Goal: Information Seeking & Learning: Learn about a topic

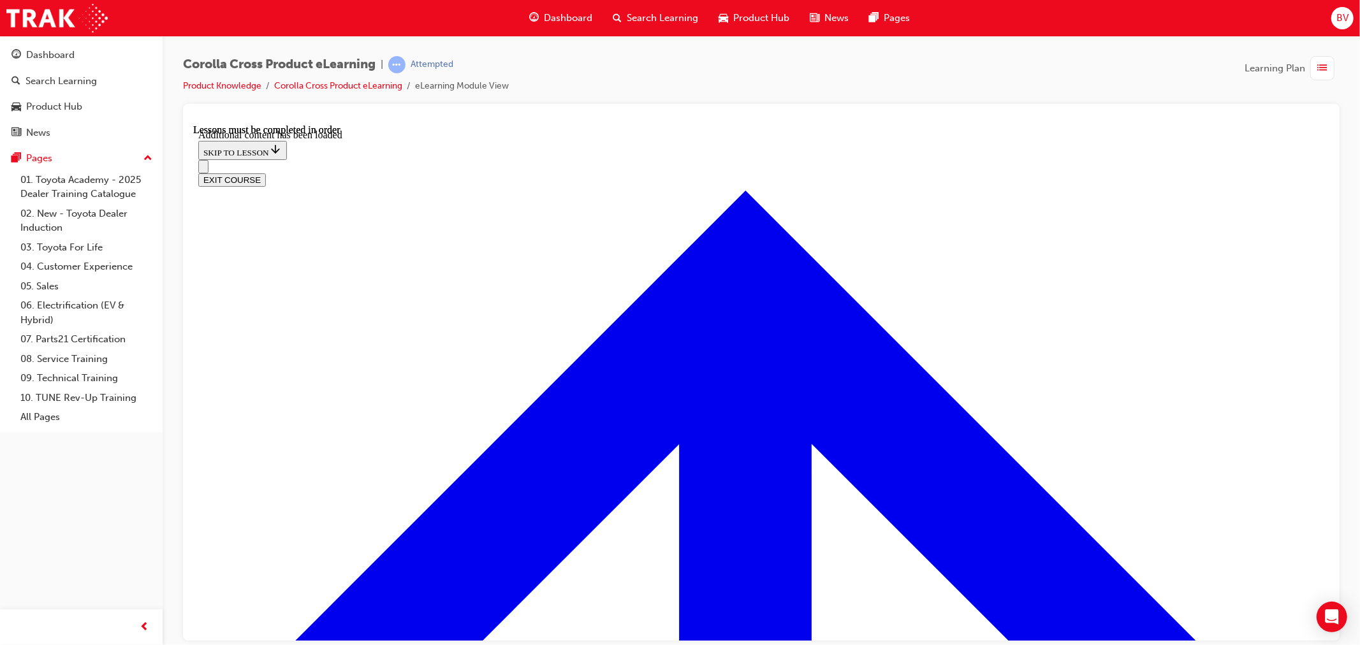
scroll to position [3259, 0]
checkbox input "true"
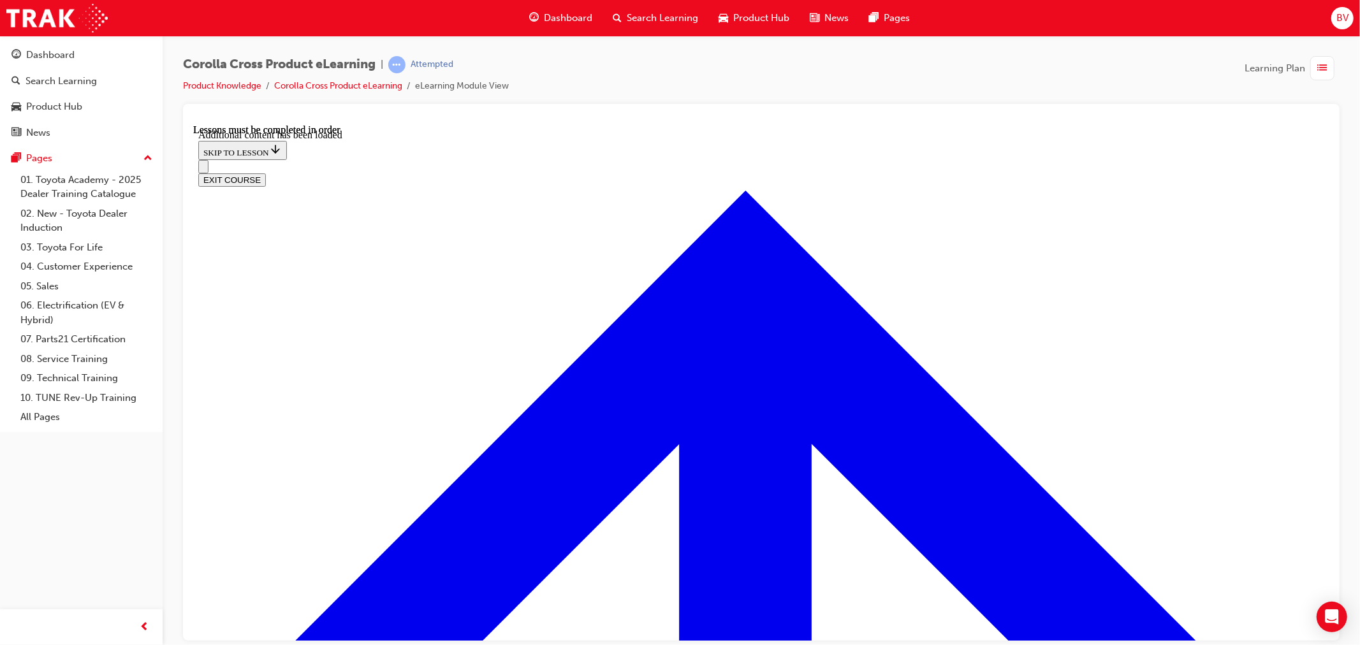
checkbox input "true"
drag, startPoint x: 746, startPoint y: 563, endPoint x: 742, endPoint y: 552, distance: 11.7
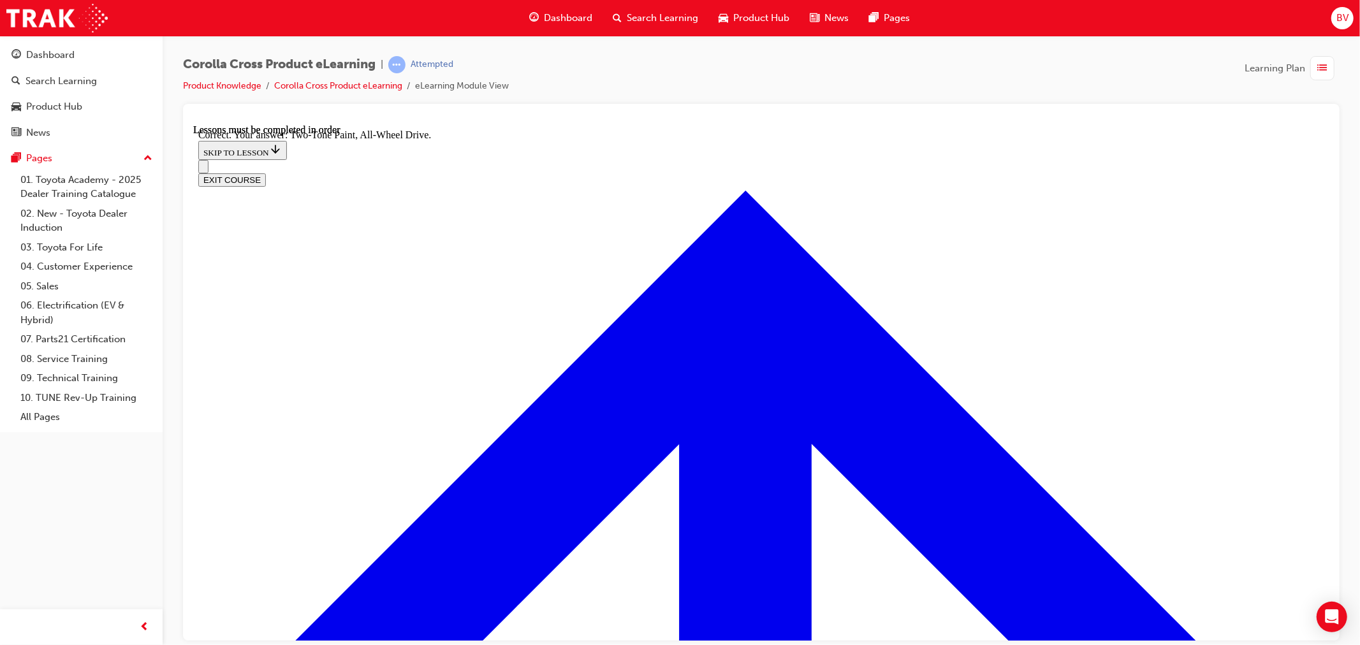
radio input "true"
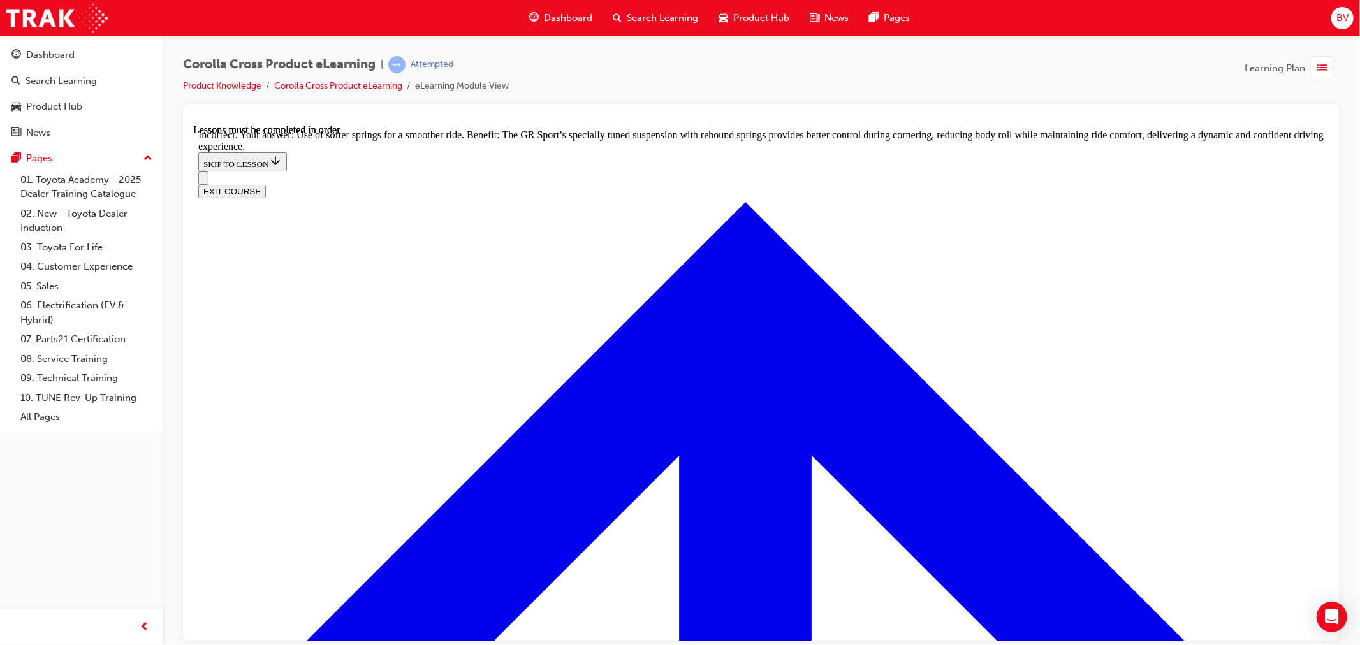
scroll to position [4092, 0]
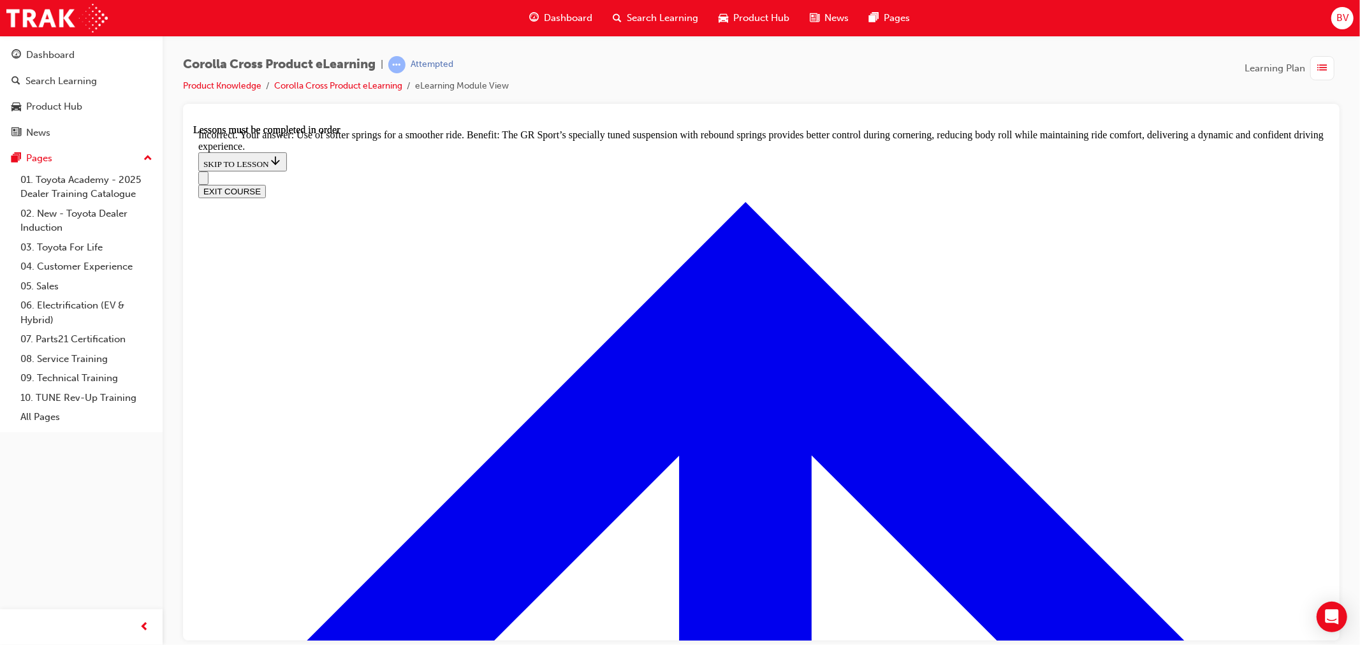
radio input "true"
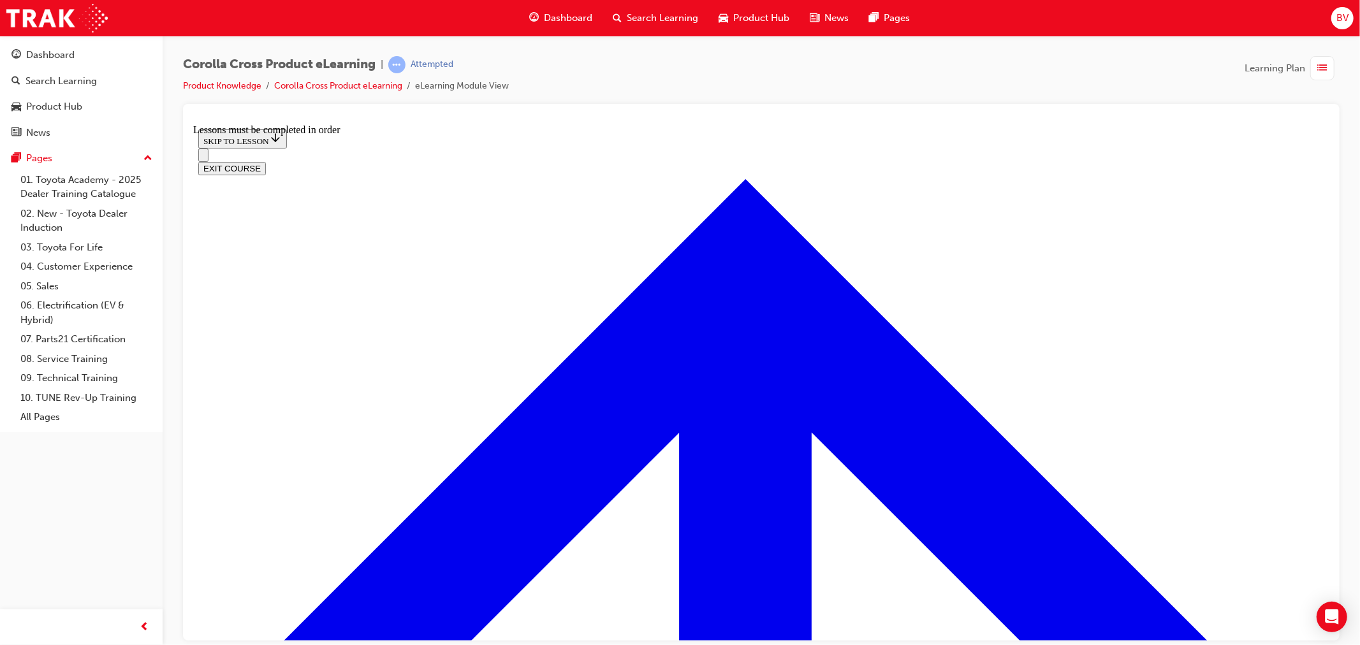
scroll to position [611, 0]
drag, startPoint x: 723, startPoint y: 353, endPoint x: 751, endPoint y: 362, distance: 29.0
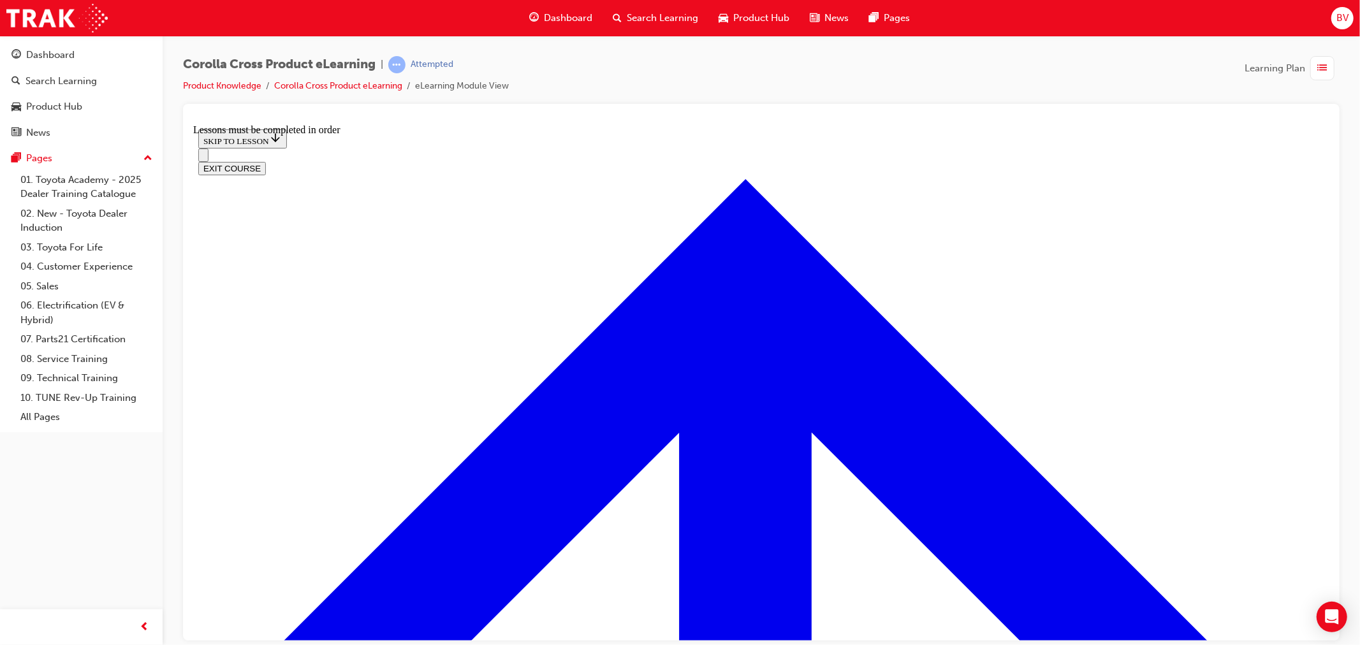
scroll to position [1360, 0]
drag, startPoint x: 899, startPoint y: 263, endPoint x: 899, endPoint y: 270, distance: 7.0
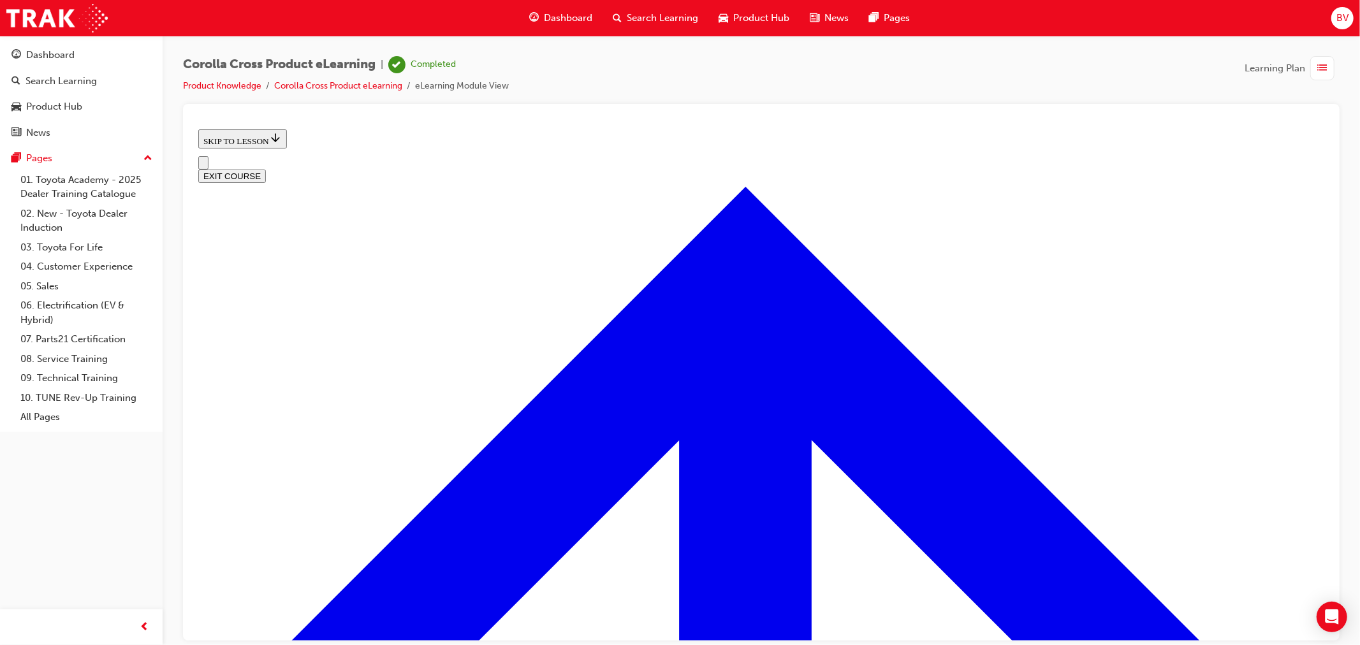
scroll to position [0, 0]
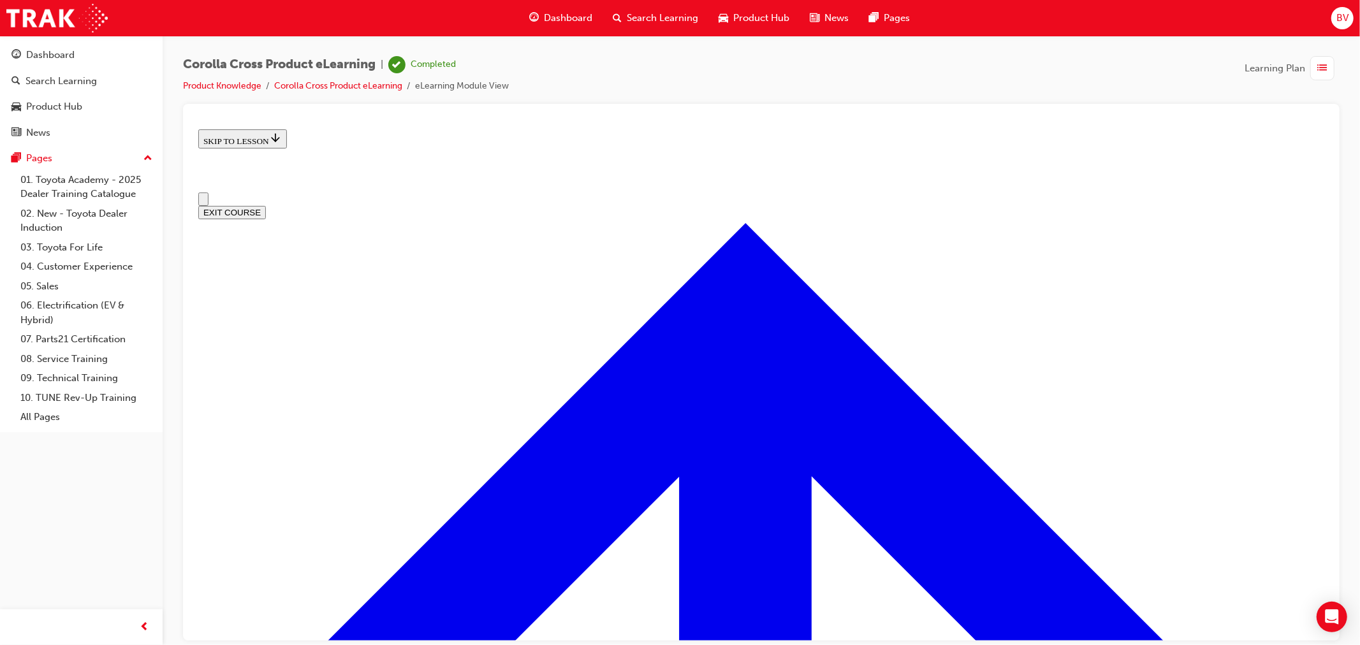
click at [265, 205] on button "EXIT COURSE" at bounding box center [232, 211] width 68 height 13
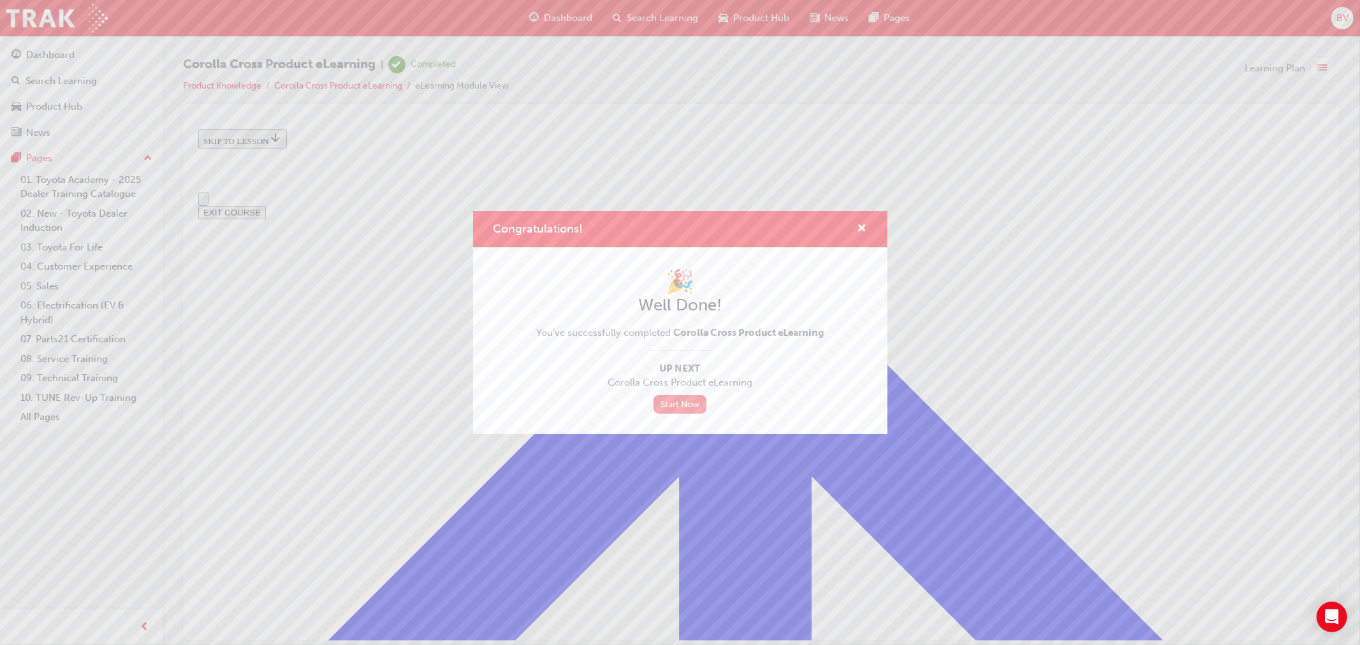
click at [691, 405] on link "Start Now" at bounding box center [681, 404] width 54 height 18
click at [864, 224] on span "cross-icon" at bounding box center [863, 229] width 10 height 11
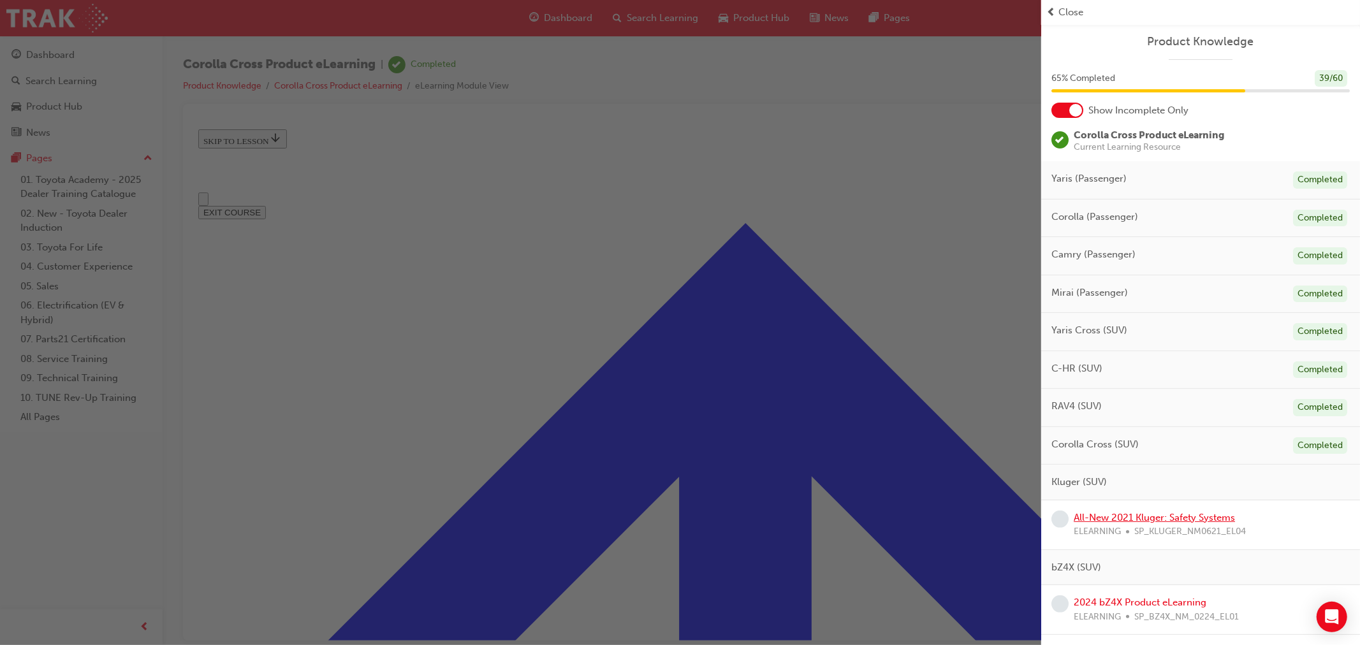
click at [1149, 519] on link "All-New 2021 Kluger: Safety Systems" at bounding box center [1154, 517] width 161 height 11
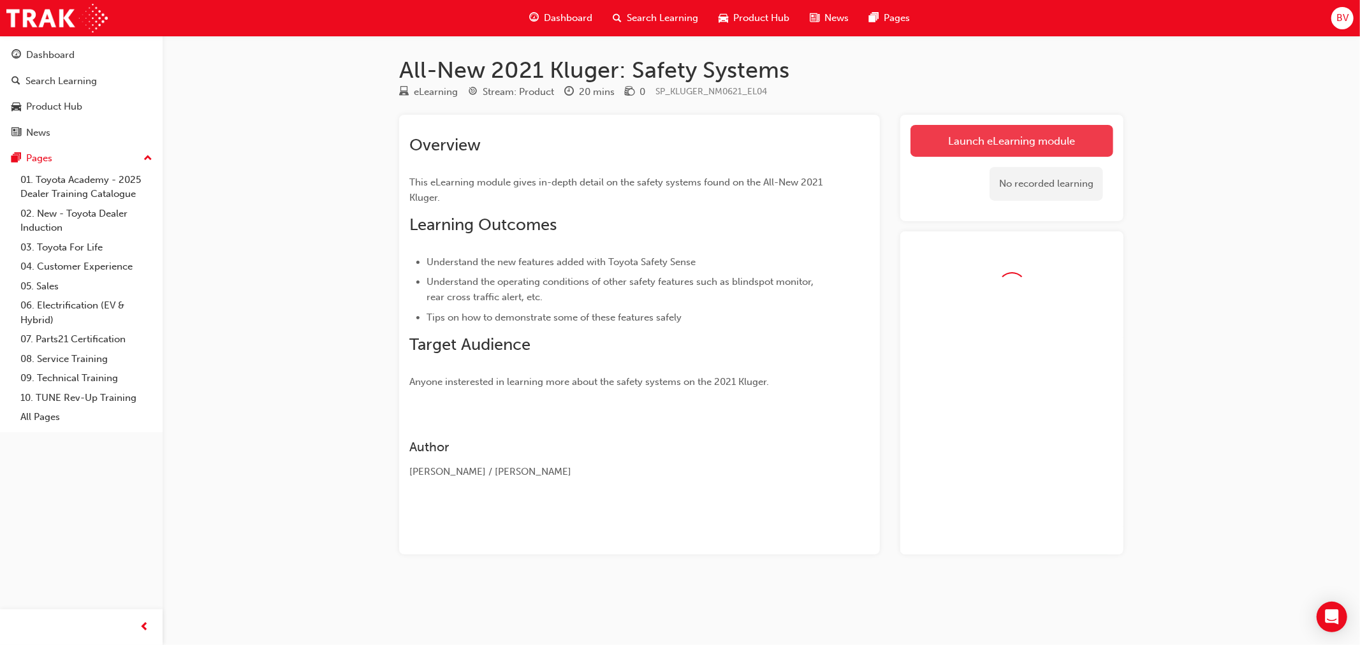
click at [961, 133] on link "Launch eLearning module" at bounding box center [1012, 141] width 203 height 32
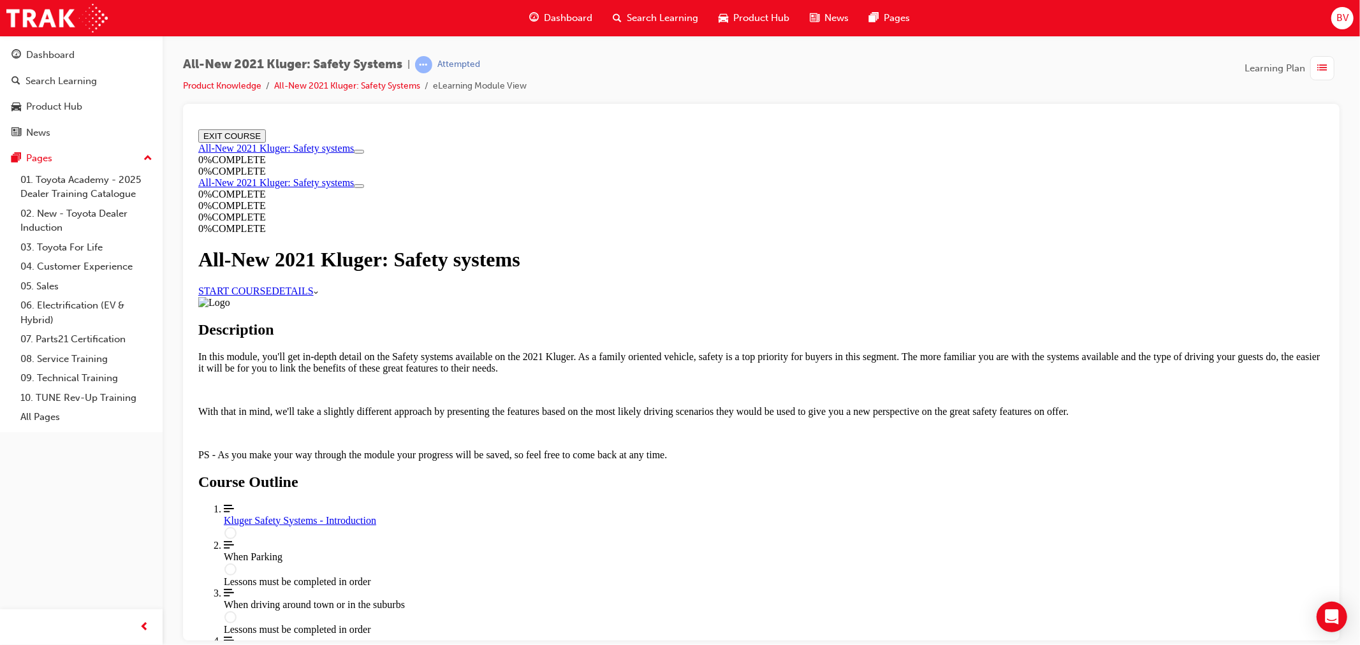
click at [271, 296] on link "START COURSE" at bounding box center [234, 290] width 73 height 11
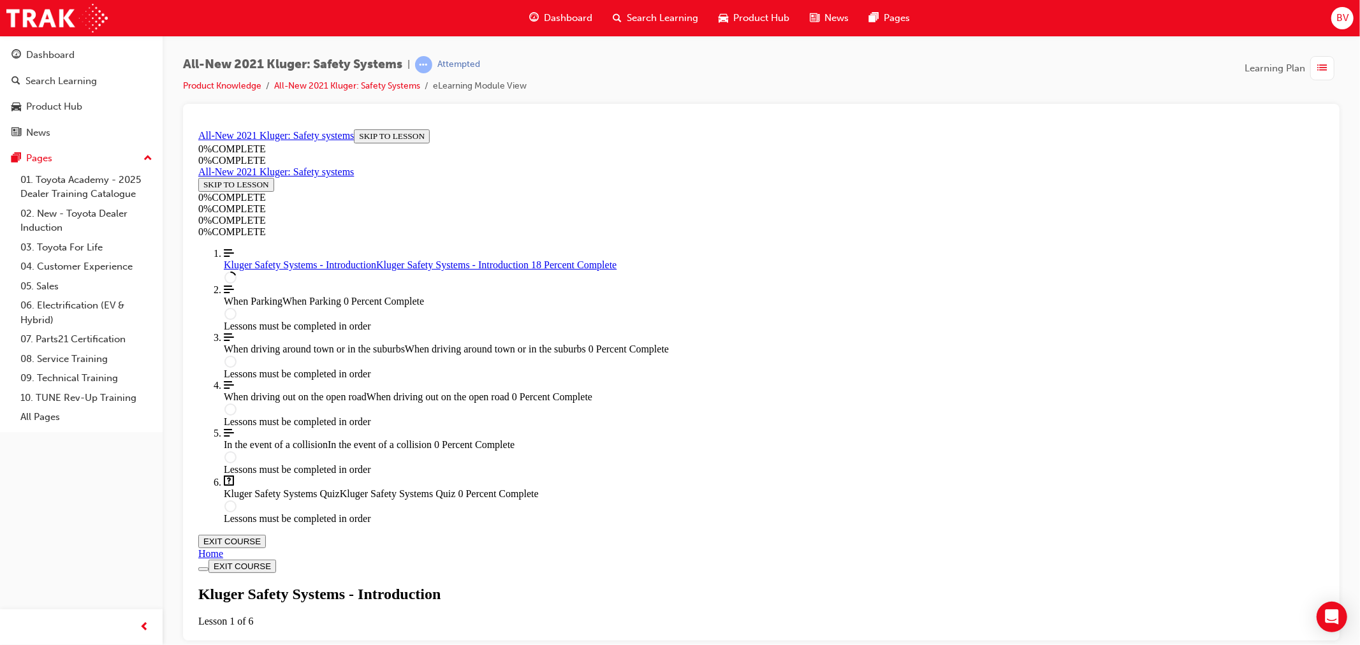
scroll to position [398, 0]
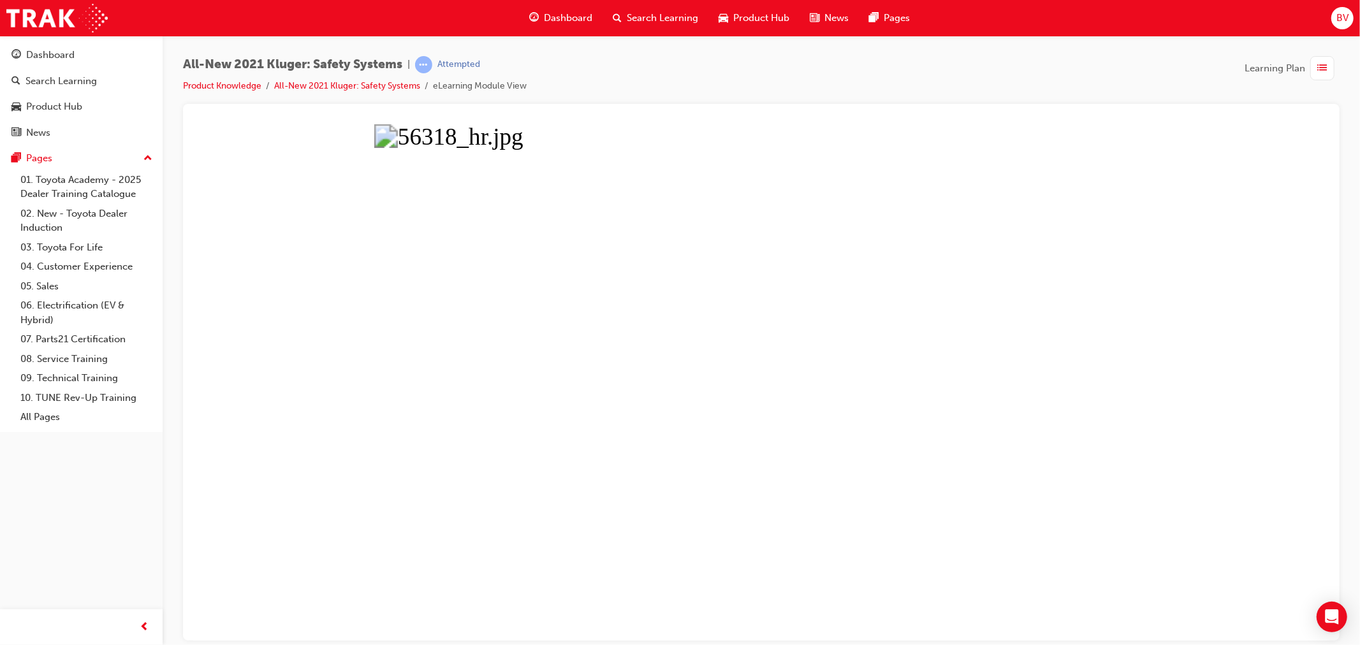
click at [754, 369] on button "Unzoom image" at bounding box center [761, 382] width 1137 height 517
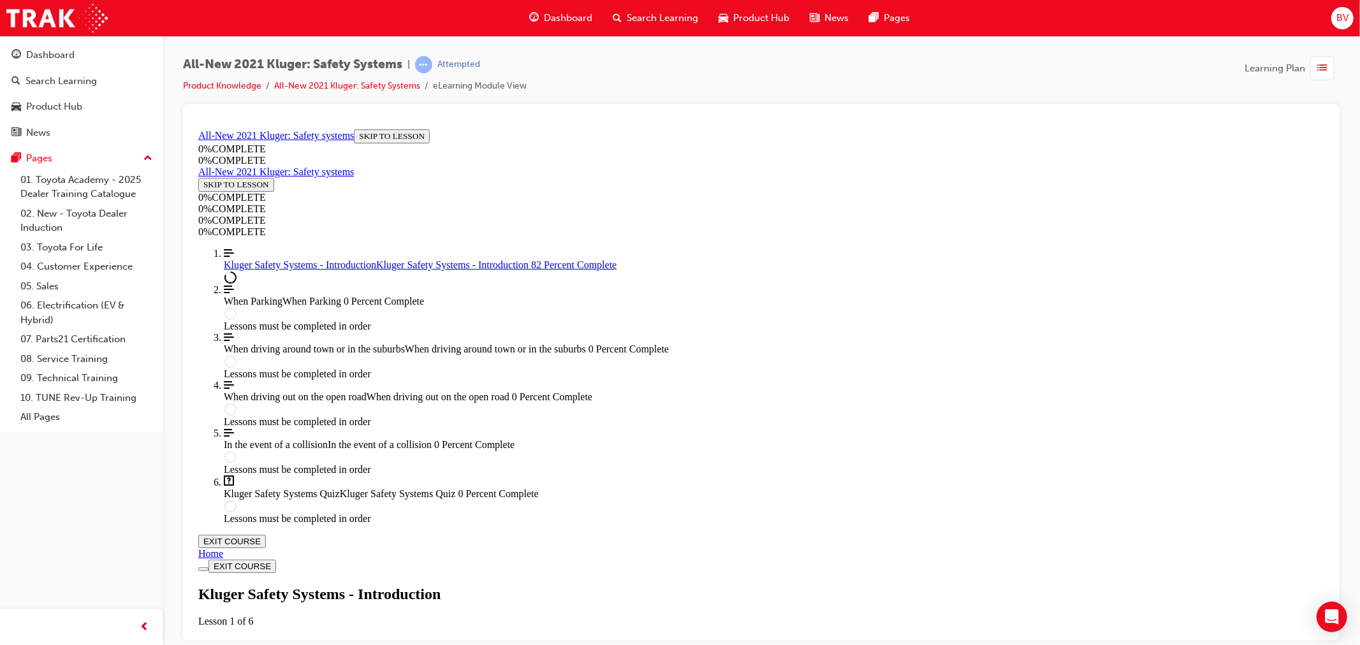
scroll to position [1436, 0]
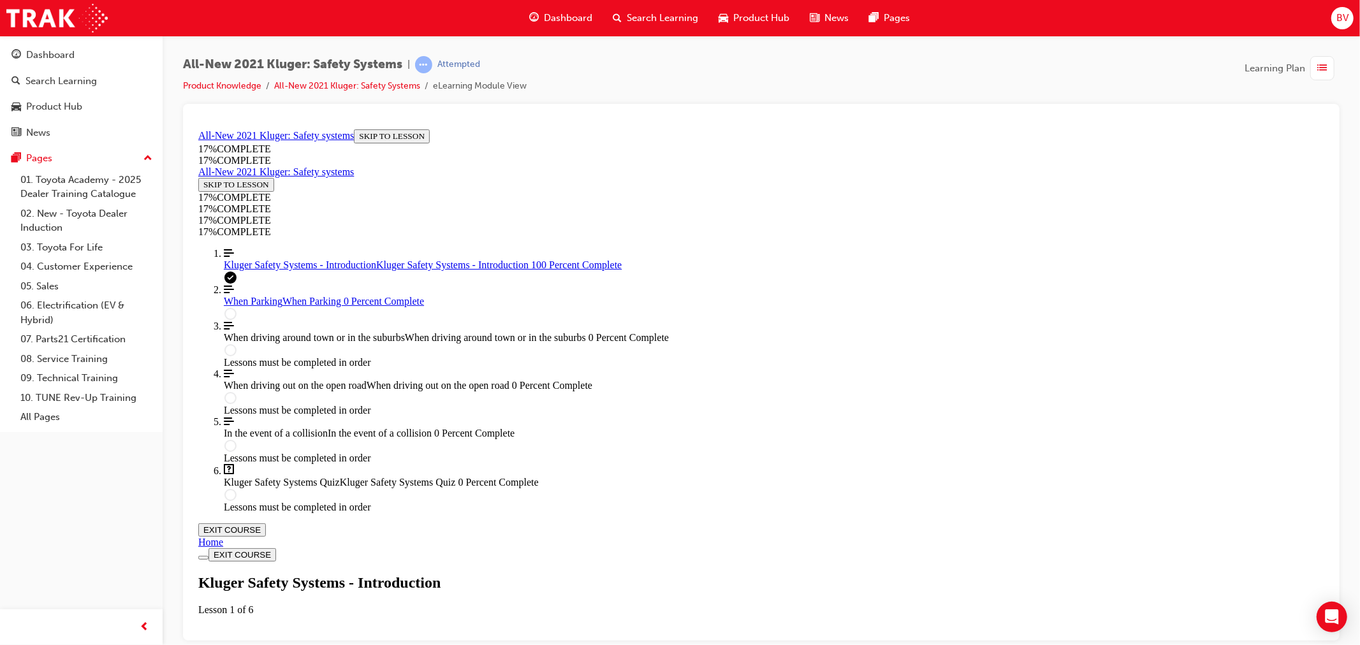
scroll to position [1819, 0]
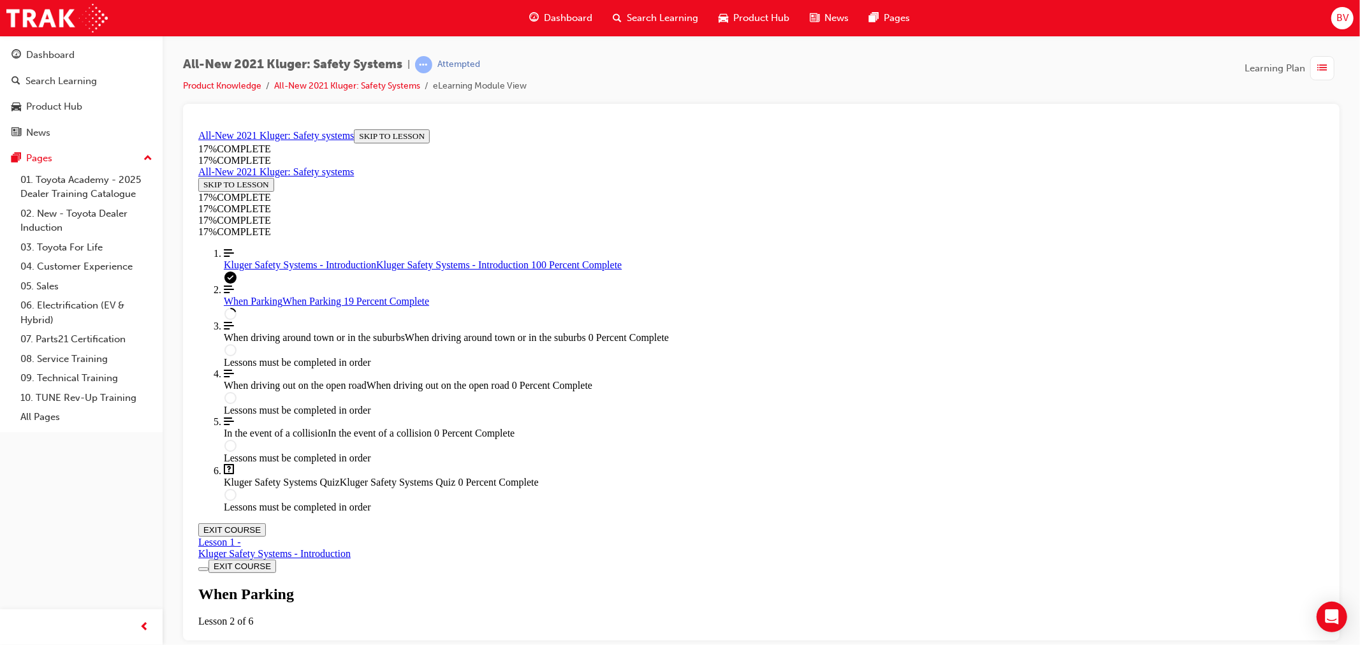
scroll to position [469, 0]
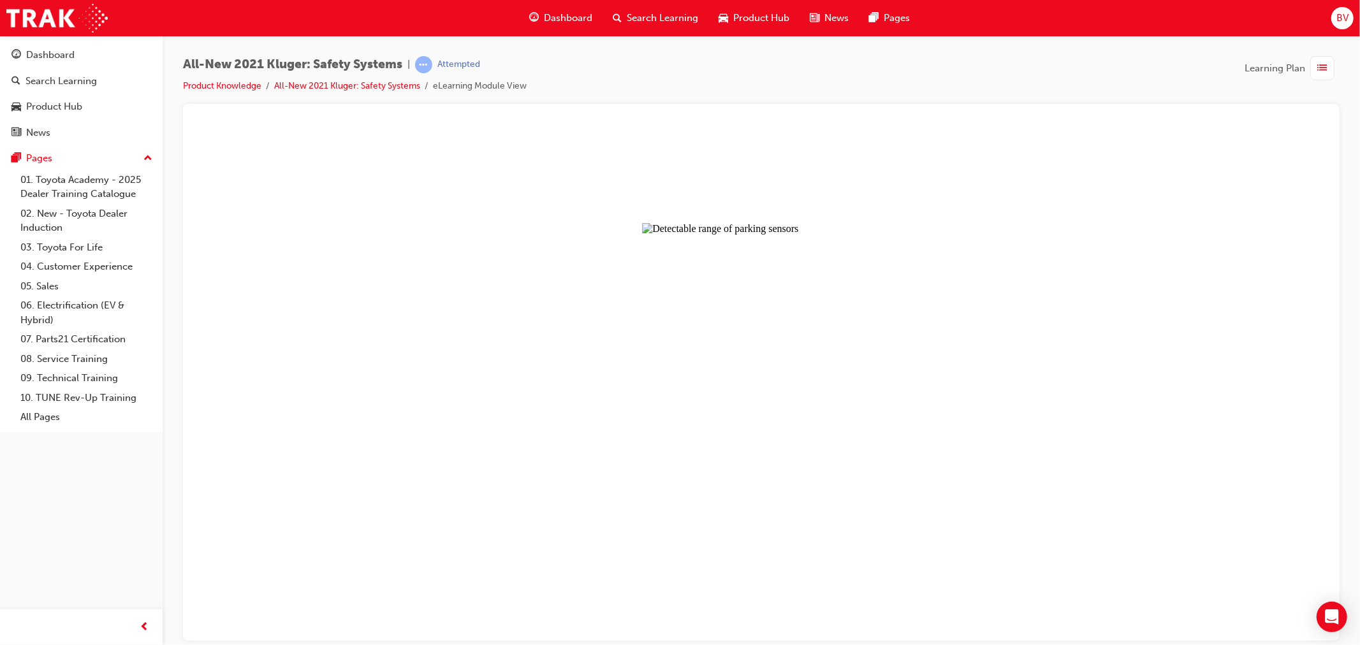
click at [739, 300] on button "Unzoom image" at bounding box center [761, 382] width 1137 height 517
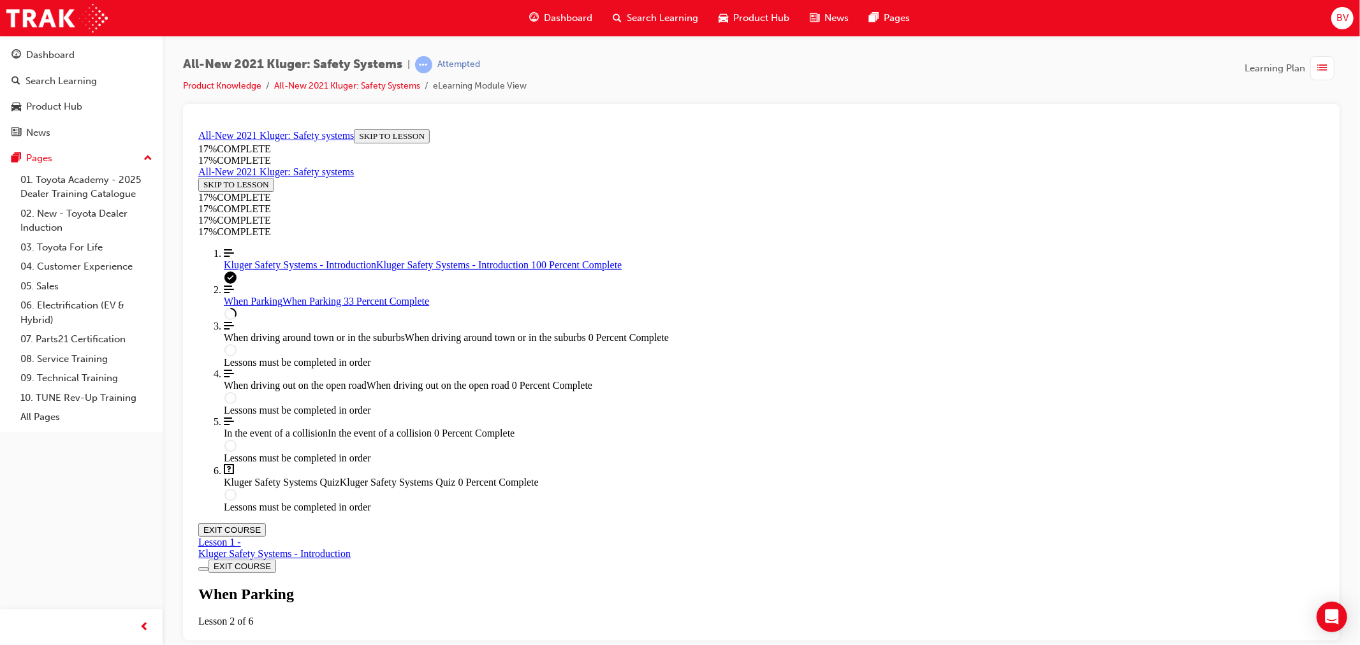
scroll to position [1036, 0]
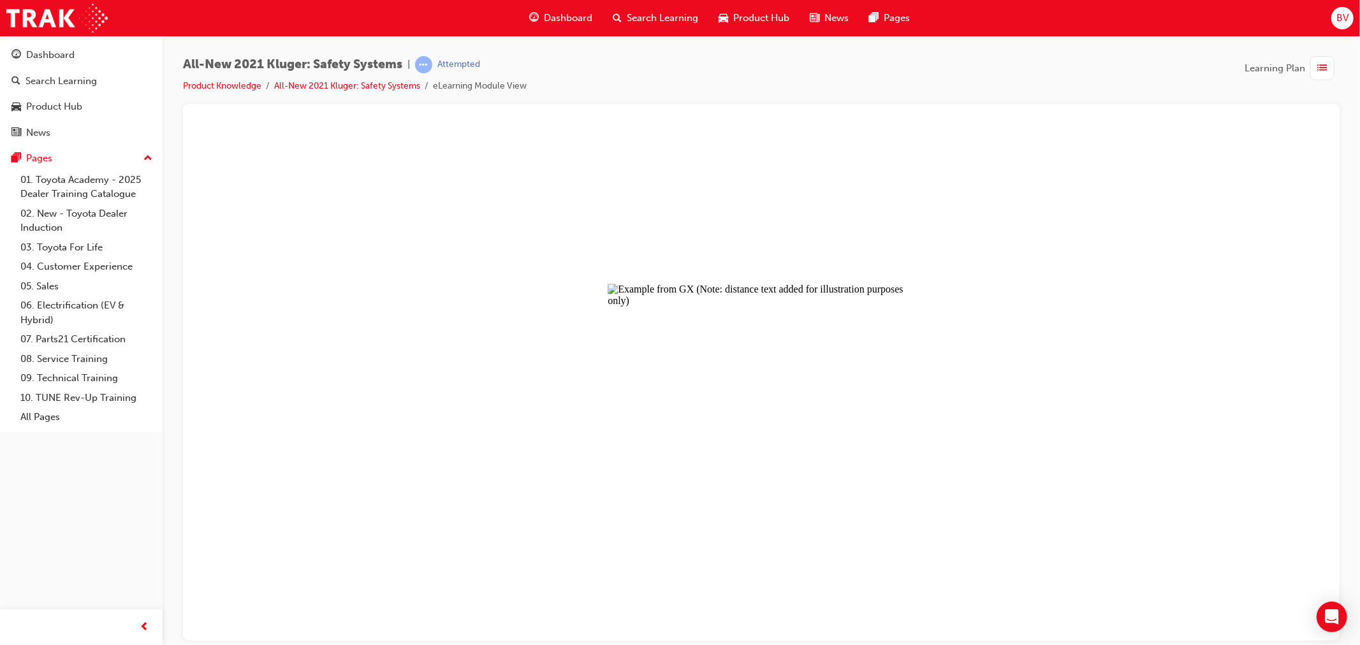
click at [740, 360] on button "Unzoom image" at bounding box center [761, 382] width 1137 height 517
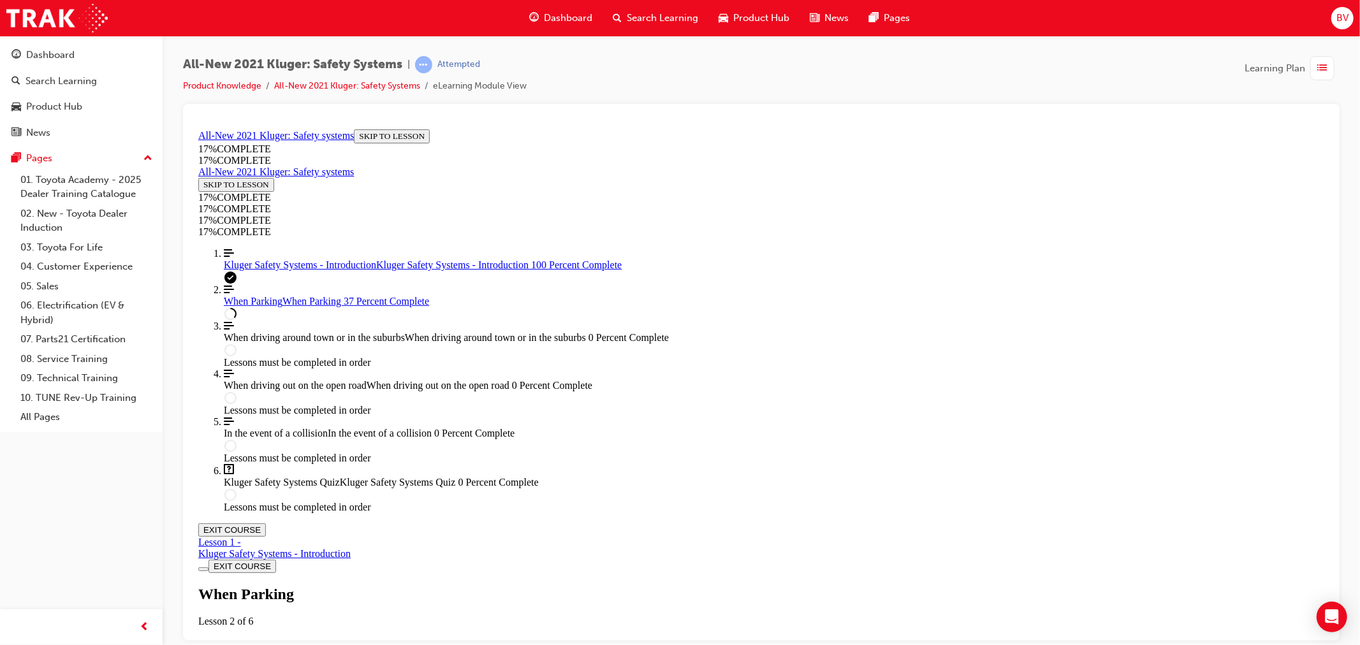
scroll to position [1390, 0]
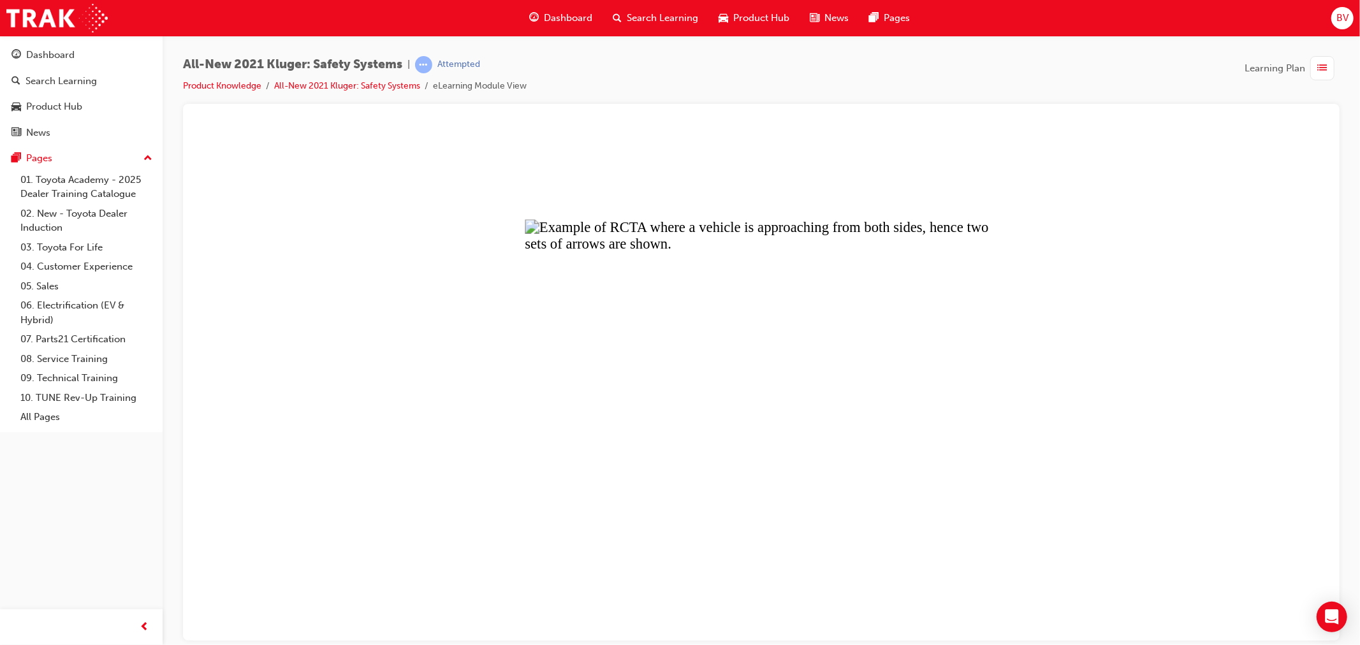
click at [750, 369] on button "Unzoom image" at bounding box center [761, 382] width 1137 height 517
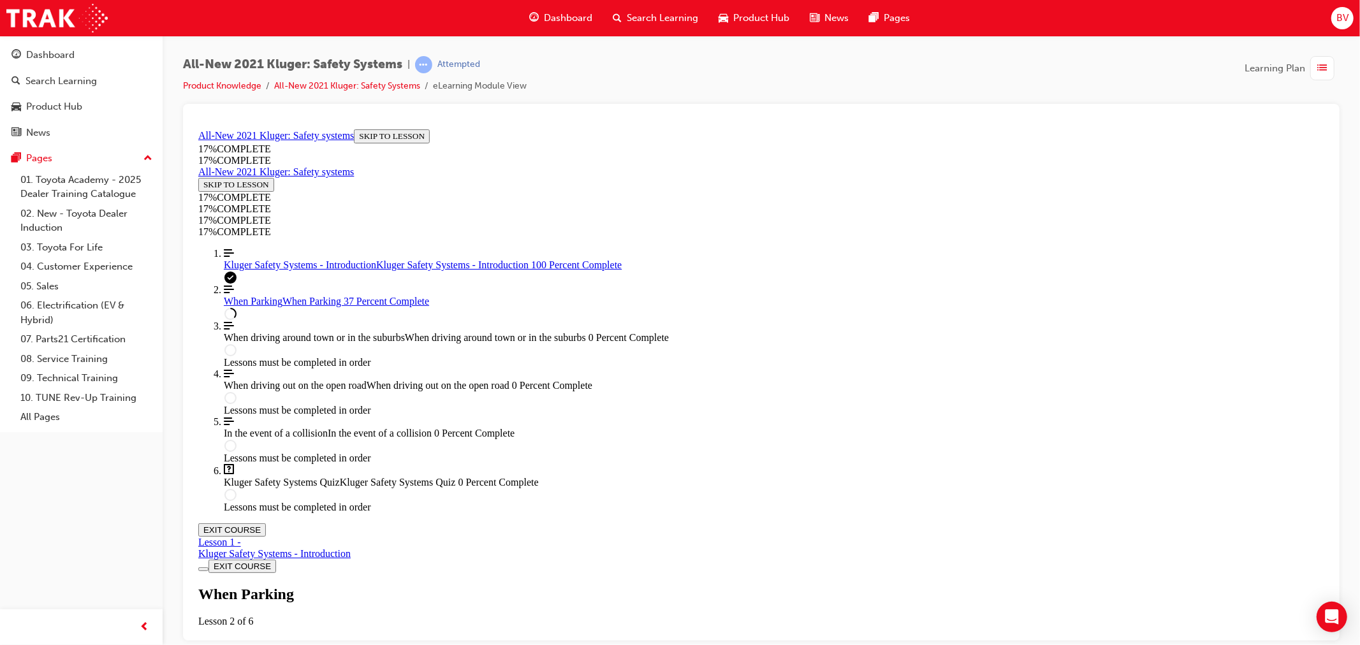
scroll to position [1815, 0]
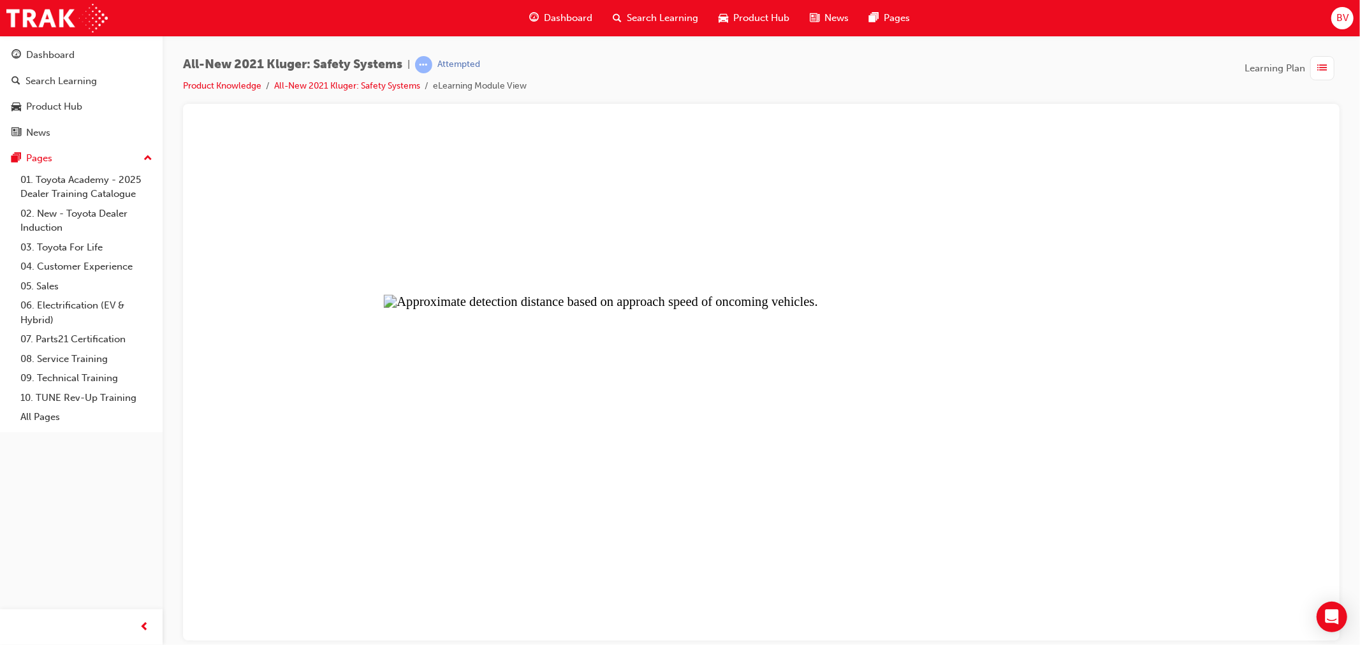
click at [795, 299] on button "Unzoom image" at bounding box center [761, 382] width 1137 height 517
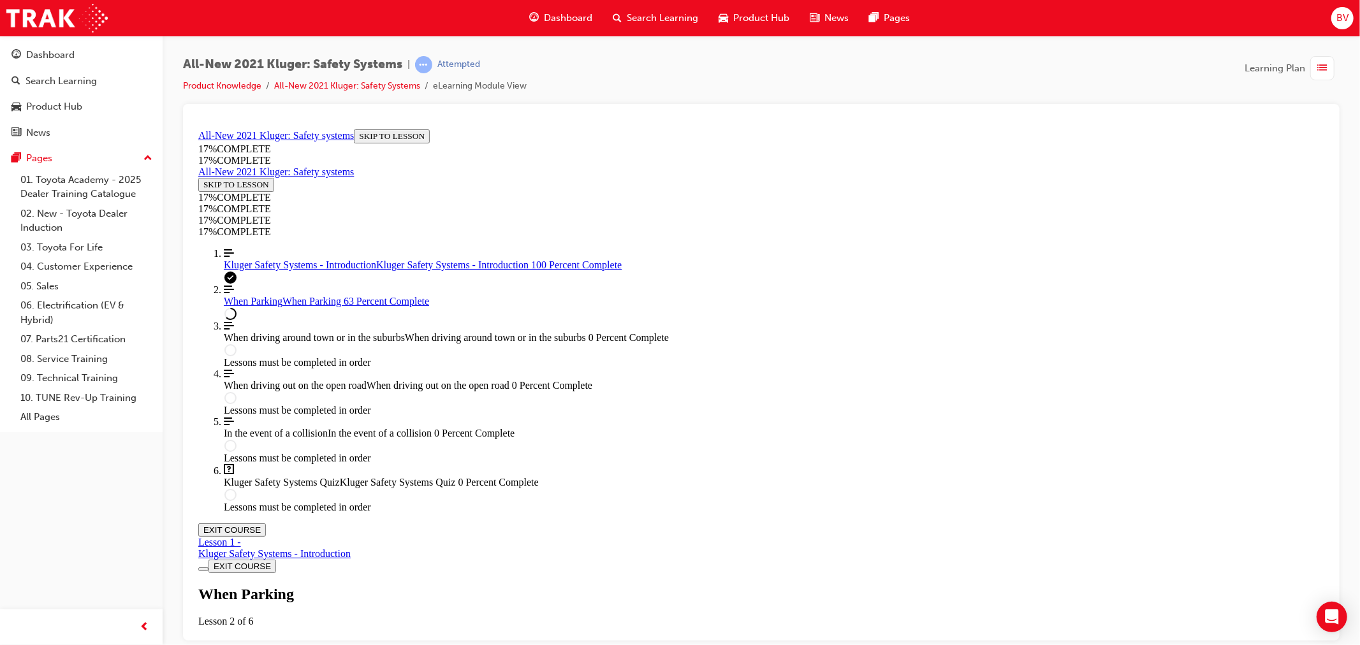
scroll to position [2524, 0]
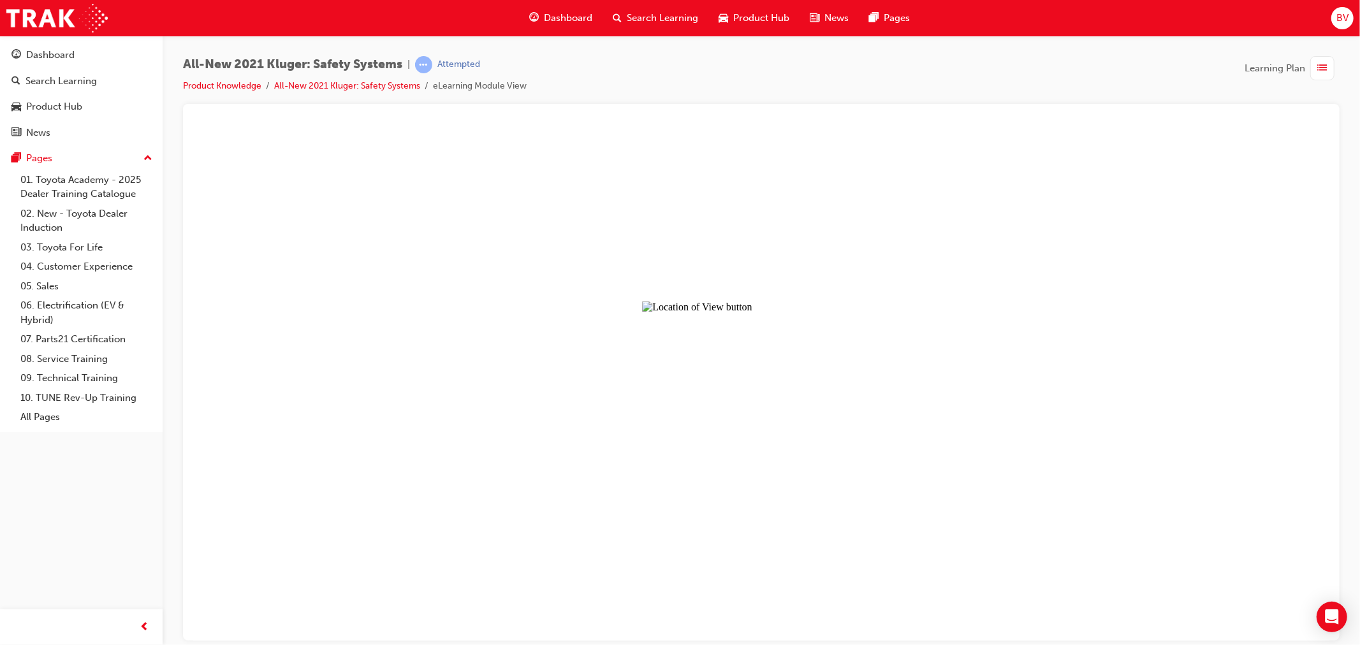
click at [716, 294] on button "Unzoom image" at bounding box center [761, 382] width 1137 height 517
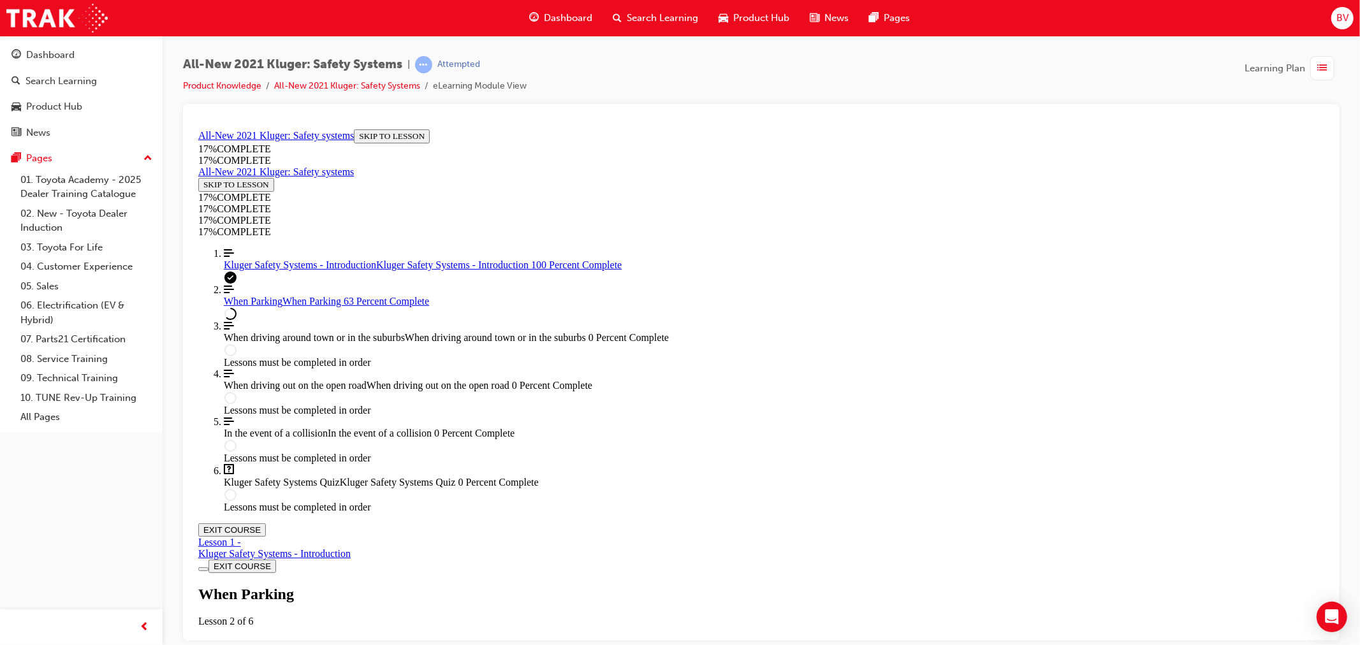
scroll to position [2808, 0]
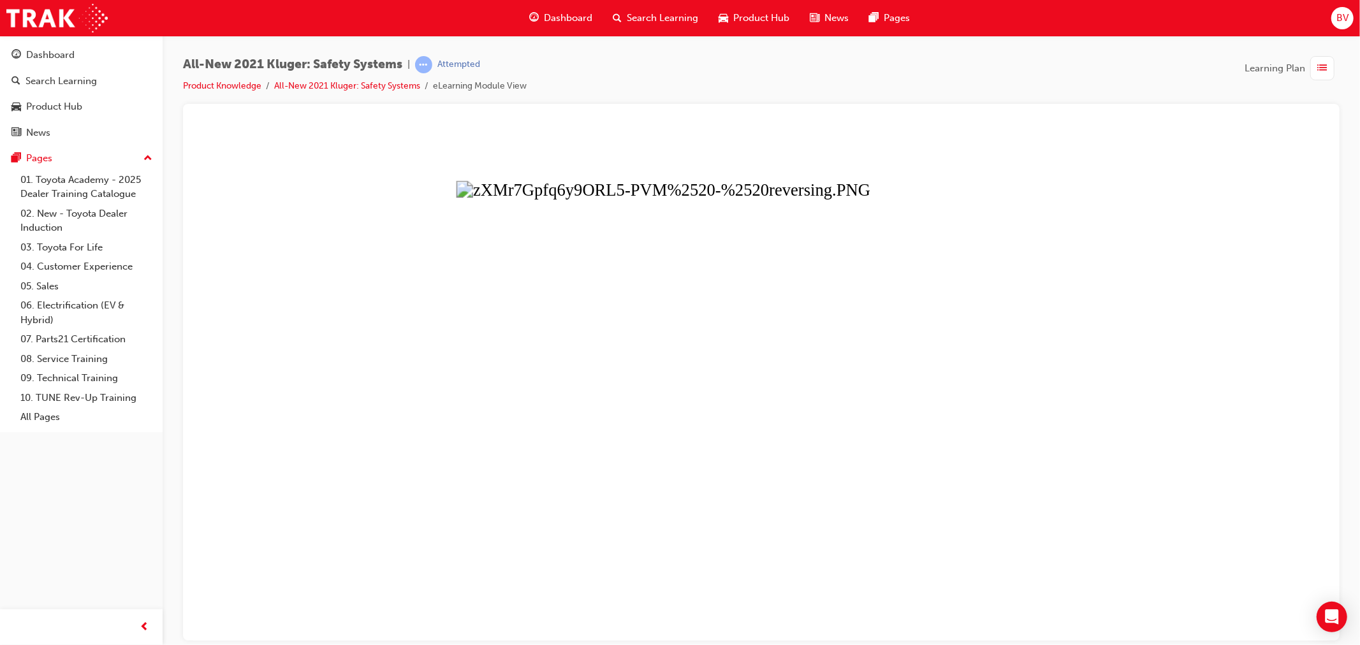
click at [800, 415] on button "Unzoom image" at bounding box center [761, 382] width 1137 height 517
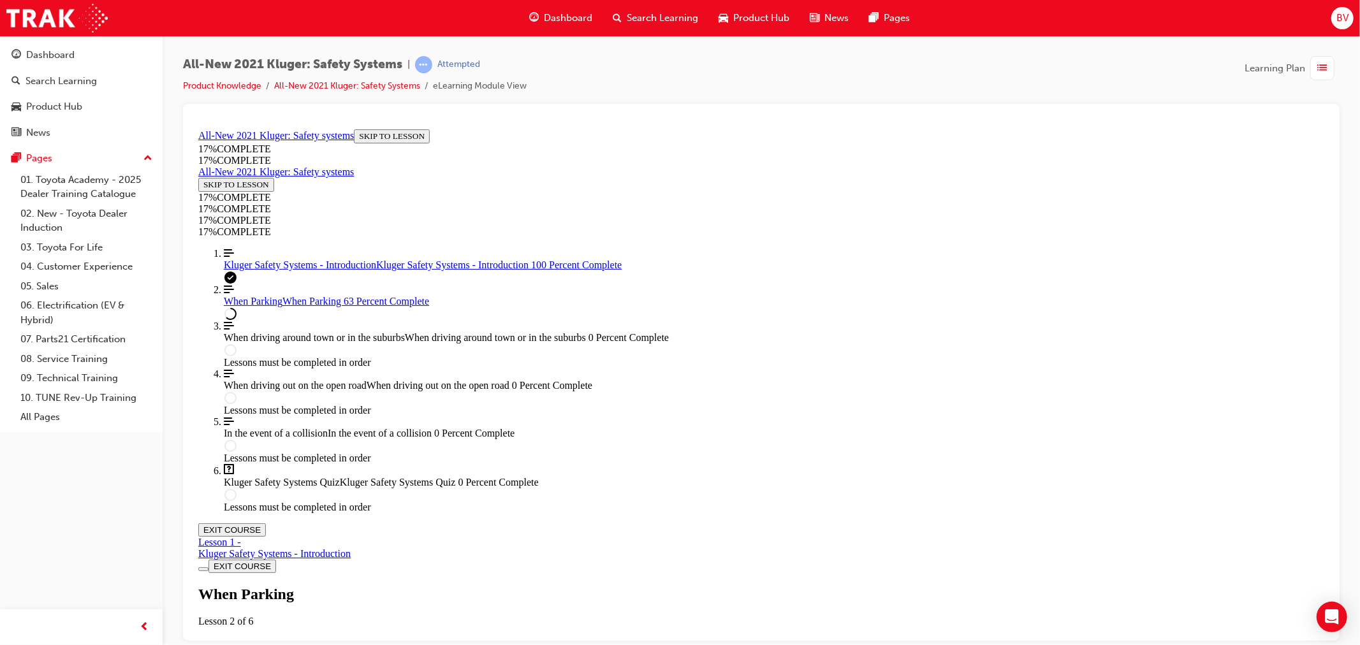
drag, startPoint x: 978, startPoint y: 181, endPoint x: 964, endPoint y: 184, distance: 13.9
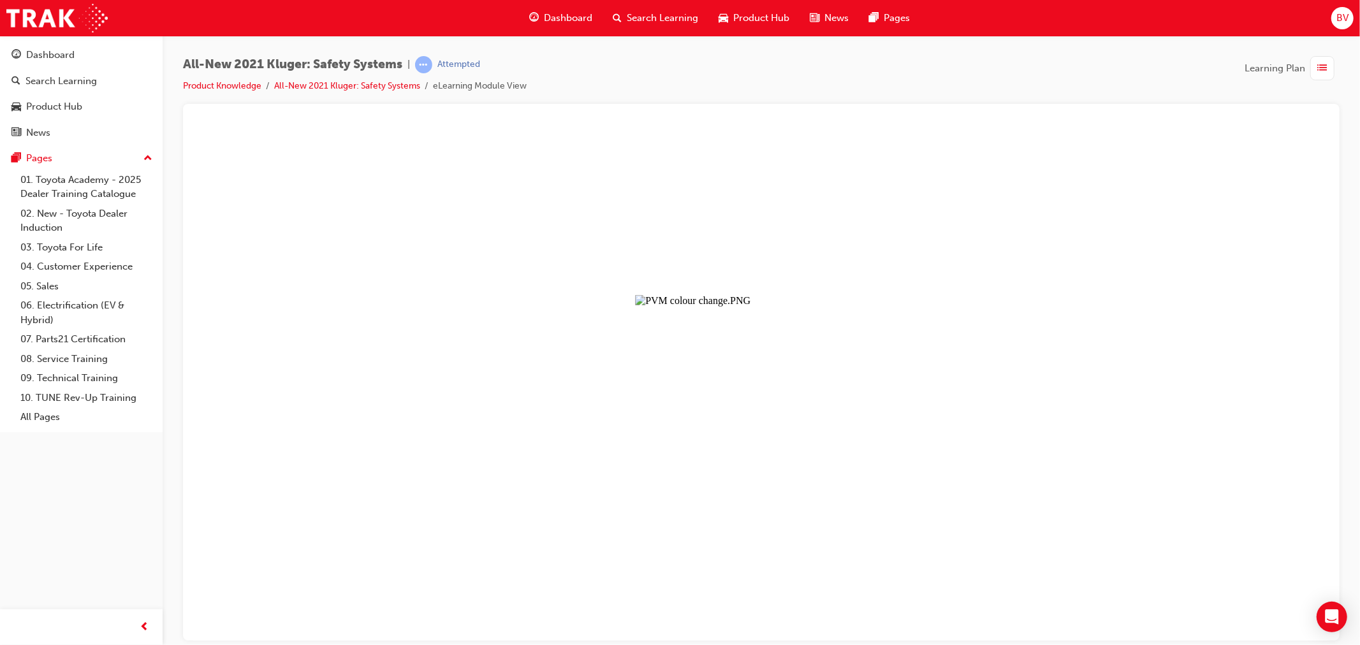
click at [730, 286] on button "Unzoom image" at bounding box center [761, 382] width 1137 height 517
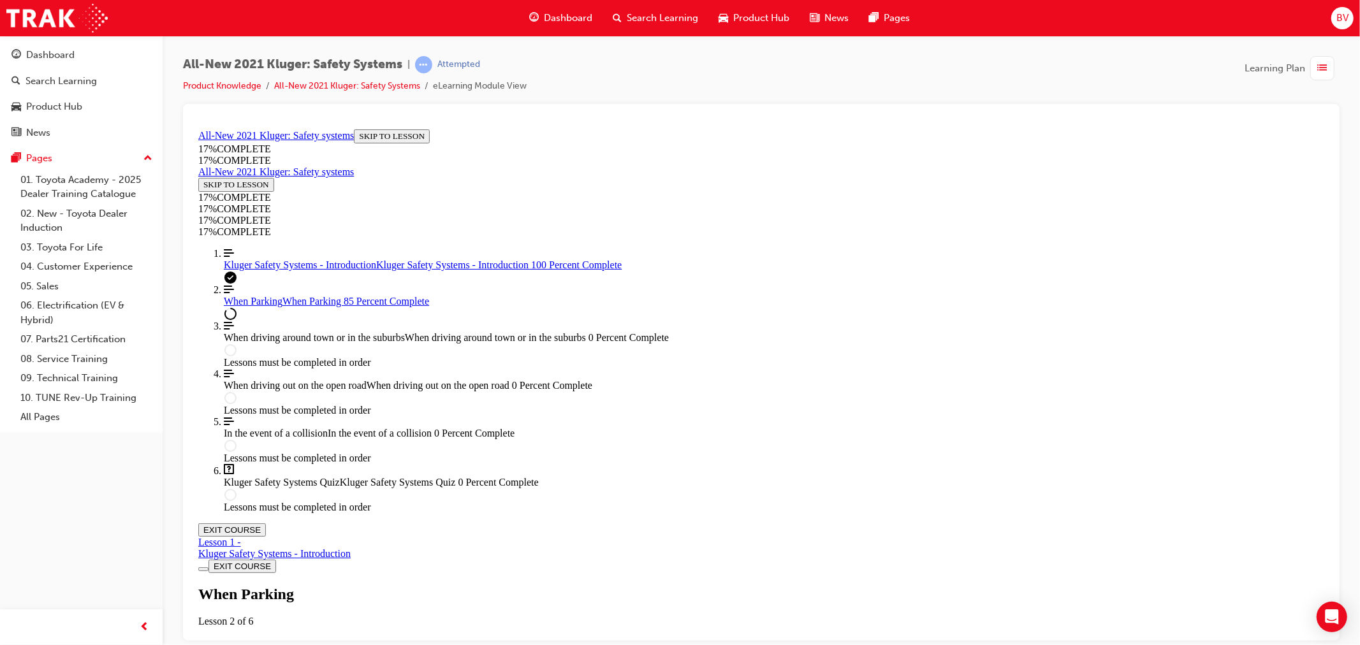
scroll to position [3658, 0]
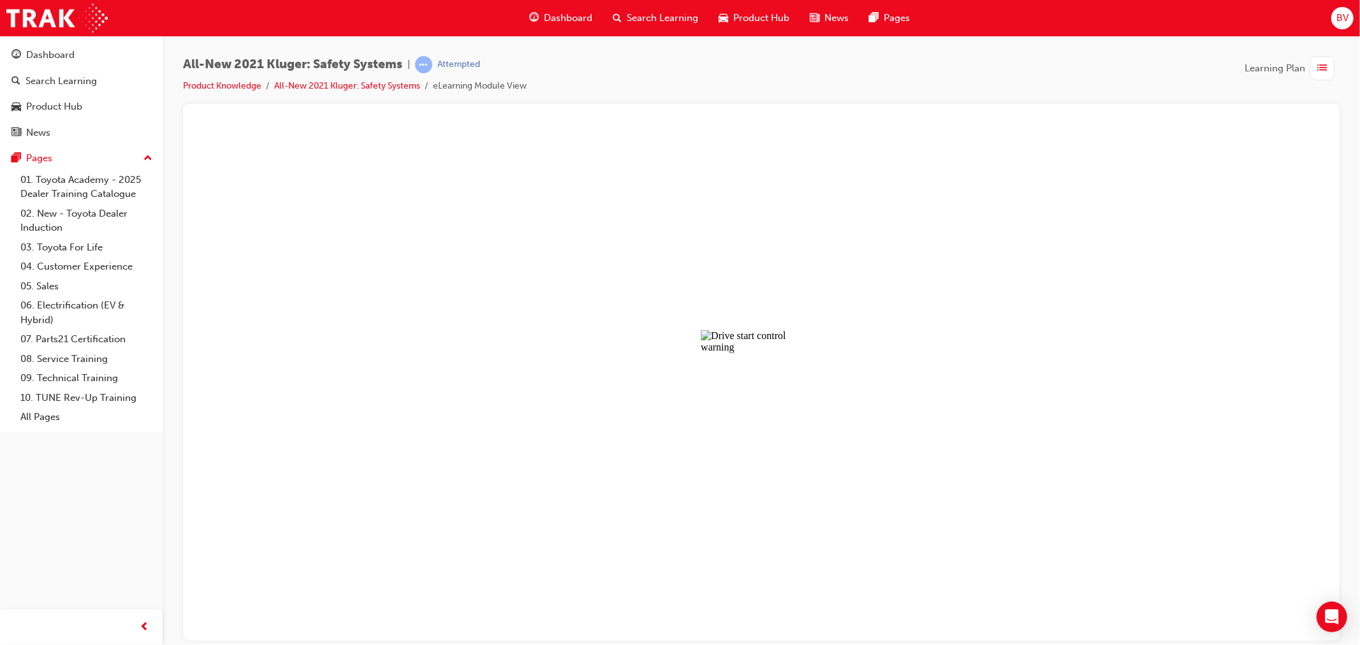
click at [707, 363] on button "Unzoom image" at bounding box center [761, 382] width 1137 height 517
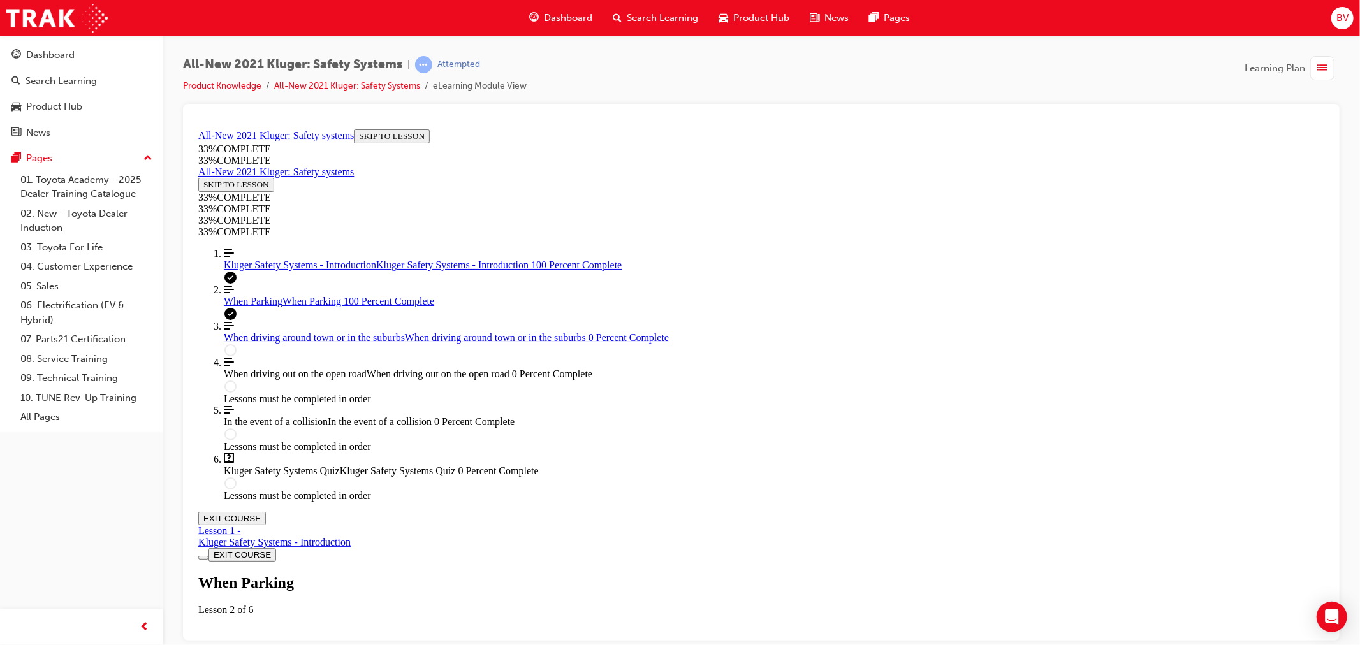
scroll to position [4638, 0]
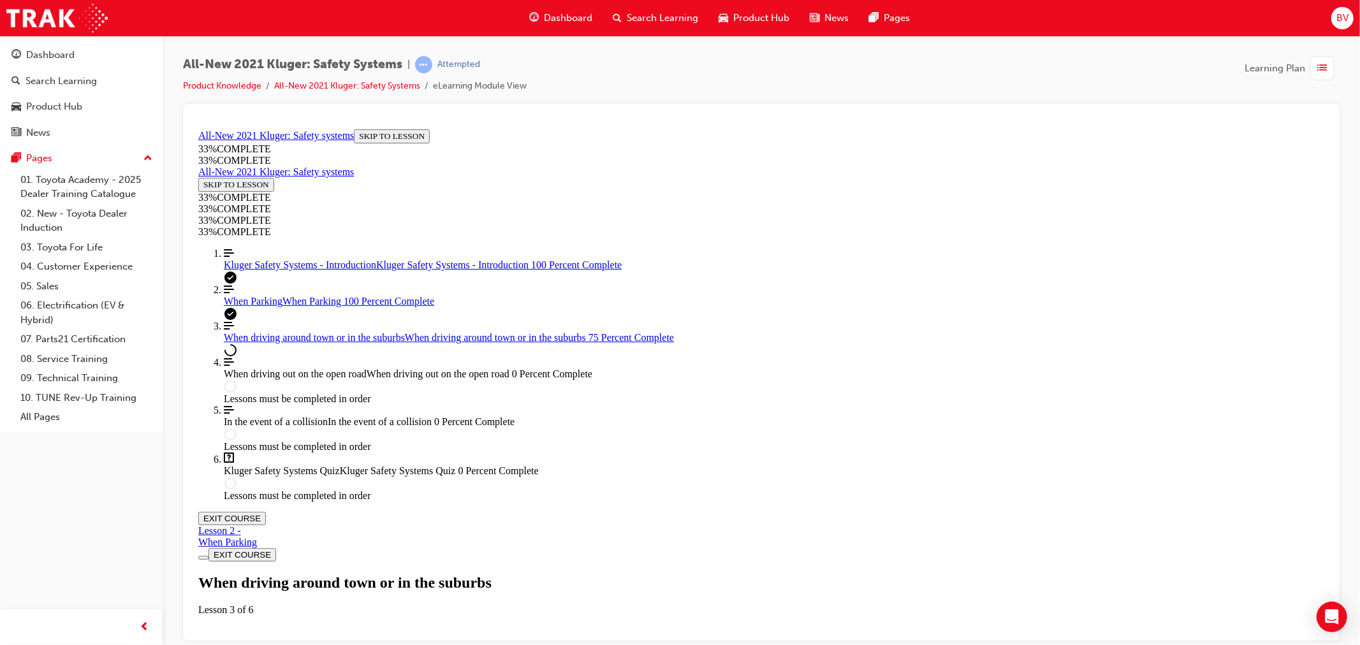
scroll to position [2179, 0]
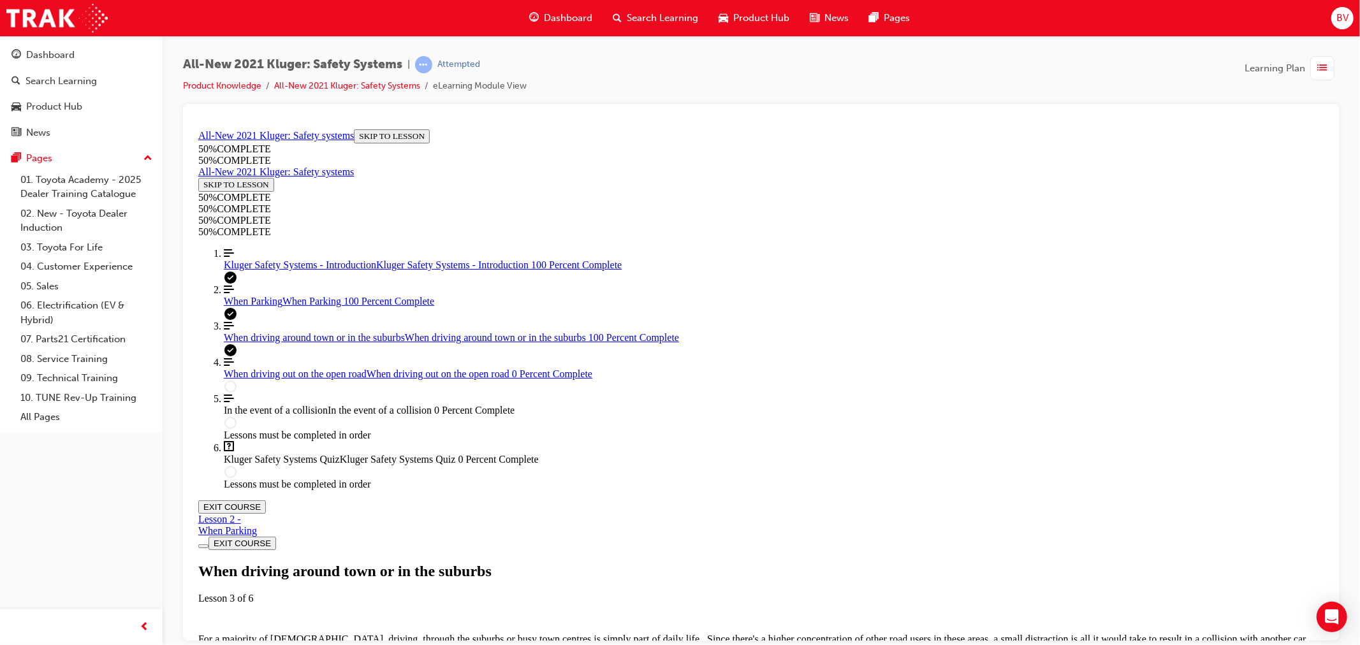
scroll to position [2632, 0]
drag, startPoint x: 659, startPoint y: 320, endPoint x: 659, endPoint y: 348, distance: 28.1
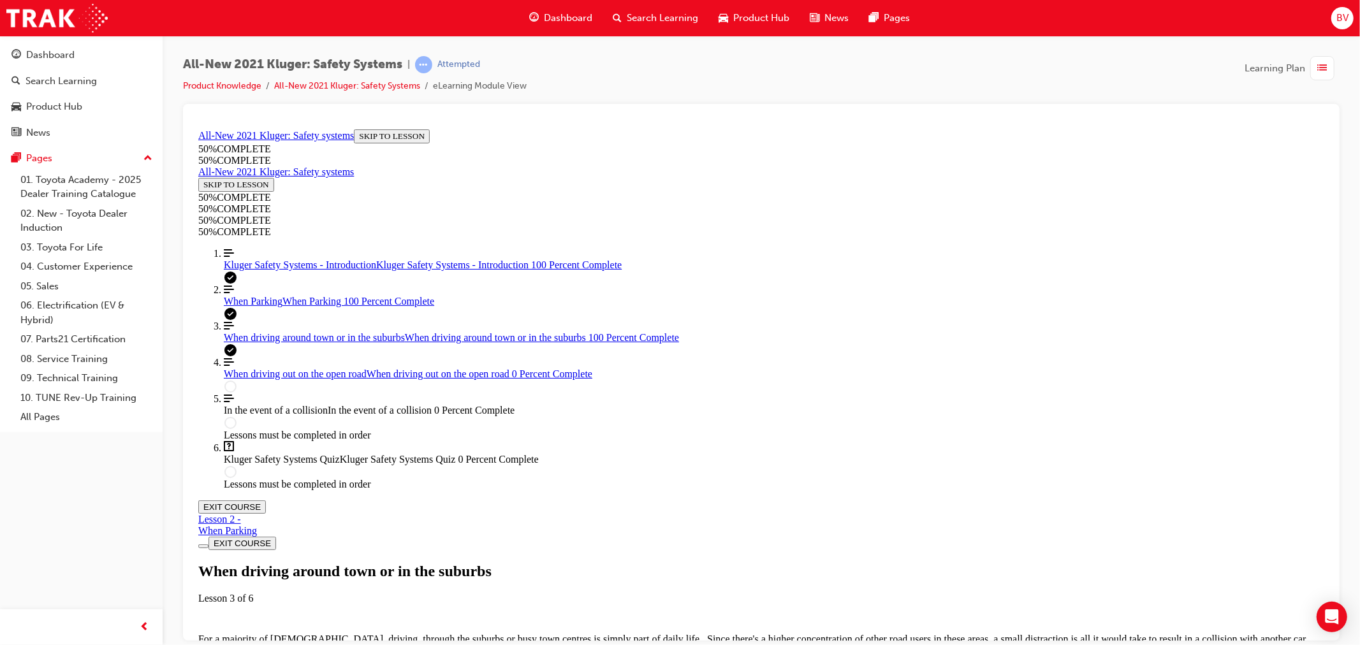
scroll to position [2733, 0]
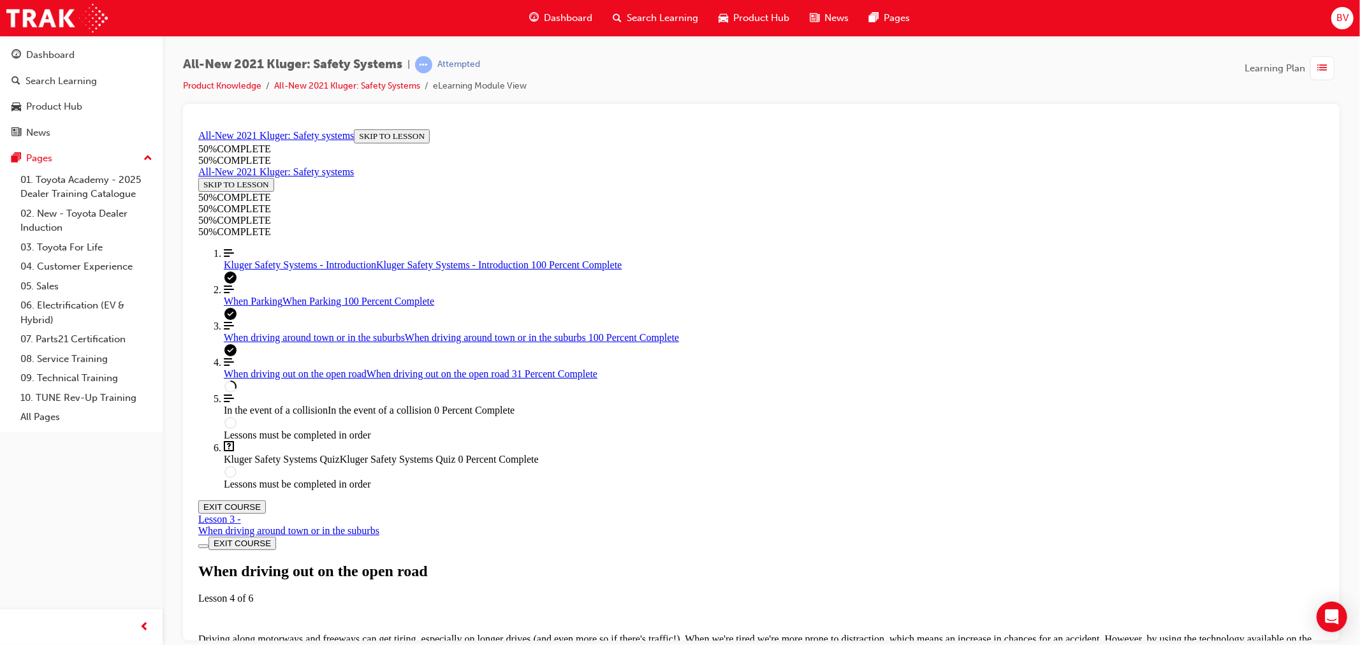
scroll to position [1804, 0]
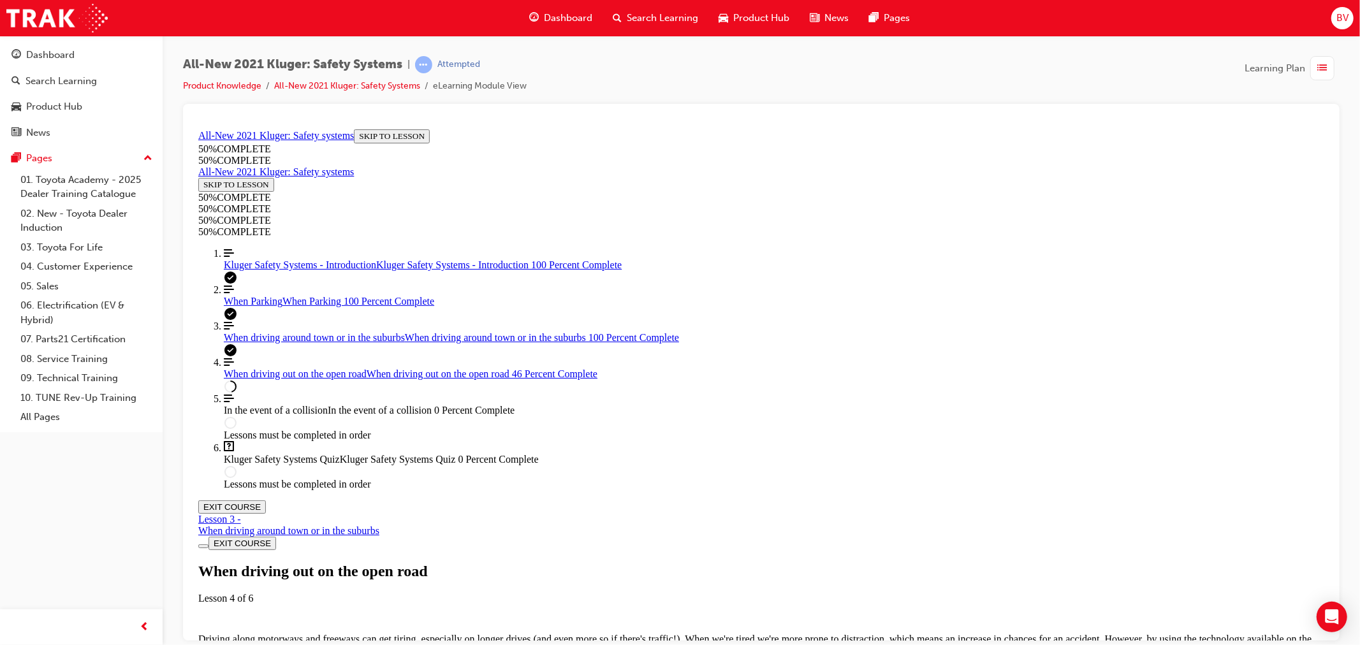
drag, startPoint x: 823, startPoint y: 233, endPoint x: 834, endPoint y: 230, distance: 10.9
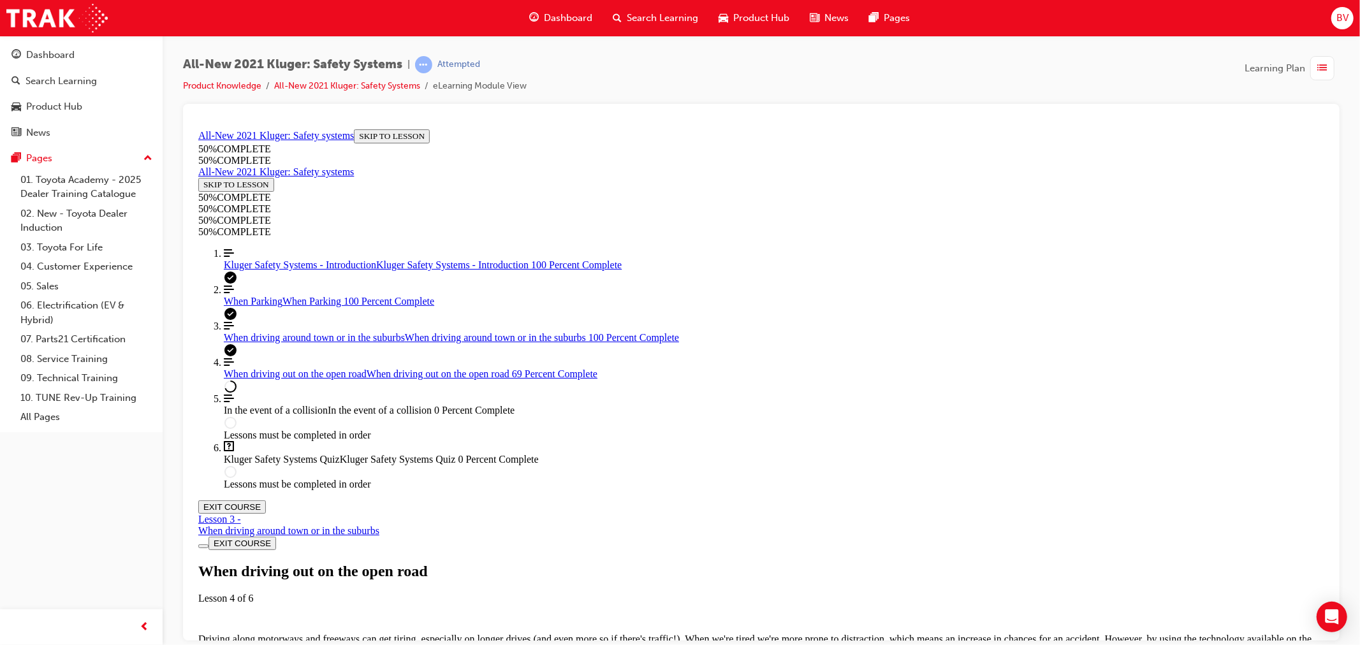
scroll to position [5668, 0]
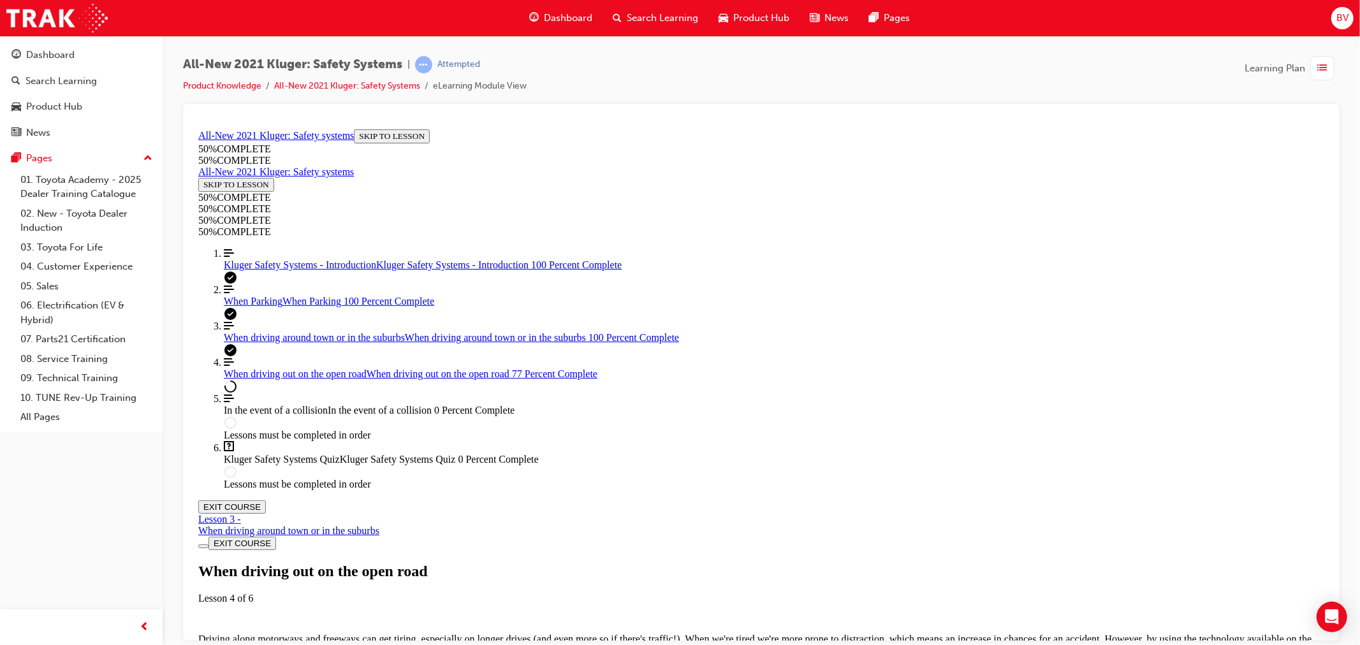
scroll to position [6304, 0]
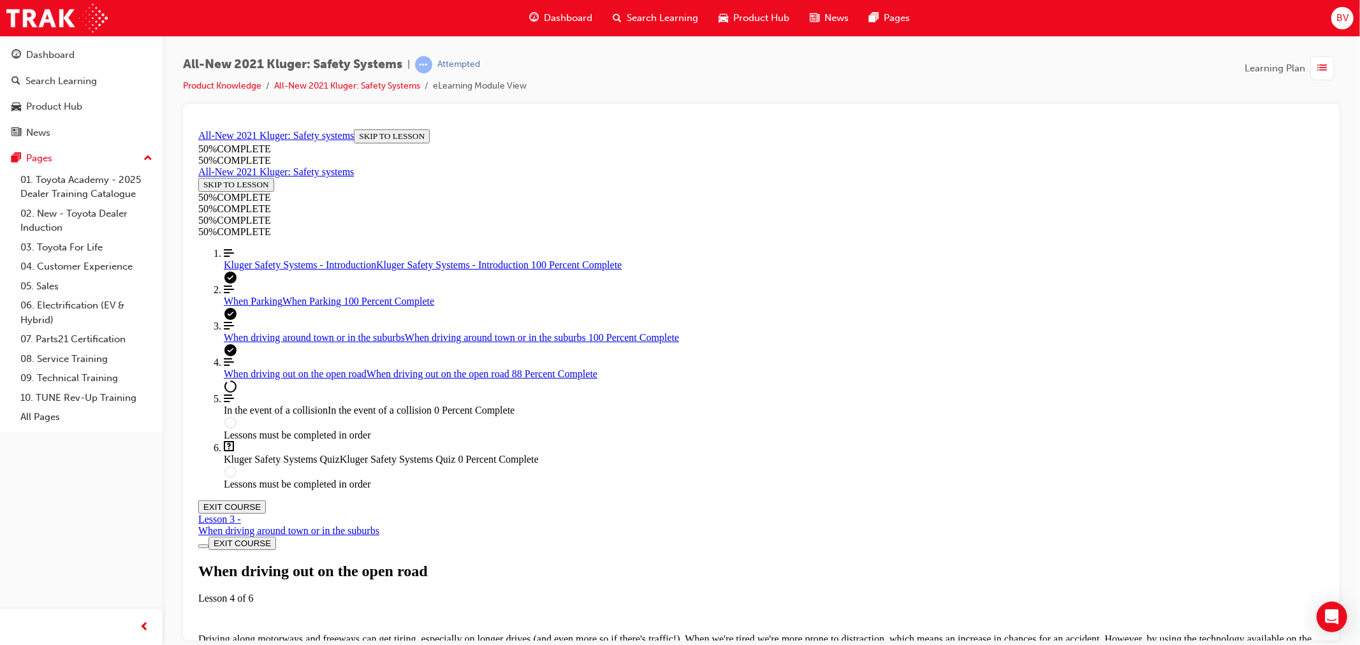
scroll to position [7084, 0]
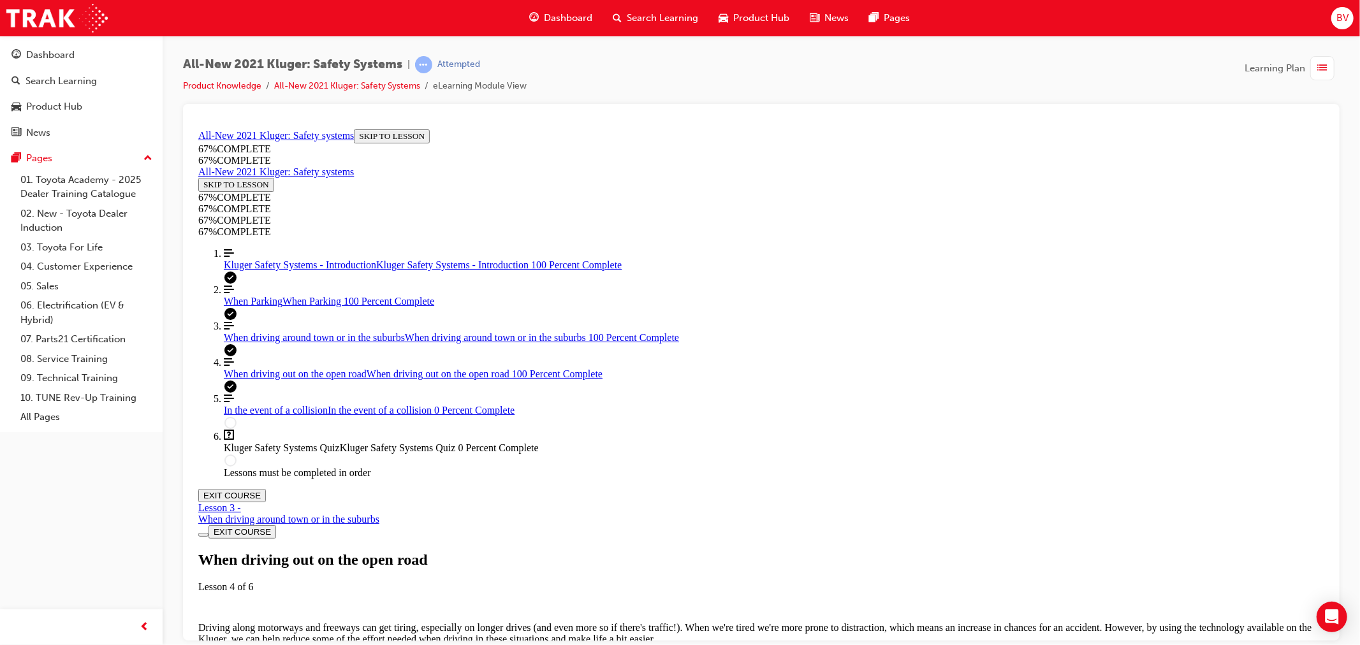
scroll to position [7564, 0]
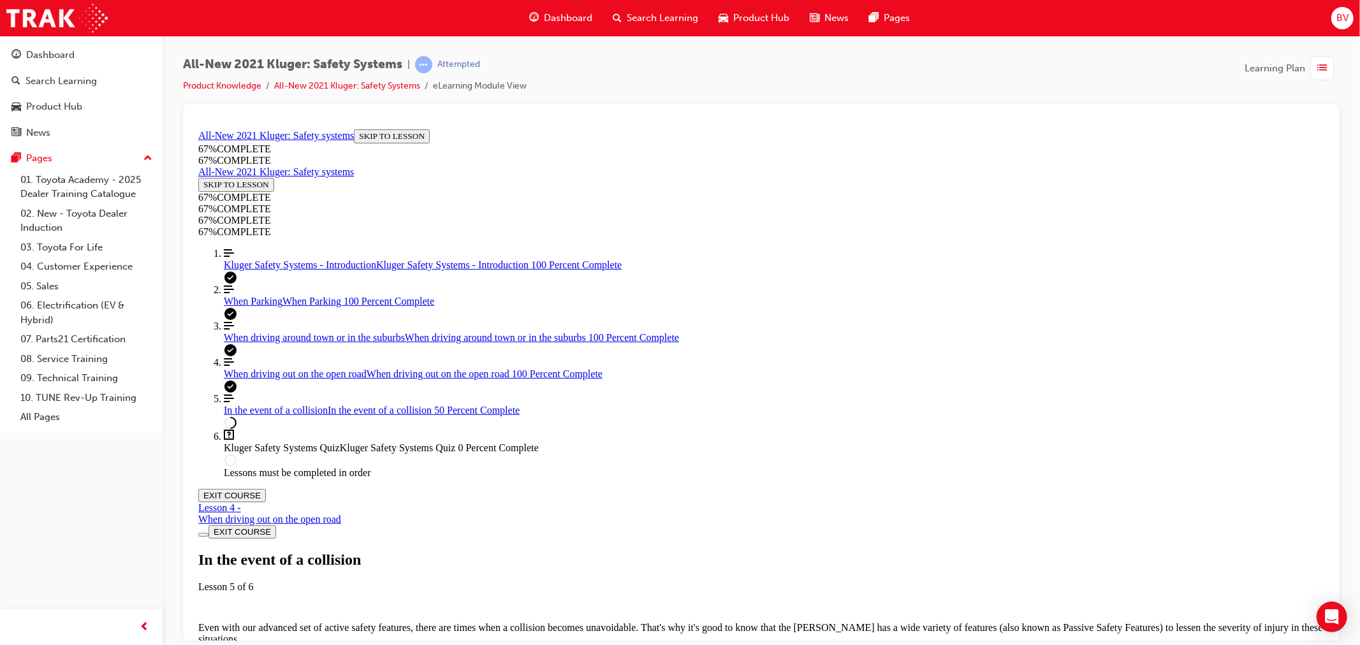
scroll to position [1319, 0]
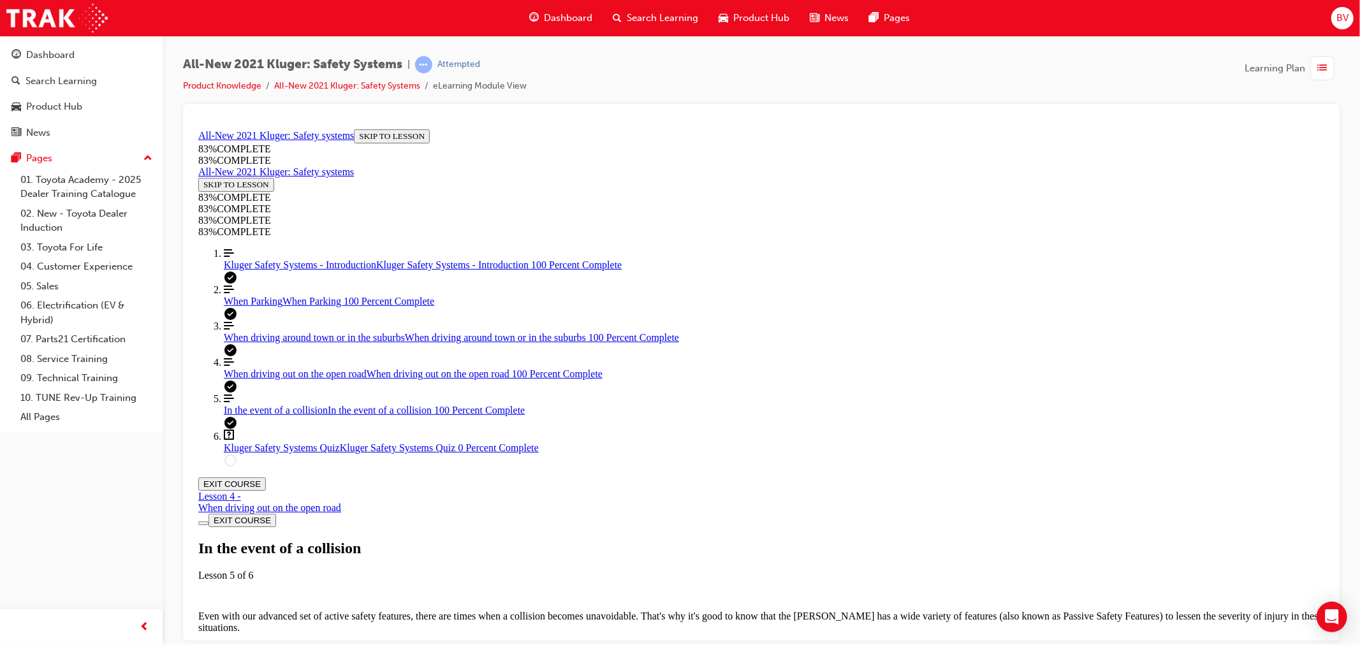
scroll to position [3019, 0]
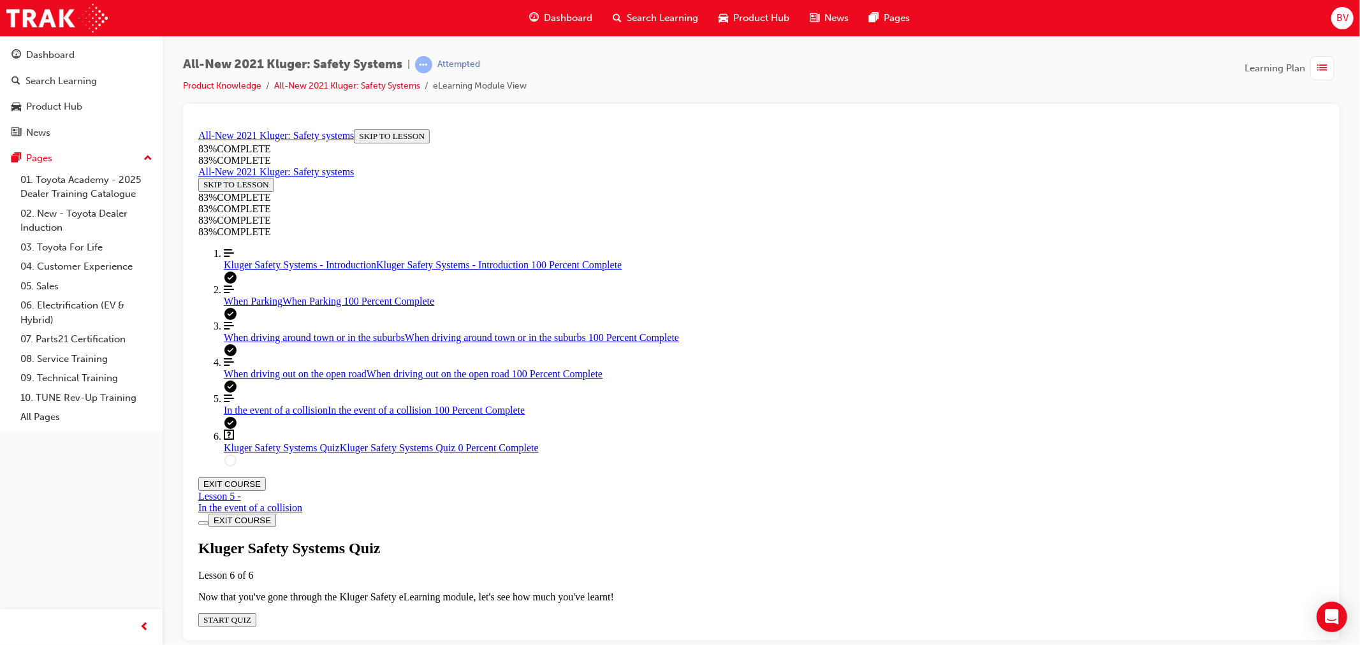
scroll to position [43, 0]
click at [251, 615] on span "START QUIZ" at bounding box center [227, 620] width 48 height 10
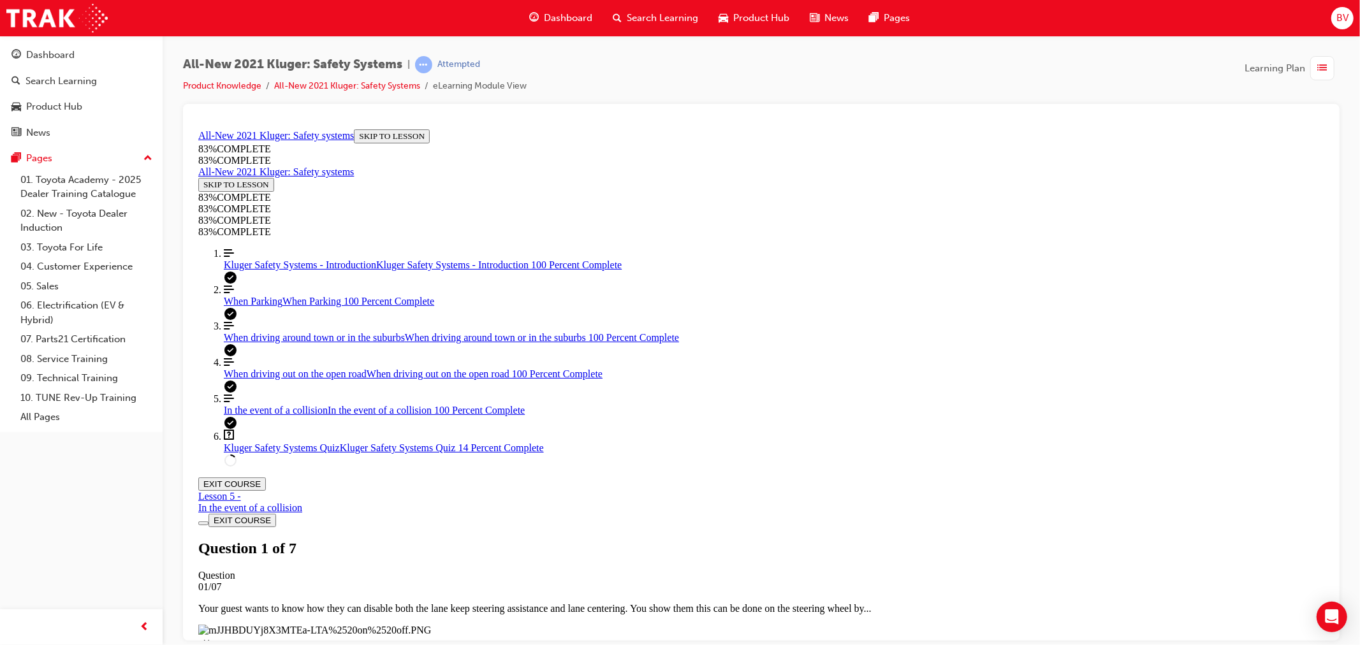
scroll to position [305, 0]
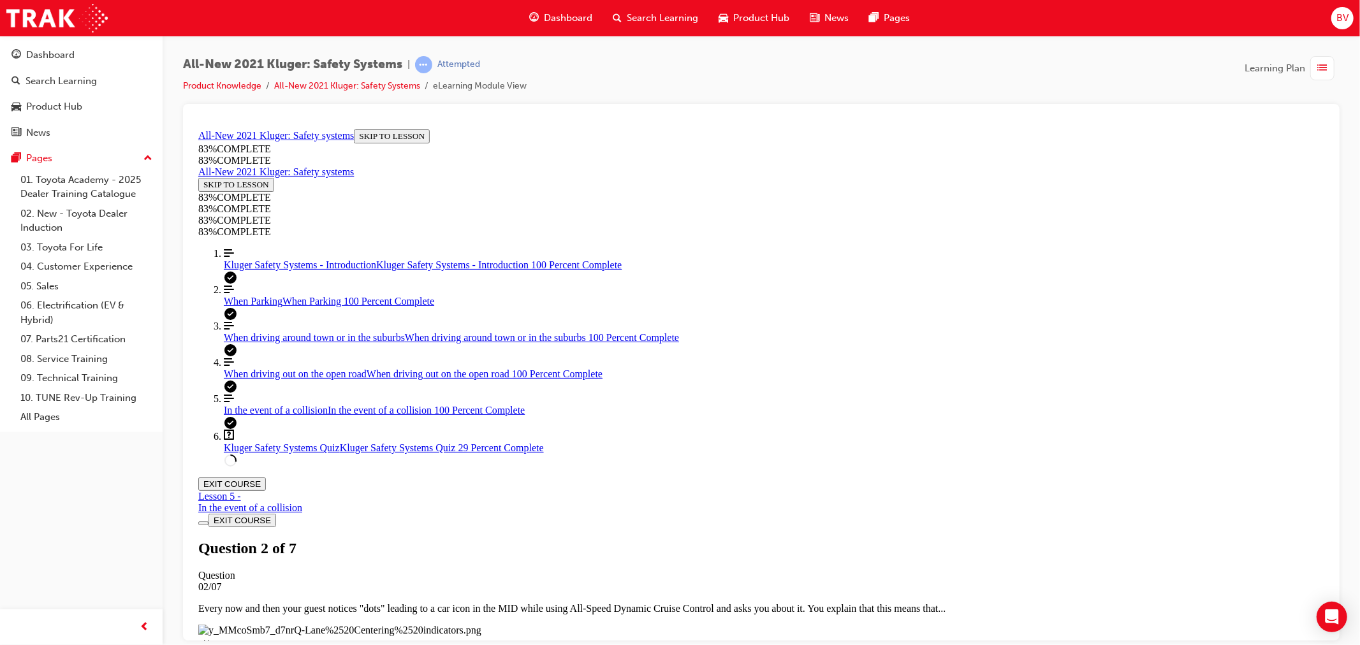
drag, startPoint x: 958, startPoint y: 453, endPoint x: 914, endPoint y: 433, distance: 48.2
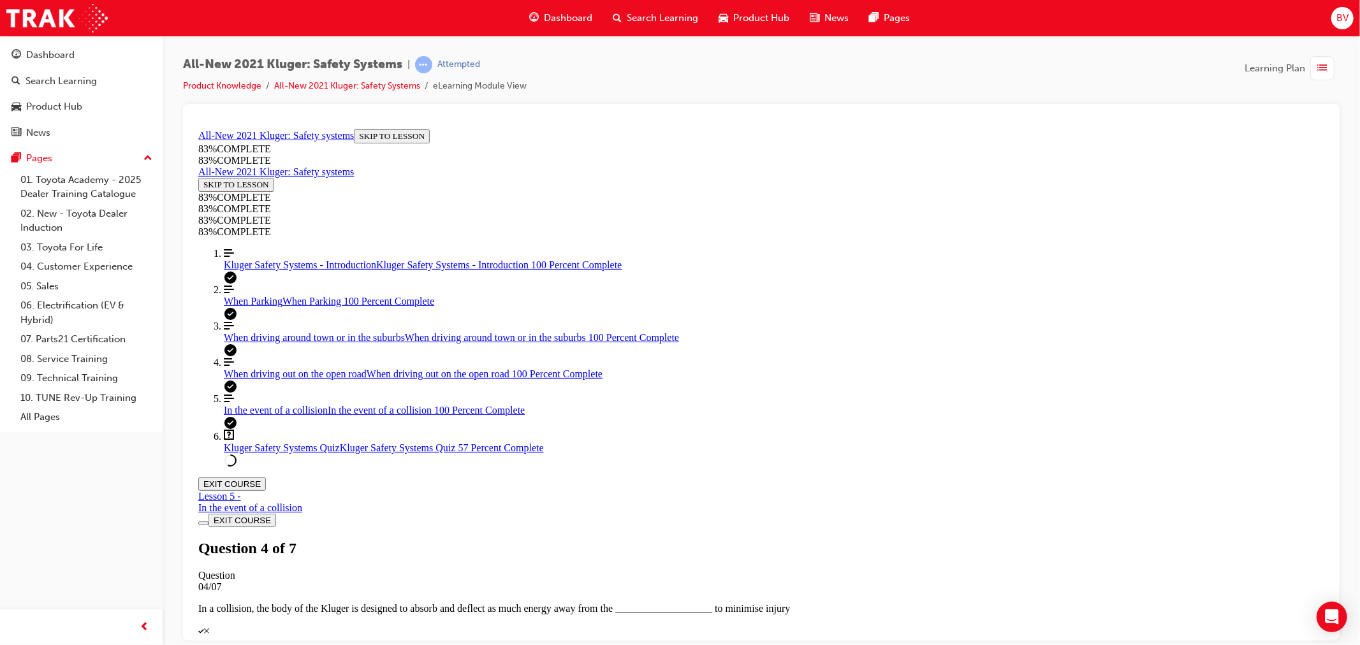
drag, startPoint x: 760, startPoint y: 394, endPoint x: 795, endPoint y: 446, distance: 63.5
drag, startPoint x: 755, startPoint y: 388, endPoint x: 786, endPoint y: 501, distance: 117.8
drag, startPoint x: 714, startPoint y: 393, endPoint x: 708, endPoint y: 392, distance: 6.4
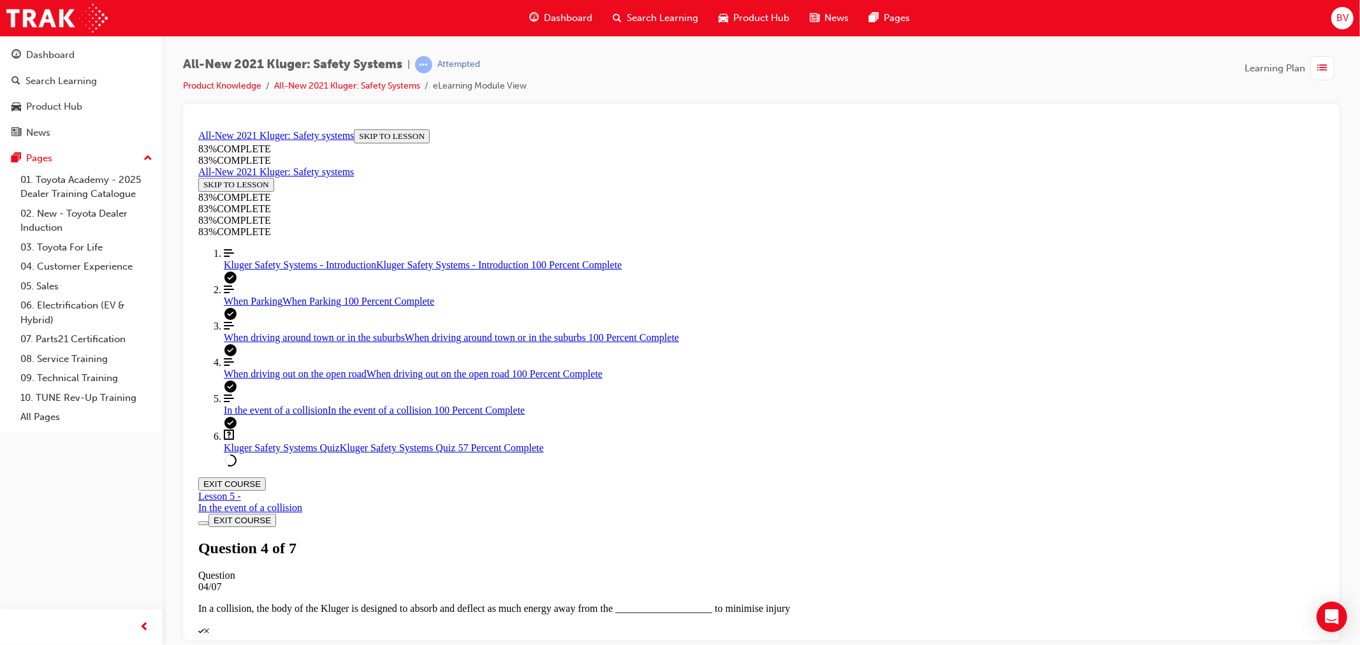
drag, startPoint x: 716, startPoint y: 377, endPoint x: 761, endPoint y: 494, distance: 125.8
drag, startPoint x: 712, startPoint y: 388, endPoint x: 784, endPoint y: 382, distance: 72.4
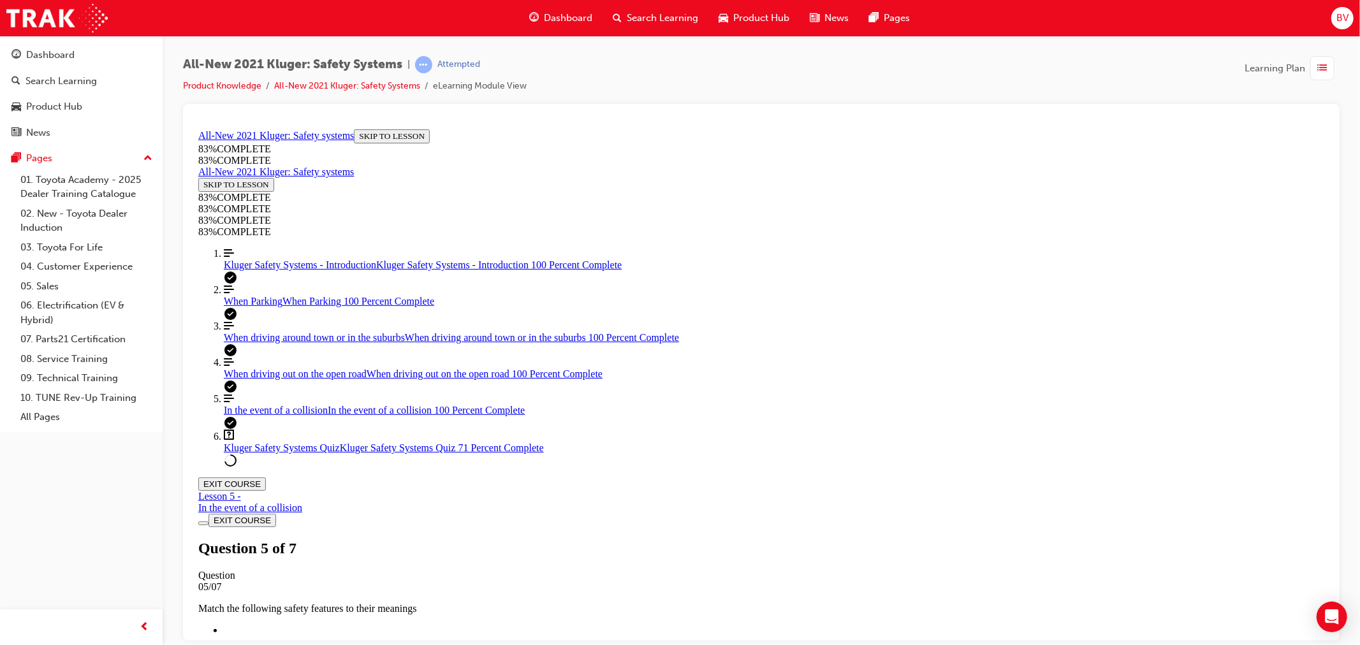
scroll to position [188, 0]
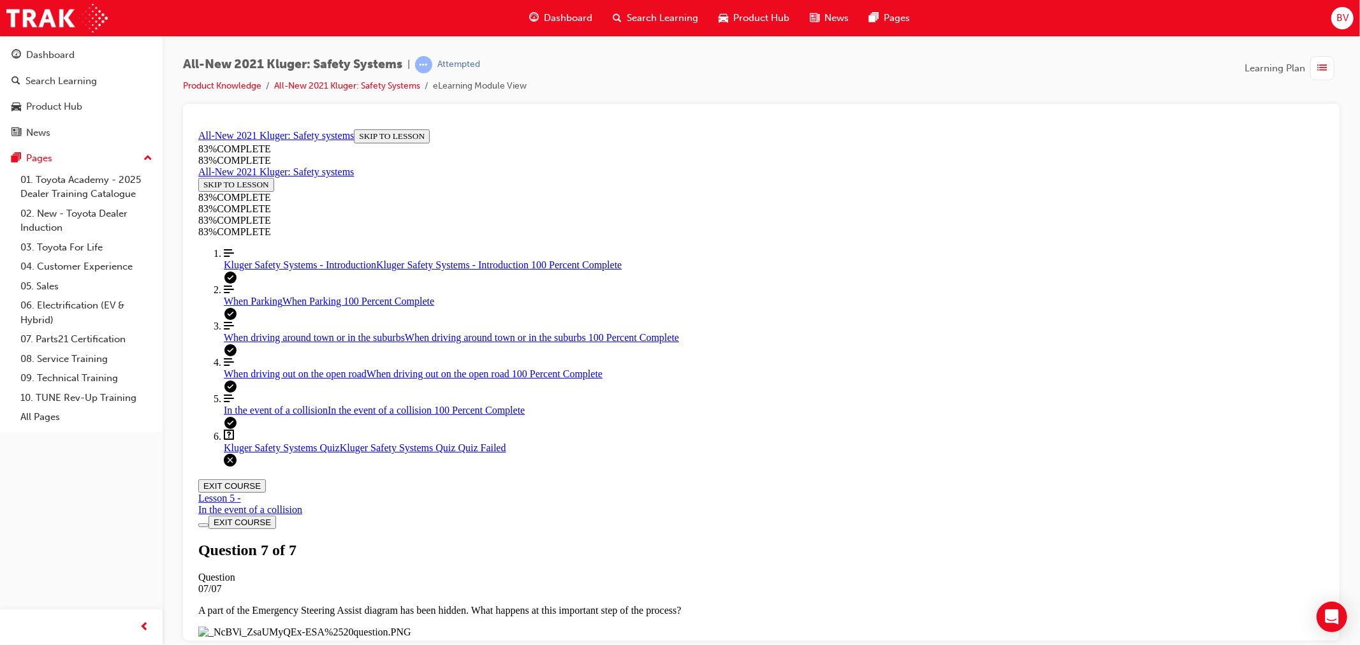
scroll to position [143, 0]
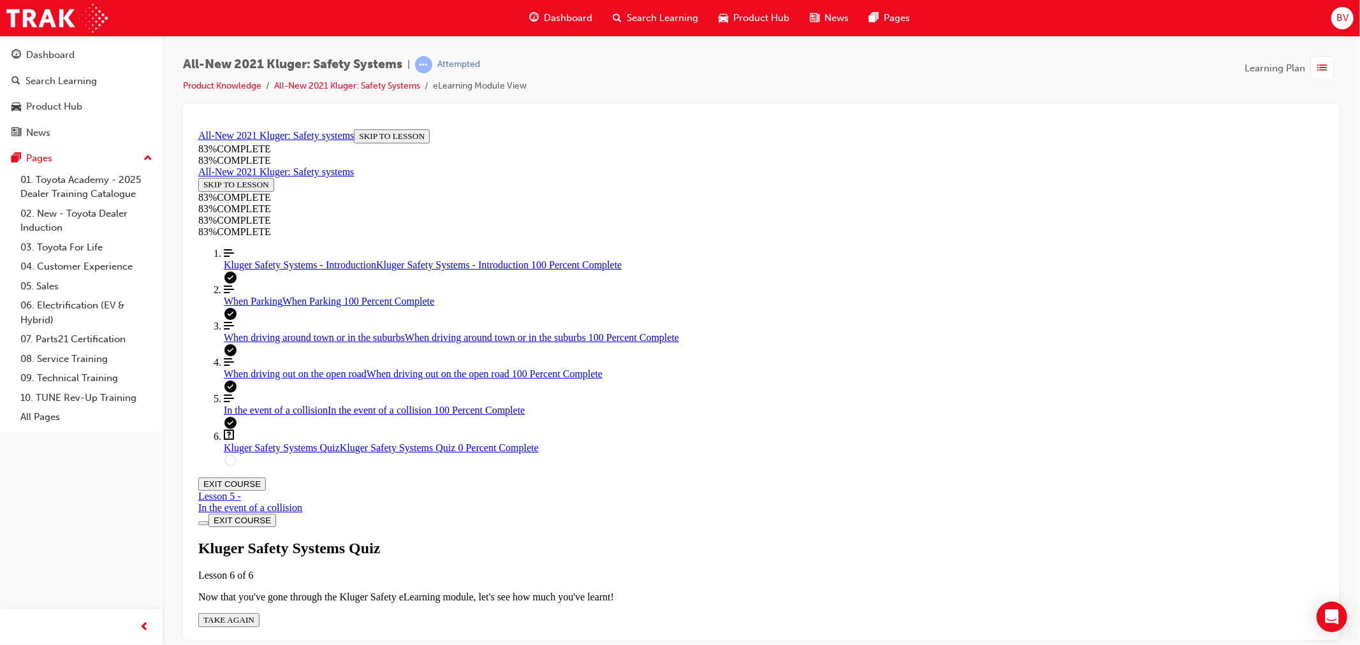
click at [659, 540] on div "Kluger Safety Systems Quiz Lesson 6 of 6 Now that you've gone through the Kluge…" at bounding box center [761, 583] width 1126 height 87
click at [254, 615] on span "TAKE AGAIN" at bounding box center [228, 620] width 51 height 10
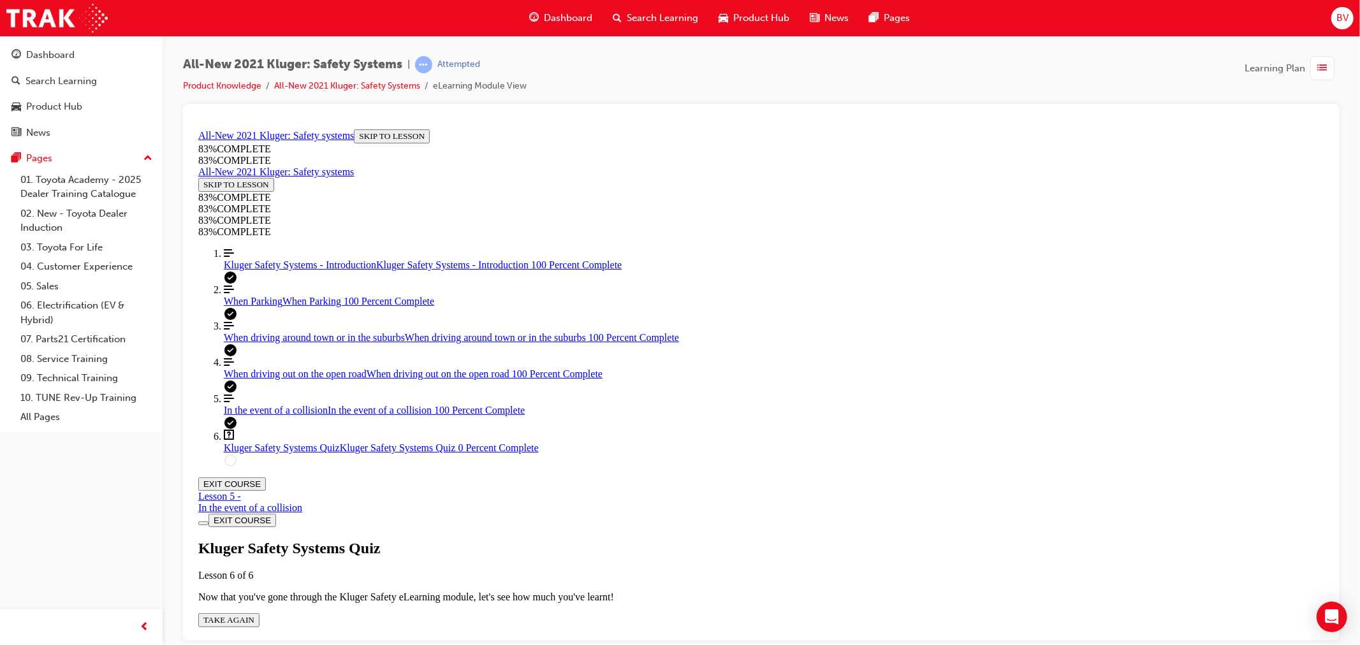
scroll to position [259, 0]
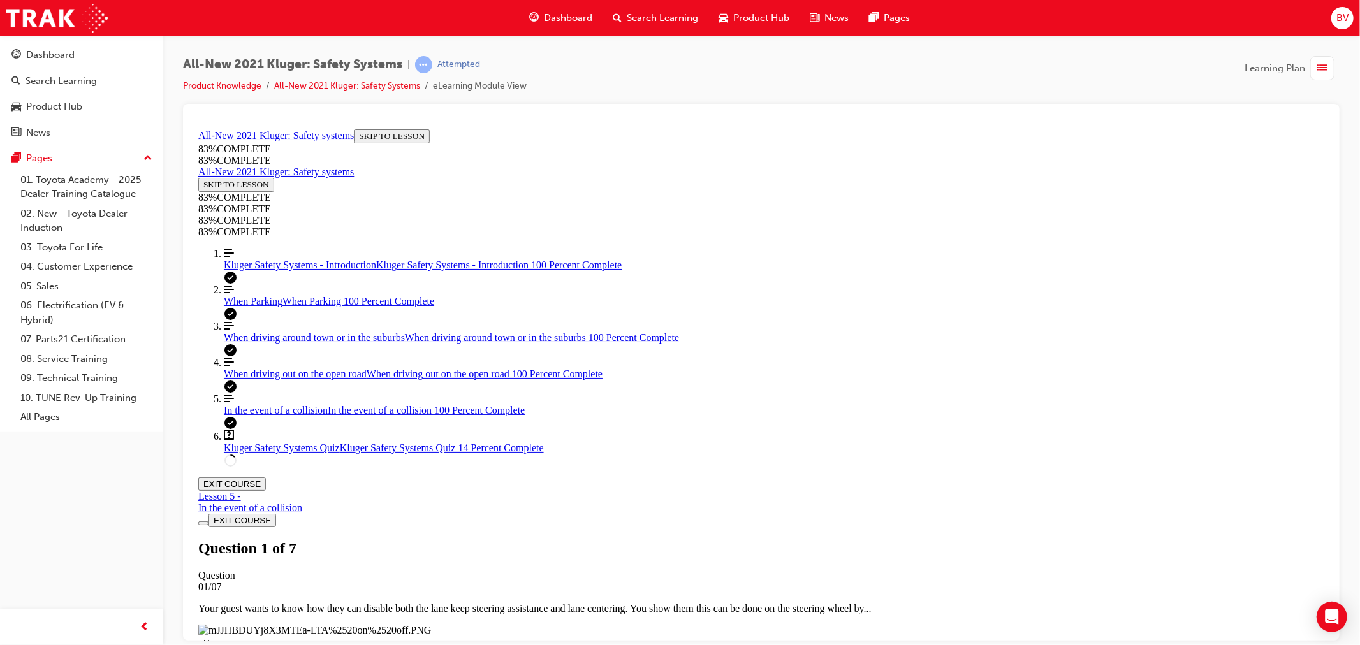
scroll to position [47, 0]
drag, startPoint x: 714, startPoint y: 493, endPoint x: 737, endPoint y: 497, distance: 24.0
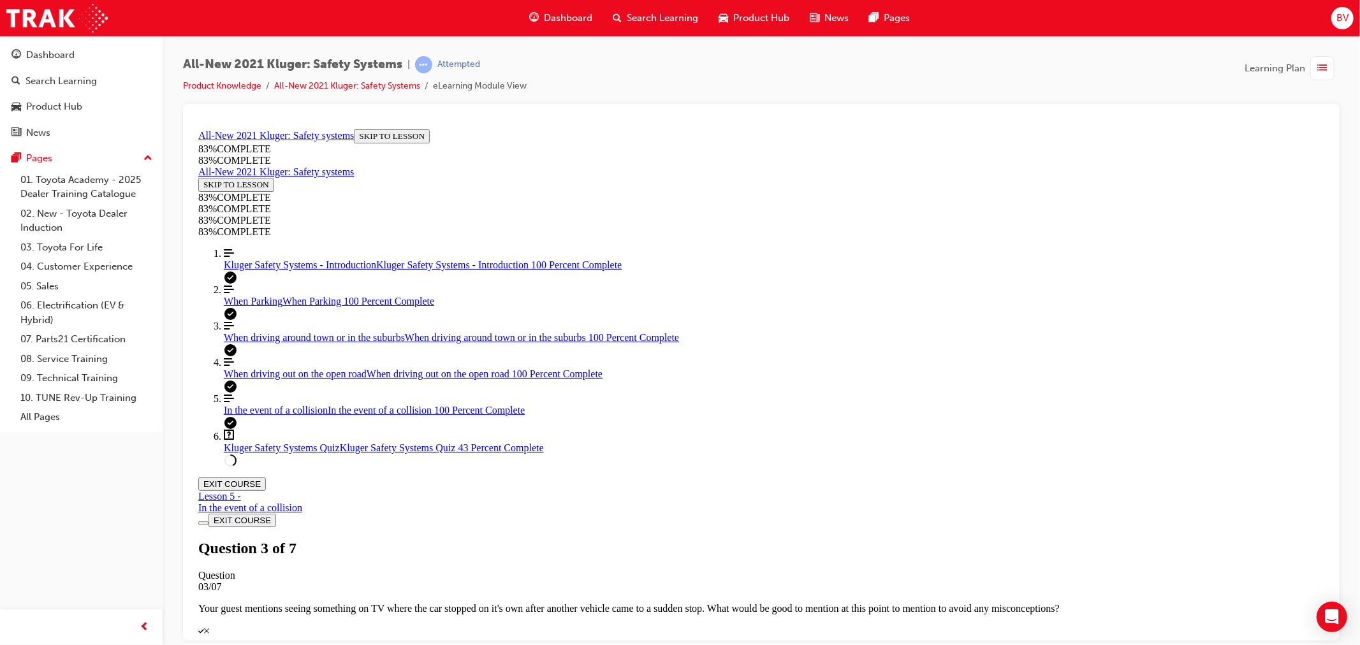
drag, startPoint x: 729, startPoint y: 511, endPoint x: 767, endPoint y: 456, distance: 66.9
drag, startPoint x: 770, startPoint y: 445, endPoint x: 769, endPoint y: 386, distance: 59.3
drag, startPoint x: 735, startPoint y: 456, endPoint x: 771, endPoint y: 459, distance: 36.4
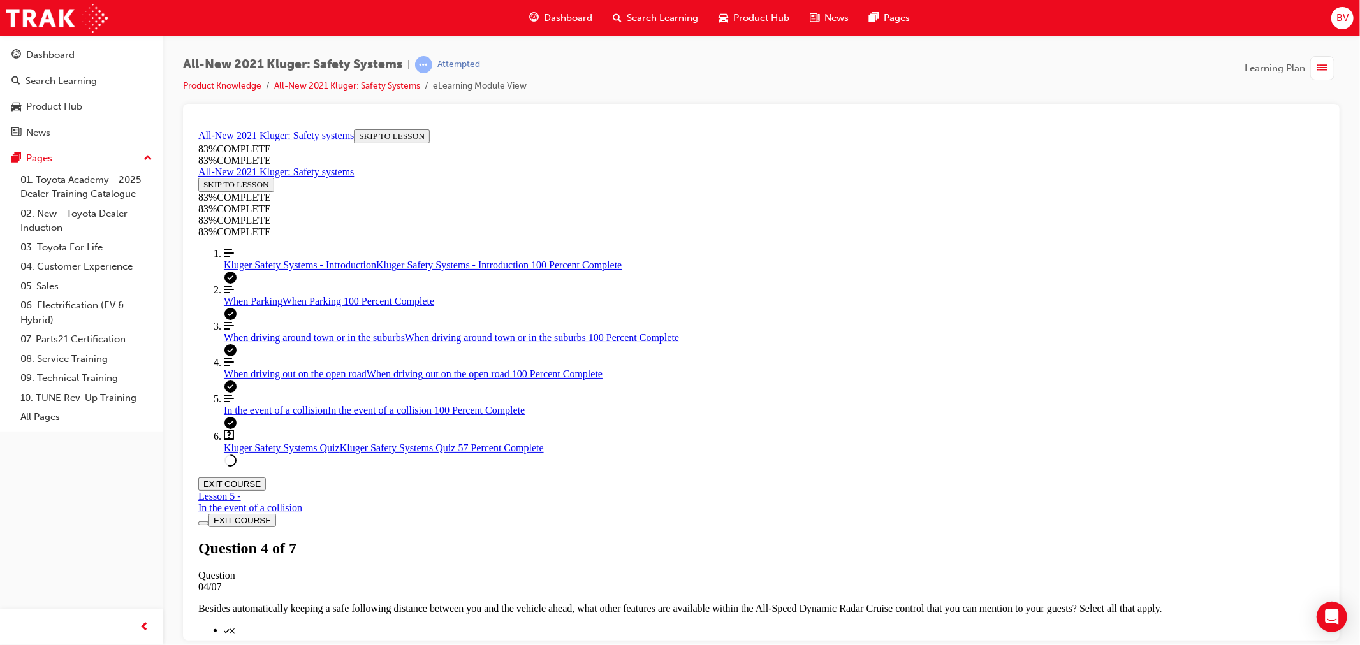
drag, startPoint x: 768, startPoint y: 447, endPoint x: 767, endPoint y: 503, distance: 55.5
drag, startPoint x: 746, startPoint y: 510, endPoint x: 755, endPoint y: 453, distance: 56.7
drag, startPoint x: 684, startPoint y: 503, endPoint x: 771, endPoint y: 490, distance: 88.3
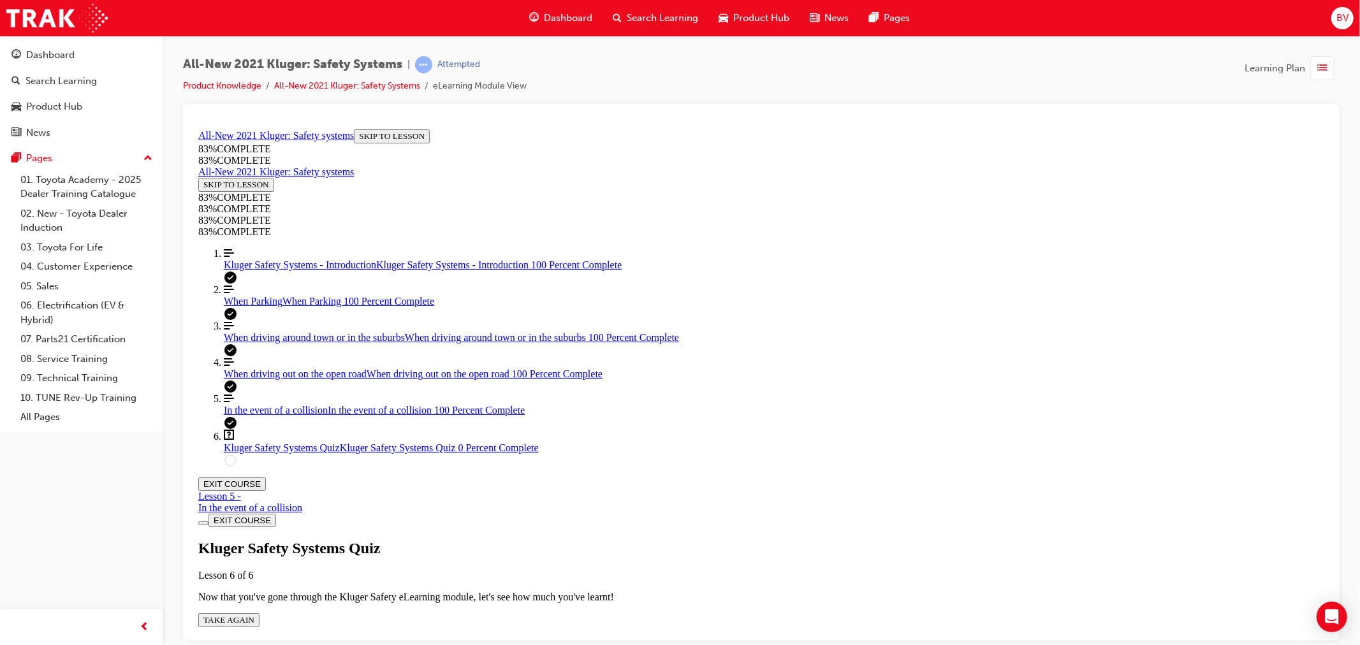
click at [254, 615] on span "TAKE AGAIN" at bounding box center [228, 620] width 51 height 10
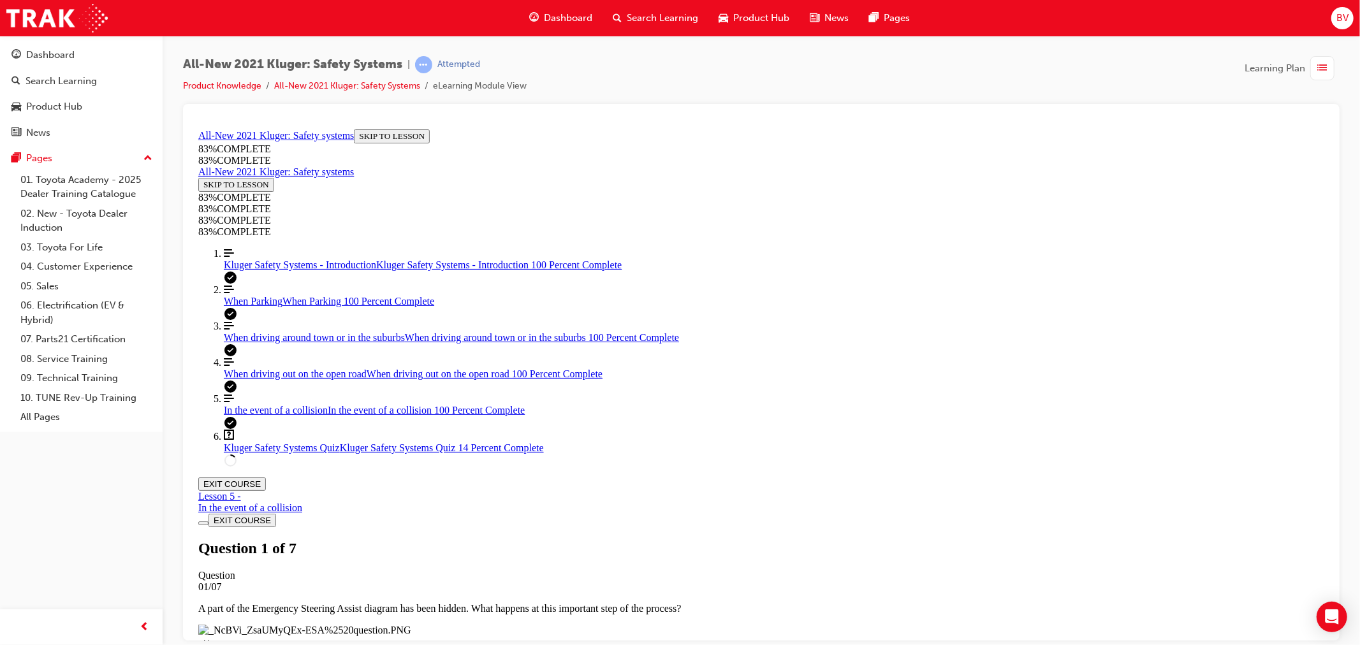
drag, startPoint x: 766, startPoint y: 395, endPoint x: 795, endPoint y: 394, distance: 29.3
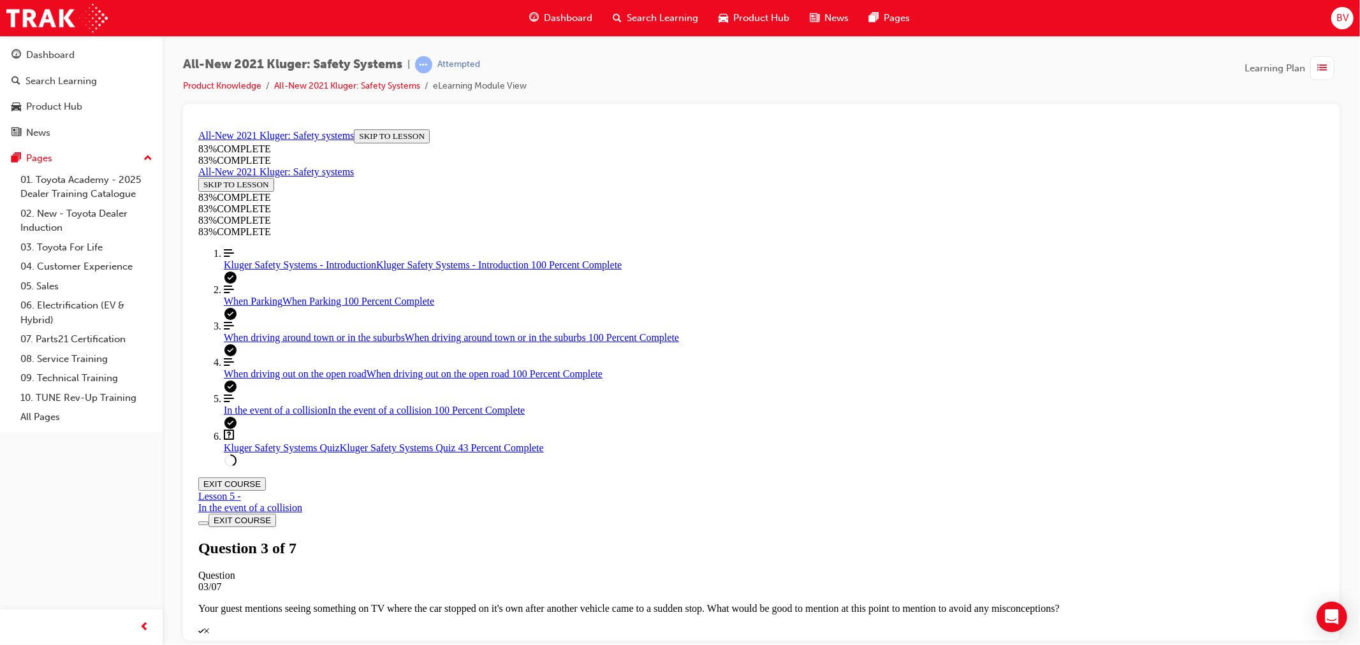
drag, startPoint x: 774, startPoint y: 456, endPoint x: 794, endPoint y: 448, distance: 21.2
drag, startPoint x: 789, startPoint y: 452, endPoint x: 829, endPoint y: 511, distance: 71.1
drag, startPoint x: 746, startPoint y: 447, endPoint x: 777, endPoint y: 457, distance: 33.5
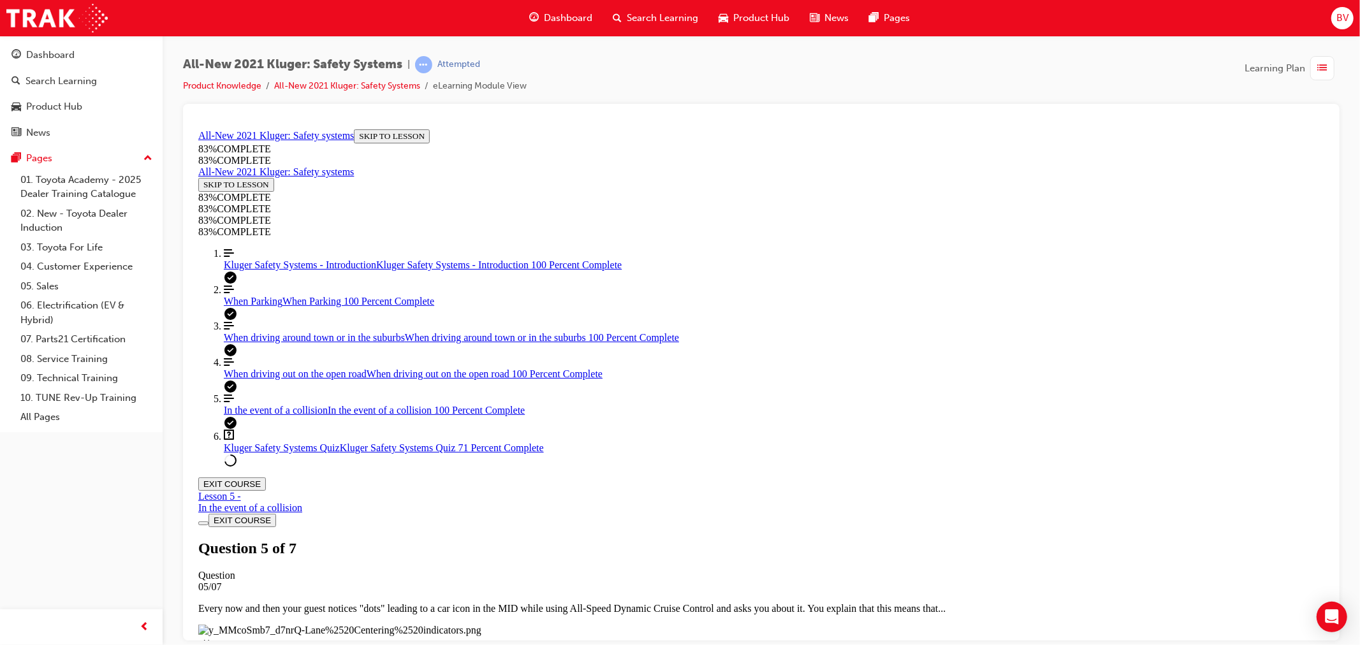
scroll to position [117, 0]
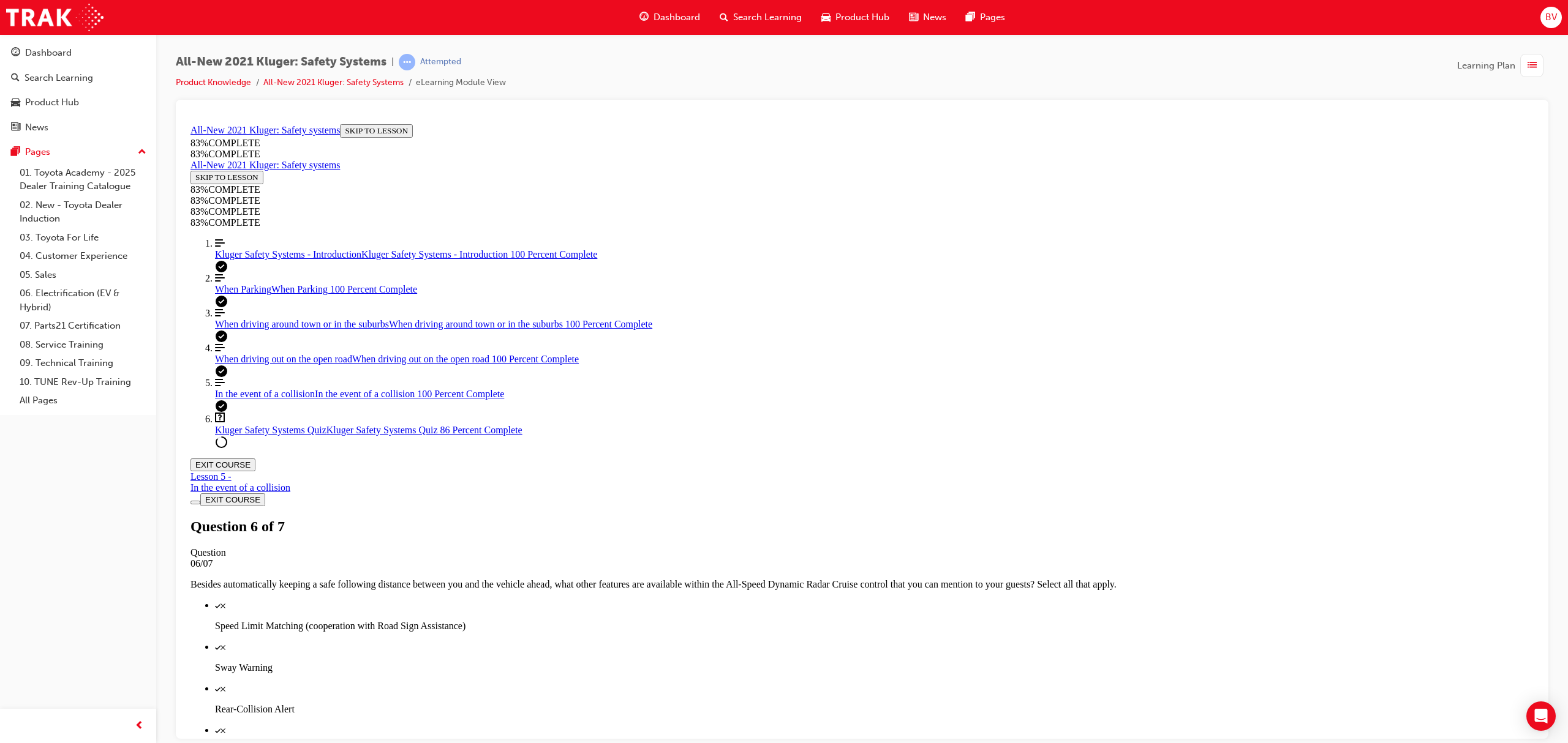
scroll to position [145, 0]
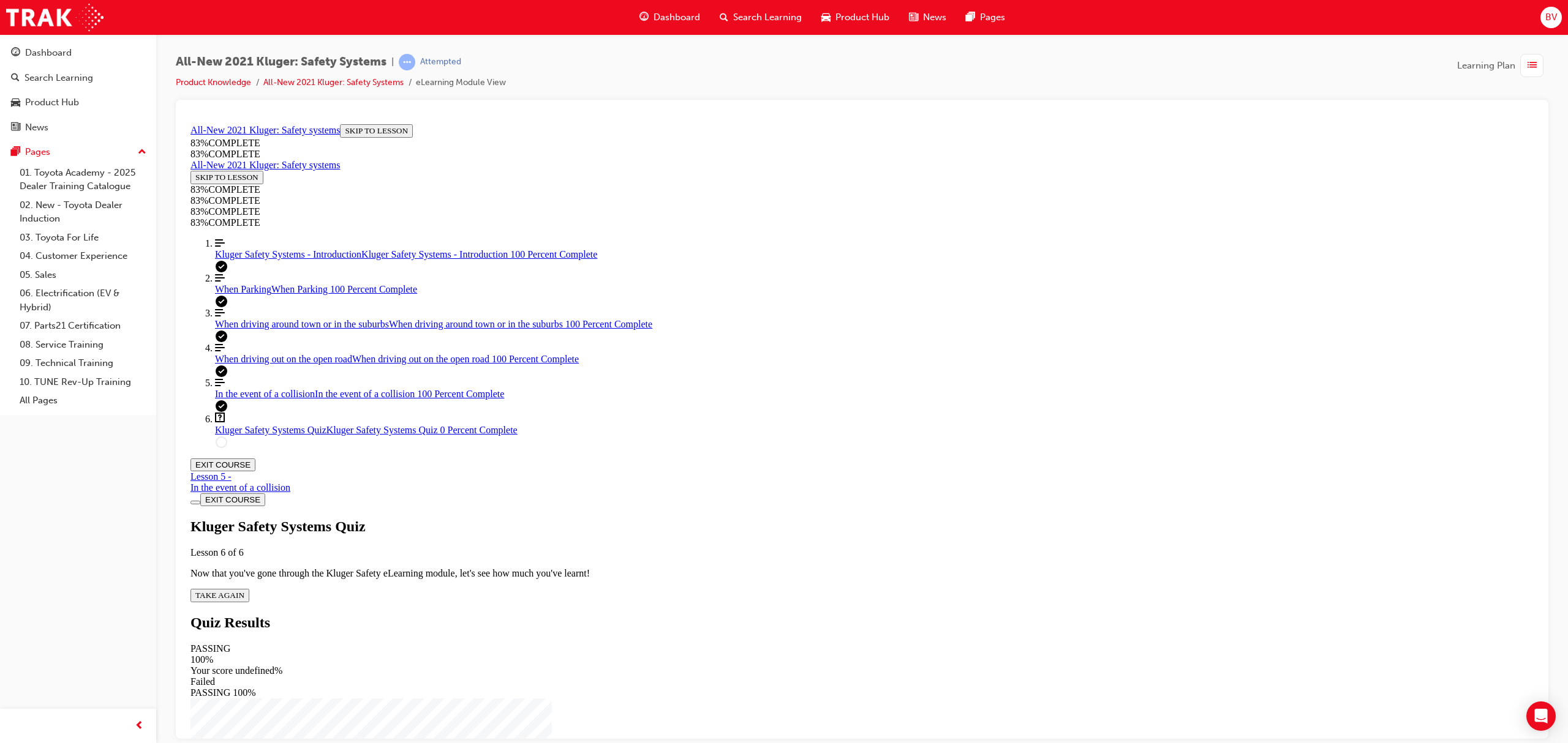
click at [244, 590] on span "TAKE AGAIN" at bounding box center [219, 595] width 49 height 10
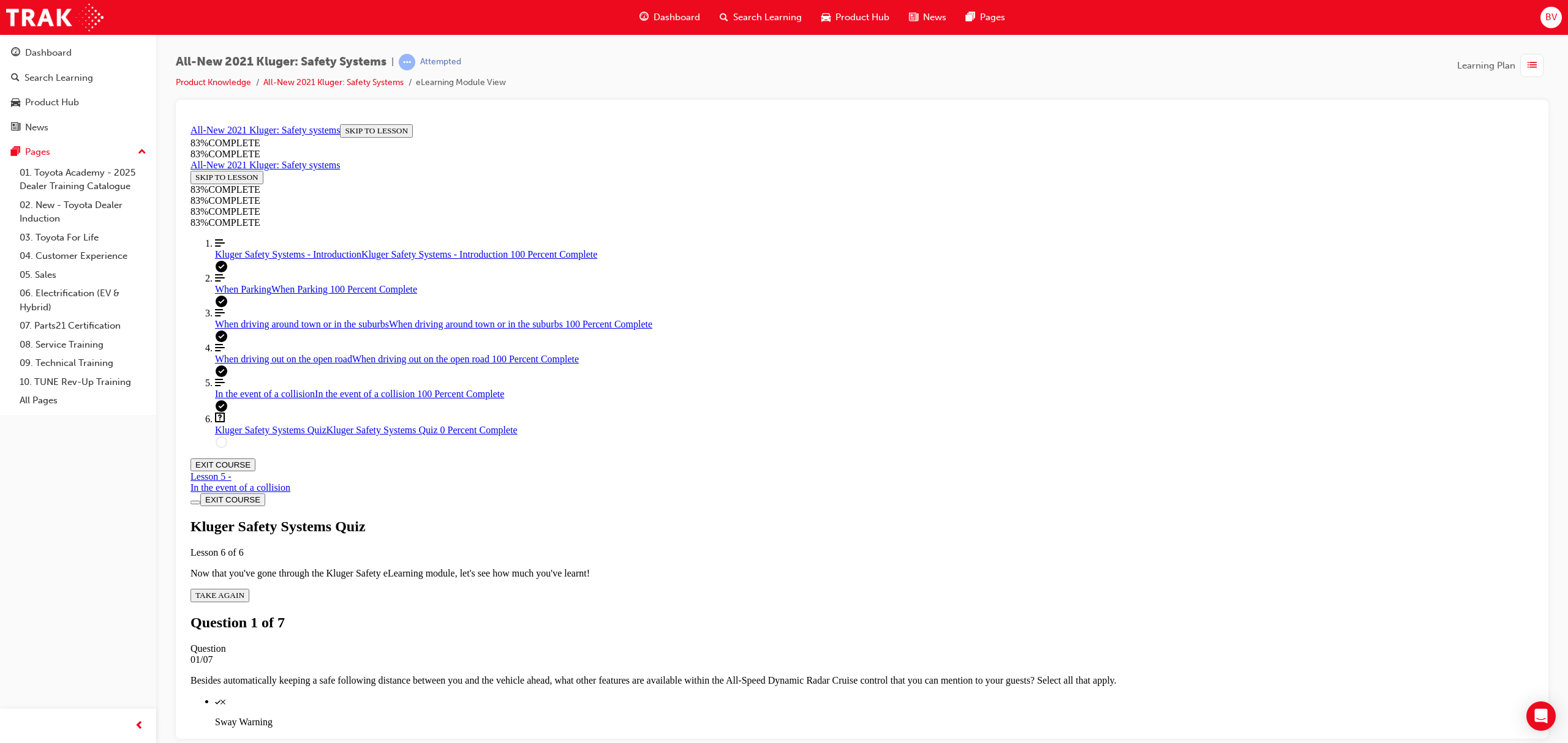
drag, startPoint x: 755, startPoint y: 499, endPoint x: 753, endPoint y: 492, distance: 7.3
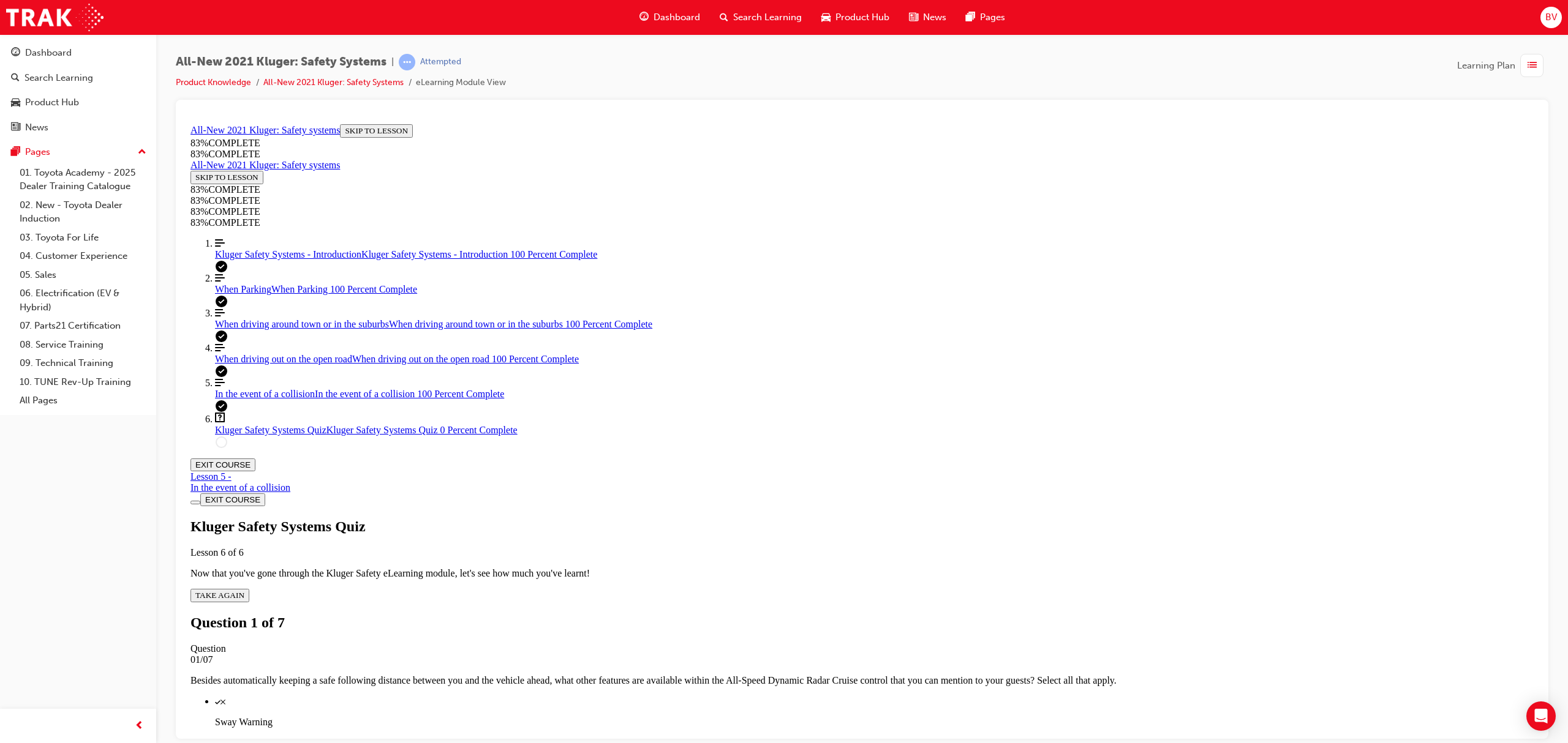
click at [754, 619] on div "Quiz" at bounding box center [874, 701] width 1318 height 11
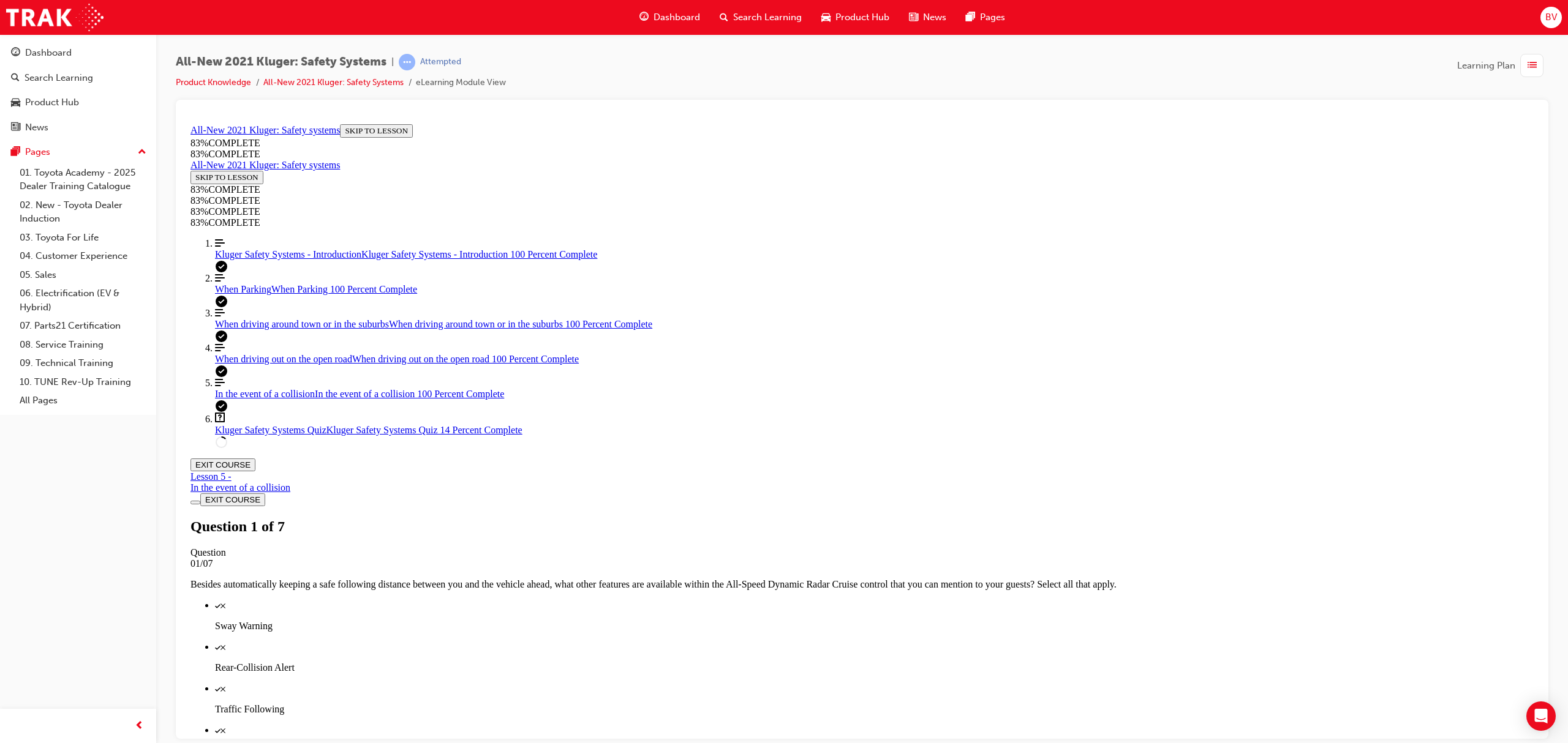
scroll to position [208, 0]
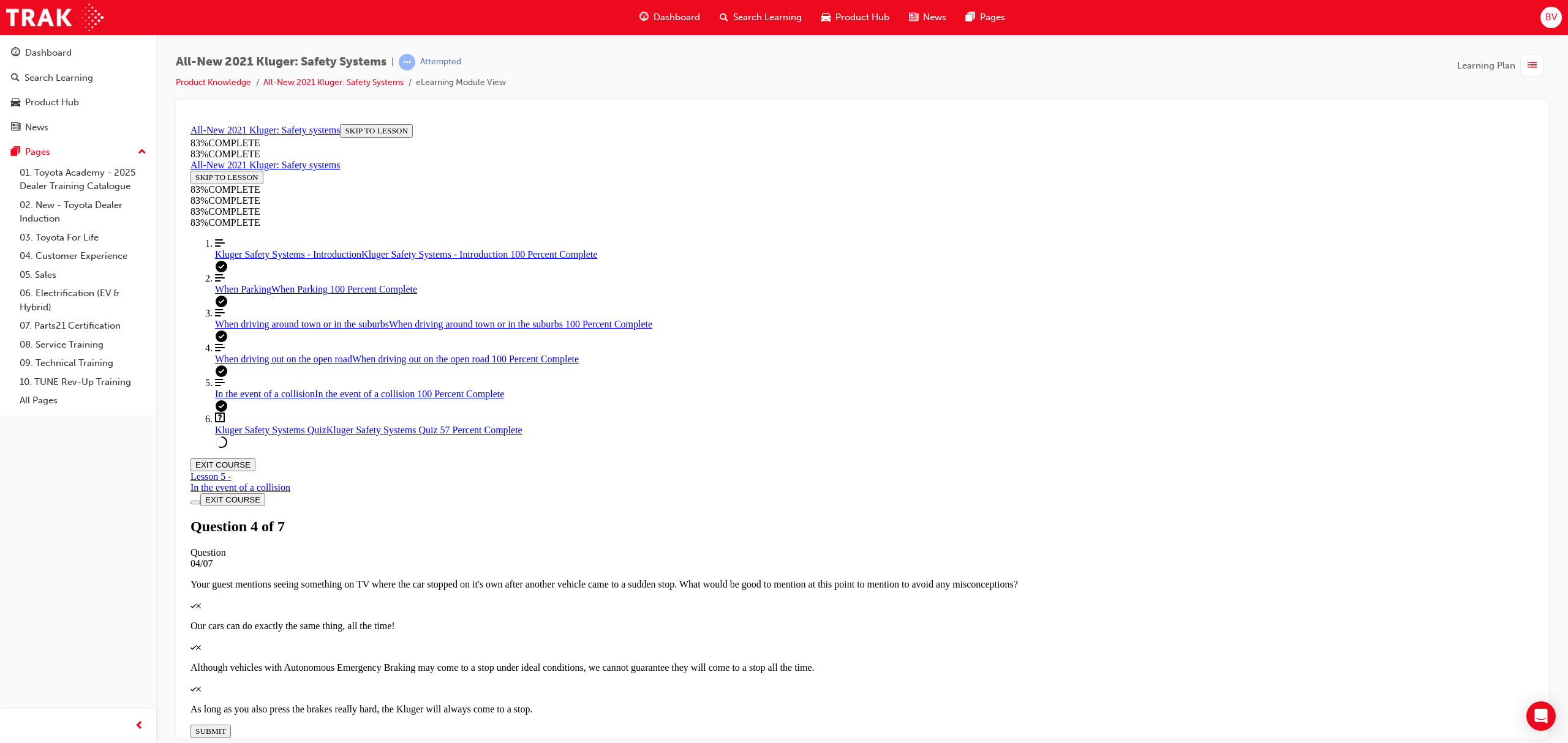
scroll to position [173, 0]
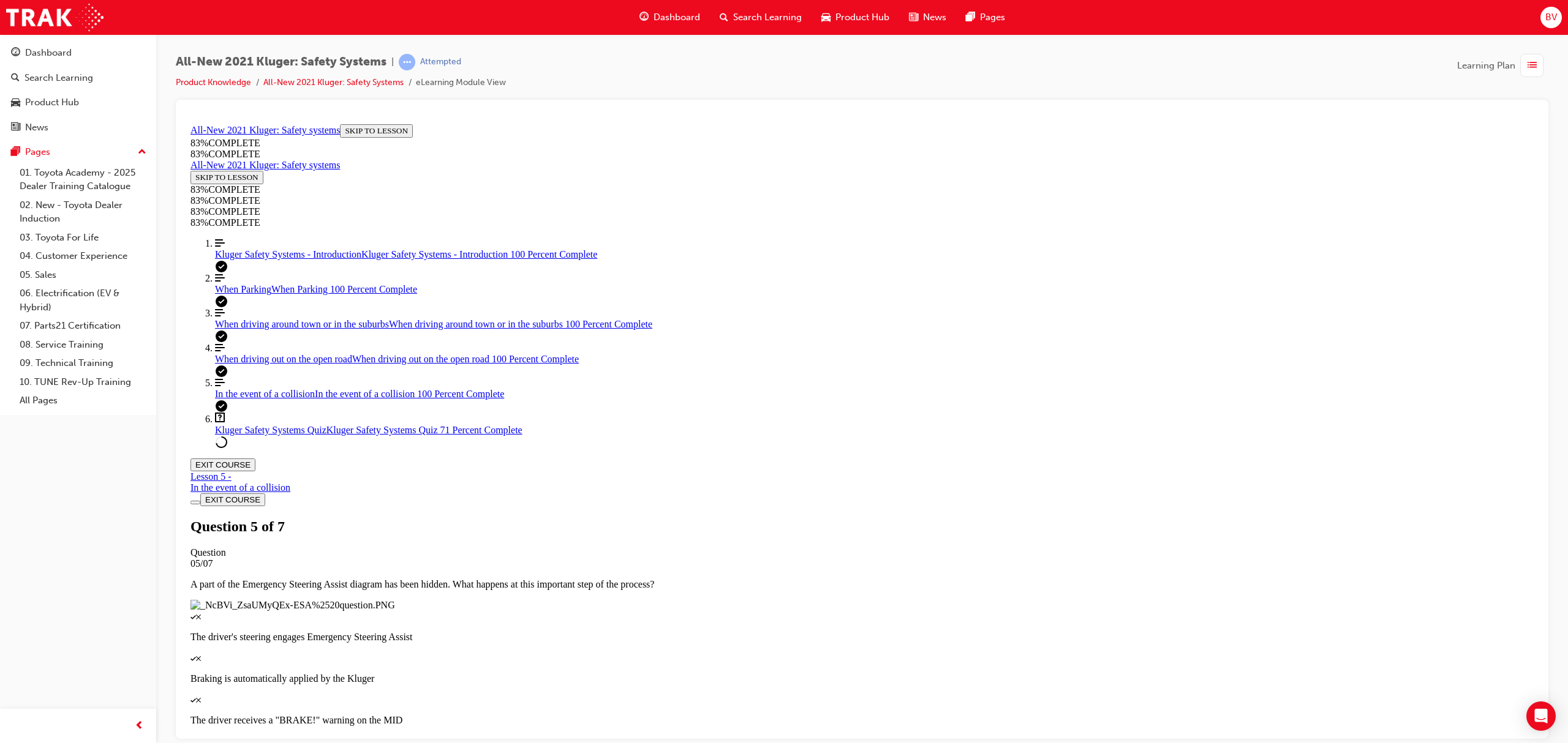
scroll to position [87, 0]
drag, startPoint x: 838, startPoint y: 439, endPoint x: 885, endPoint y: 375, distance: 79.4
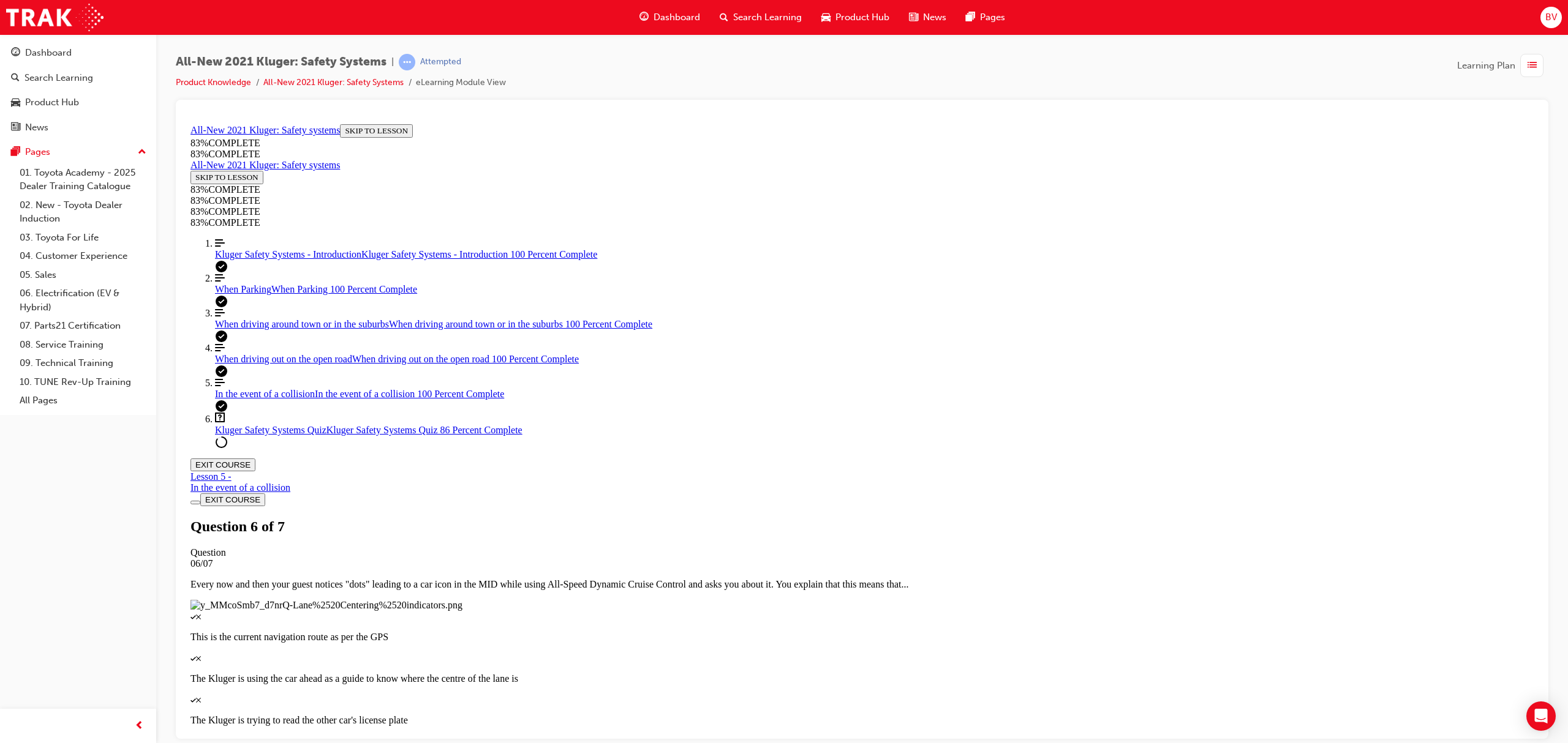
drag, startPoint x: 841, startPoint y: 439, endPoint x: 888, endPoint y: 494, distance: 72.3
drag, startPoint x: 826, startPoint y: 434, endPoint x: 875, endPoint y: 443, distance: 49.8
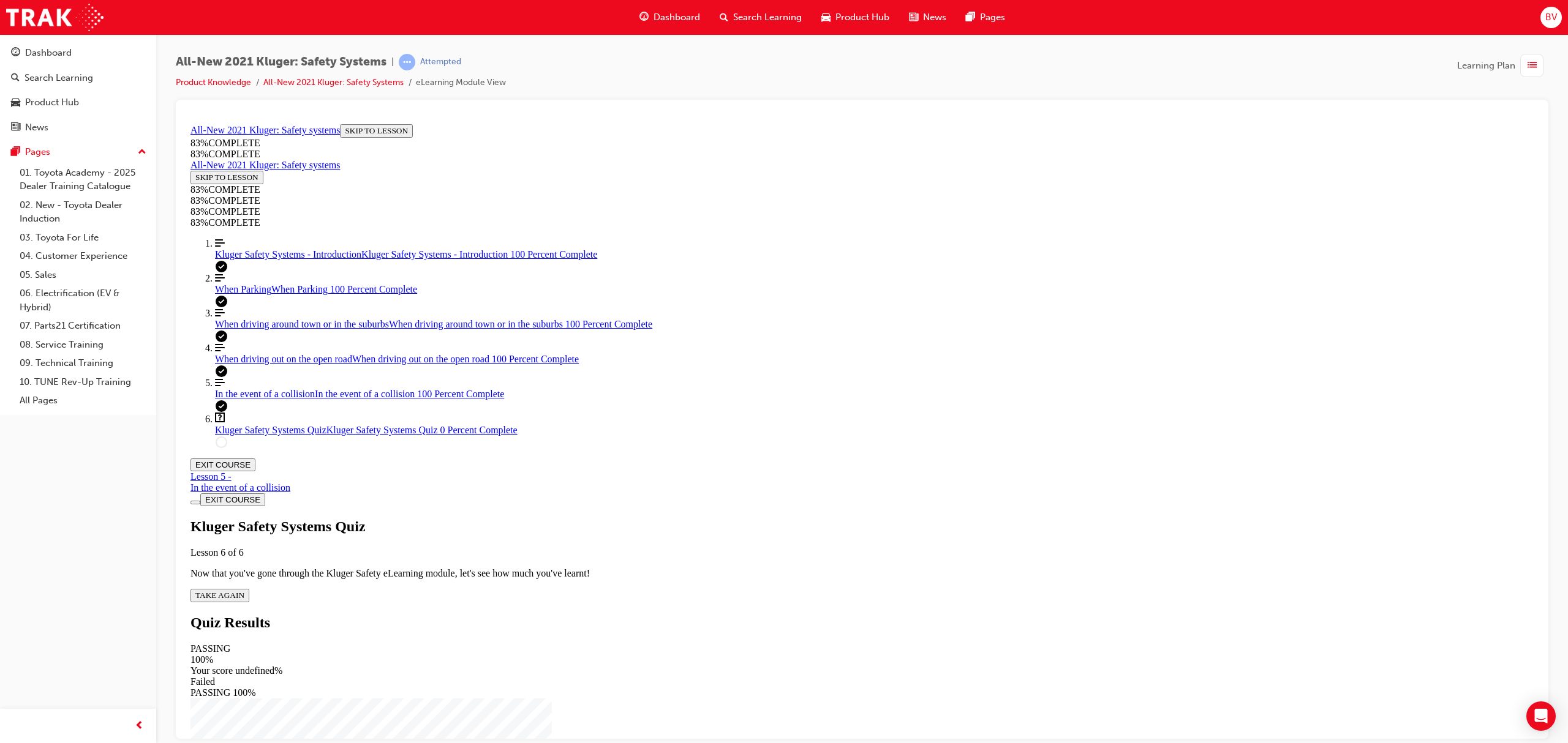
click at [794, 518] on div "Kluger Safety Systems Quiz Lesson 6 of 6 Now that you've gone through the Kluge…" at bounding box center [861, 560] width 1343 height 84
click at [250, 588] on button "TAKE AGAIN" at bounding box center [219, 595] width 59 height 13
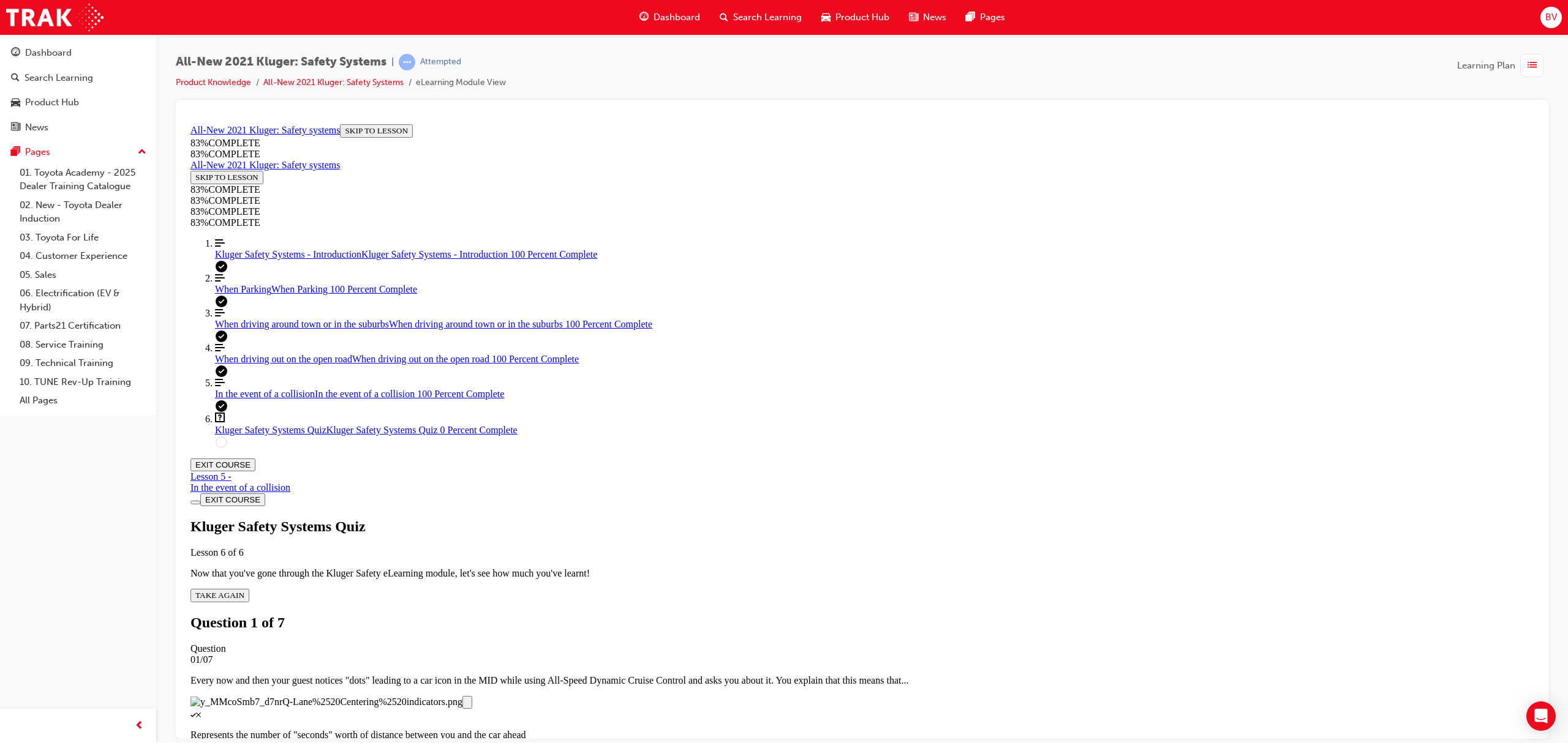
scroll to position [45, 0]
click at [885, 619] on p "Represents the number of "seconds" worth of distance between you and the car ah…" at bounding box center [861, 734] width 1343 height 11
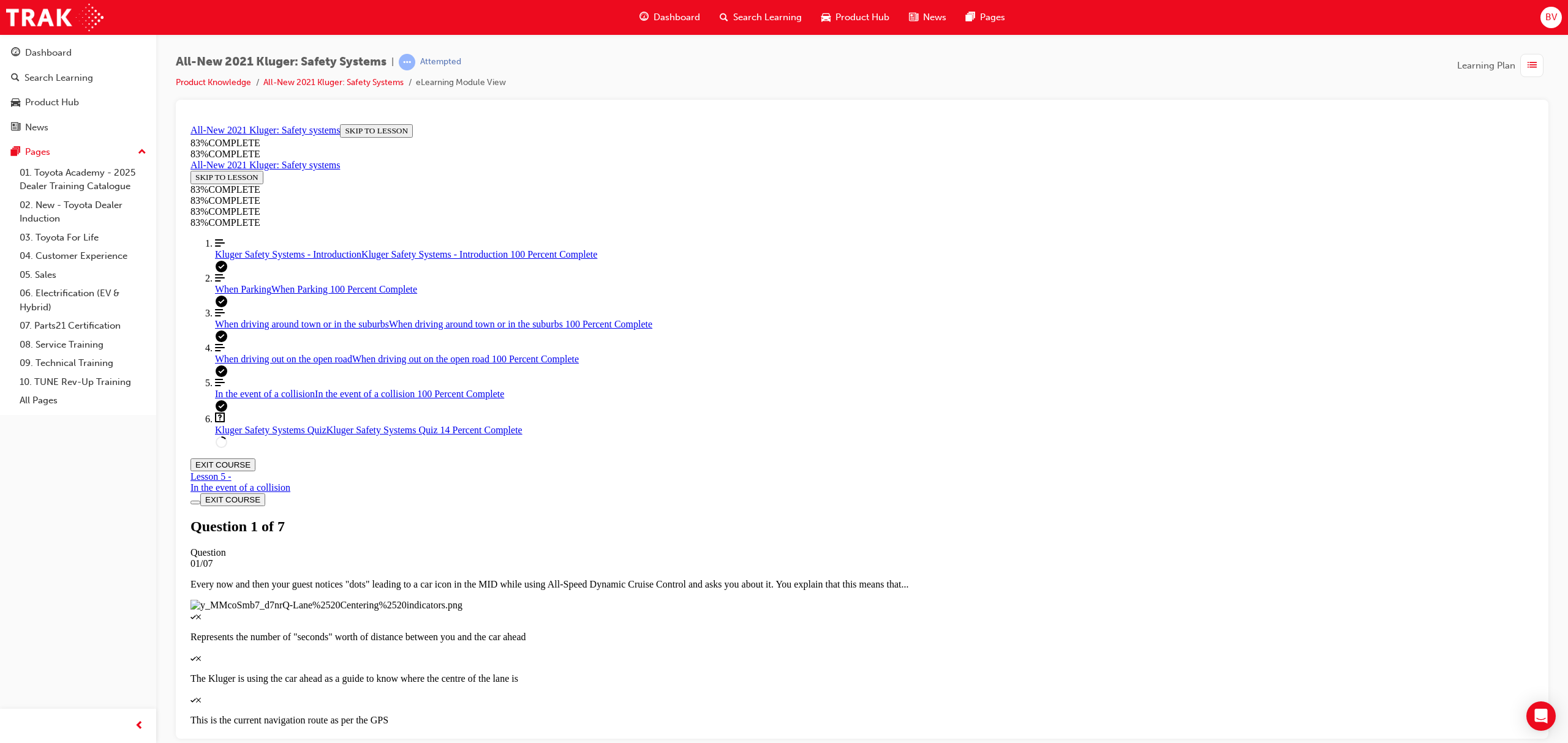
scroll to position [208, 0]
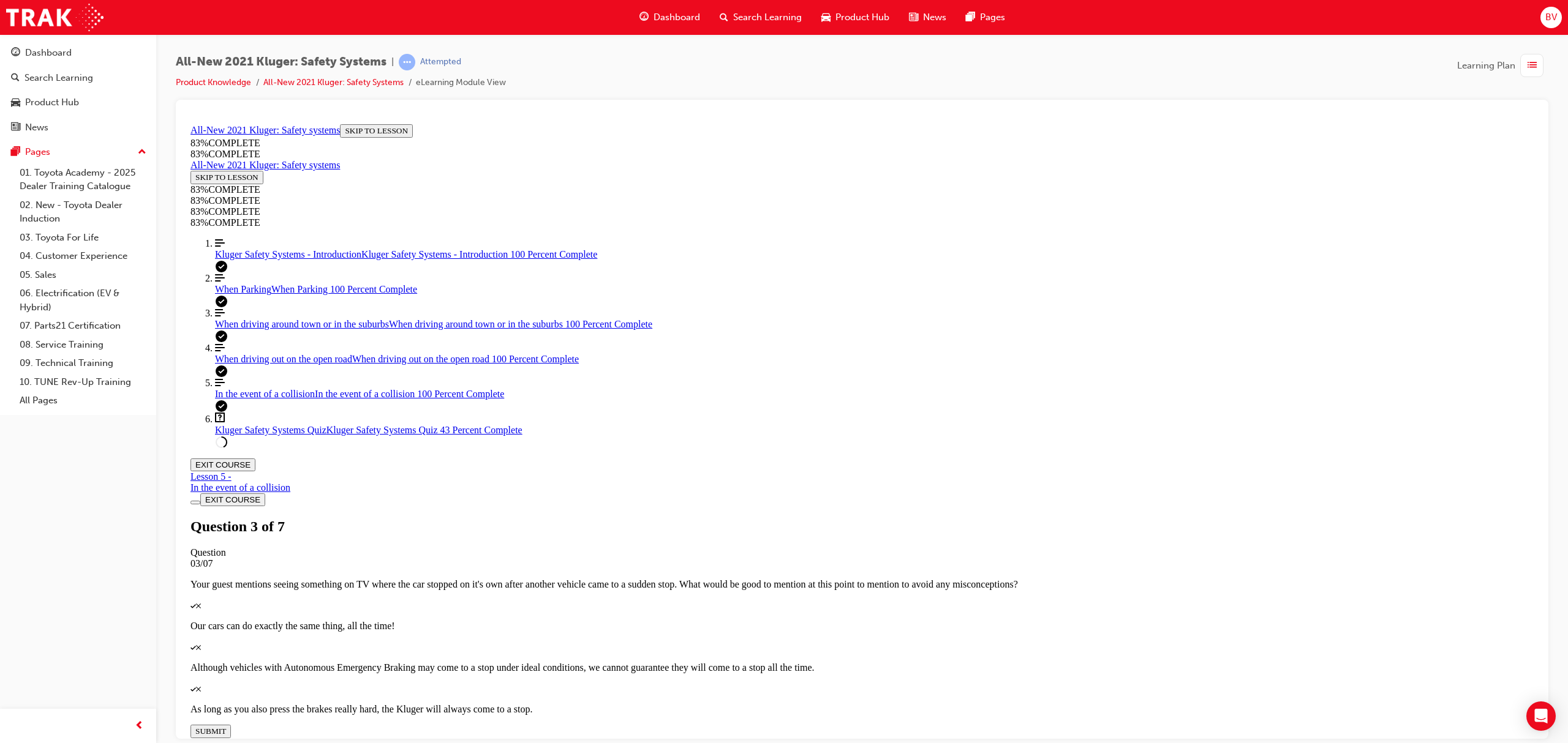
scroll to position [45, 0]
drag, startPoint x: 819, startPoint y: 592, endPoint x: 800, endPoint y: 669, distance: 79.3
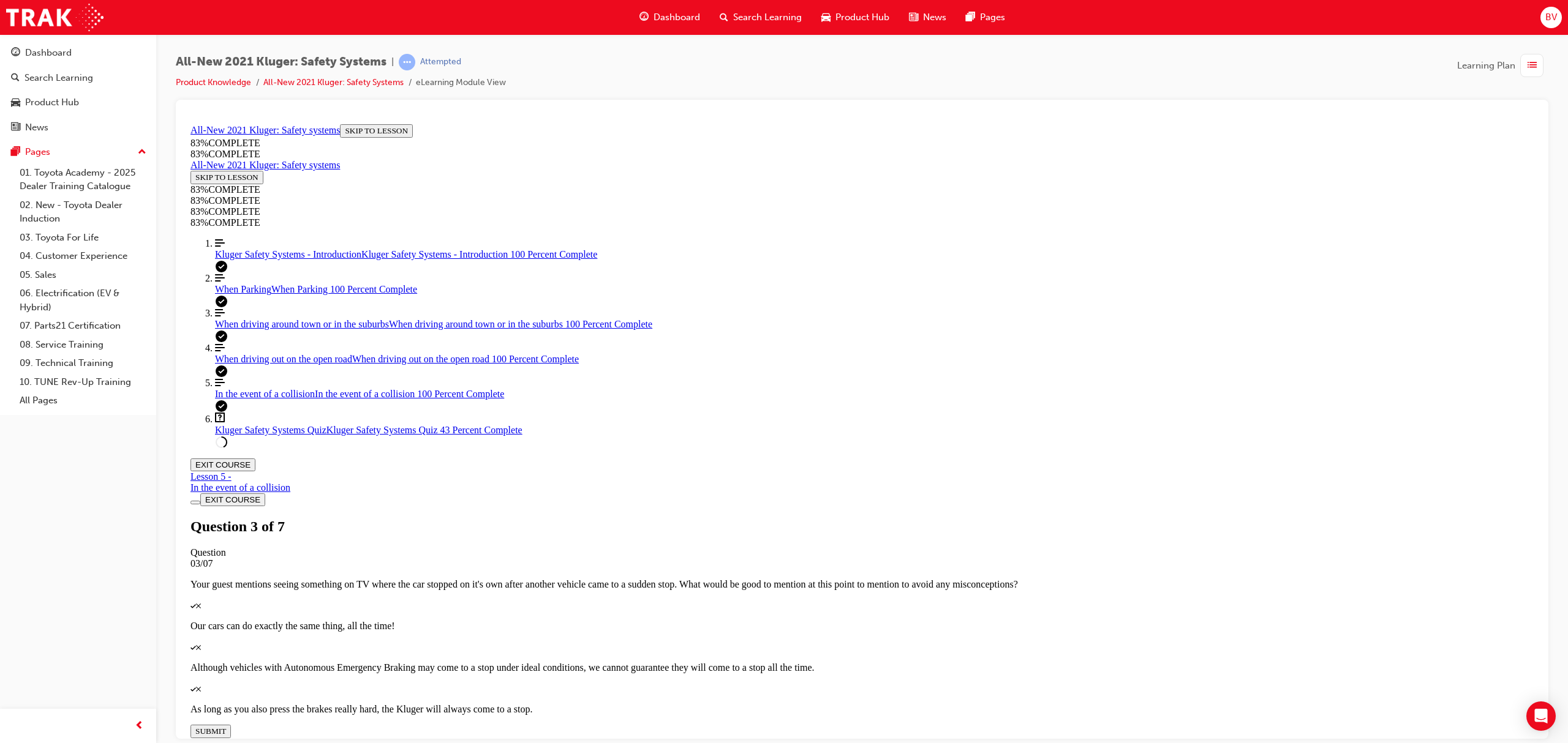
drag, startPoint x: 799, startPoint y: 647, endPoint x: 931, endPoint y: 569, distance: 153.3
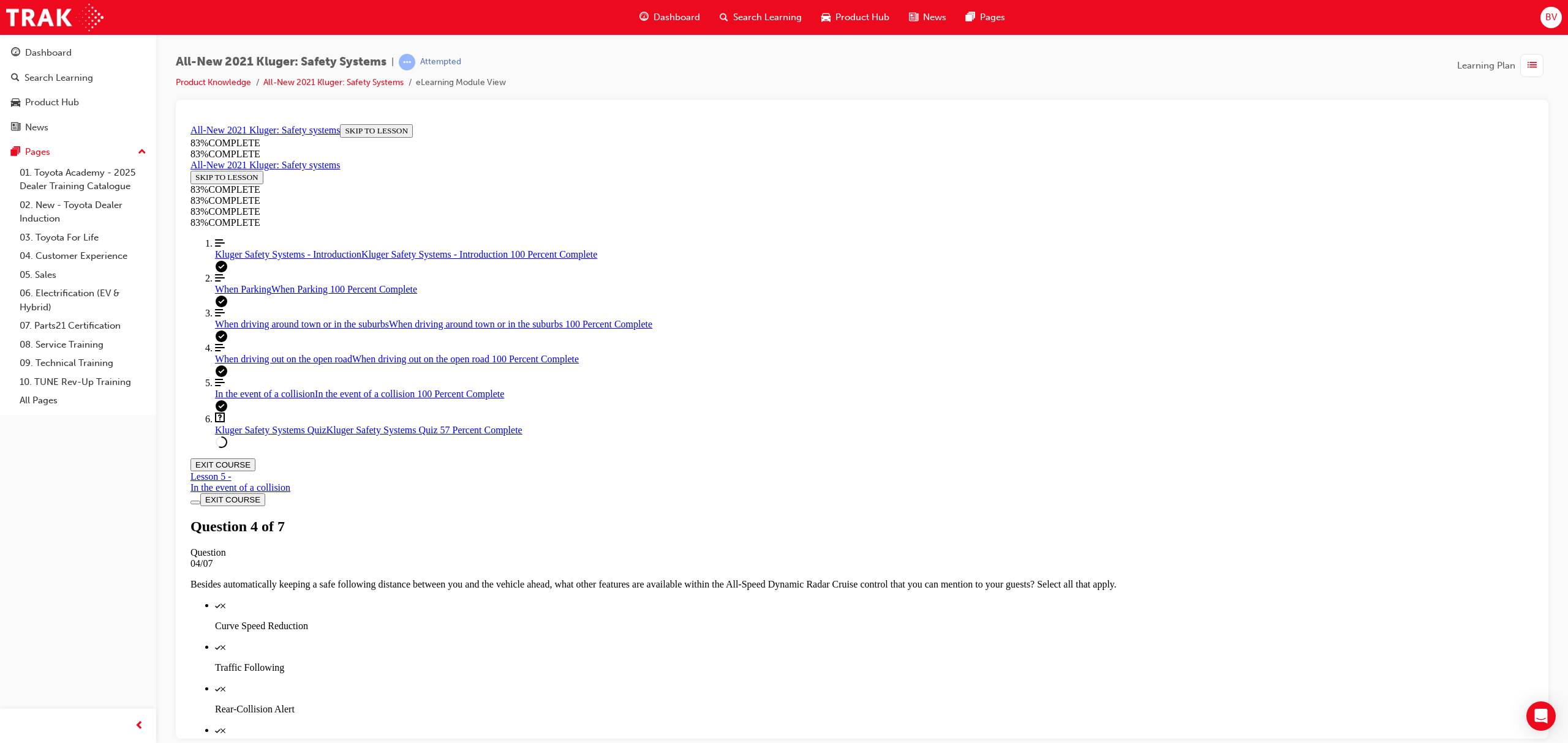
scroll to position [44, 0]
drag, startPoint x: 867, startPoint y: 495, endPoint x: 921, endPoint y: 425, distance: 88.4
drag, startPoint x: 832, startPoint y: 374, endPoint x: 856, endPoint y: 491, distance: 119.4
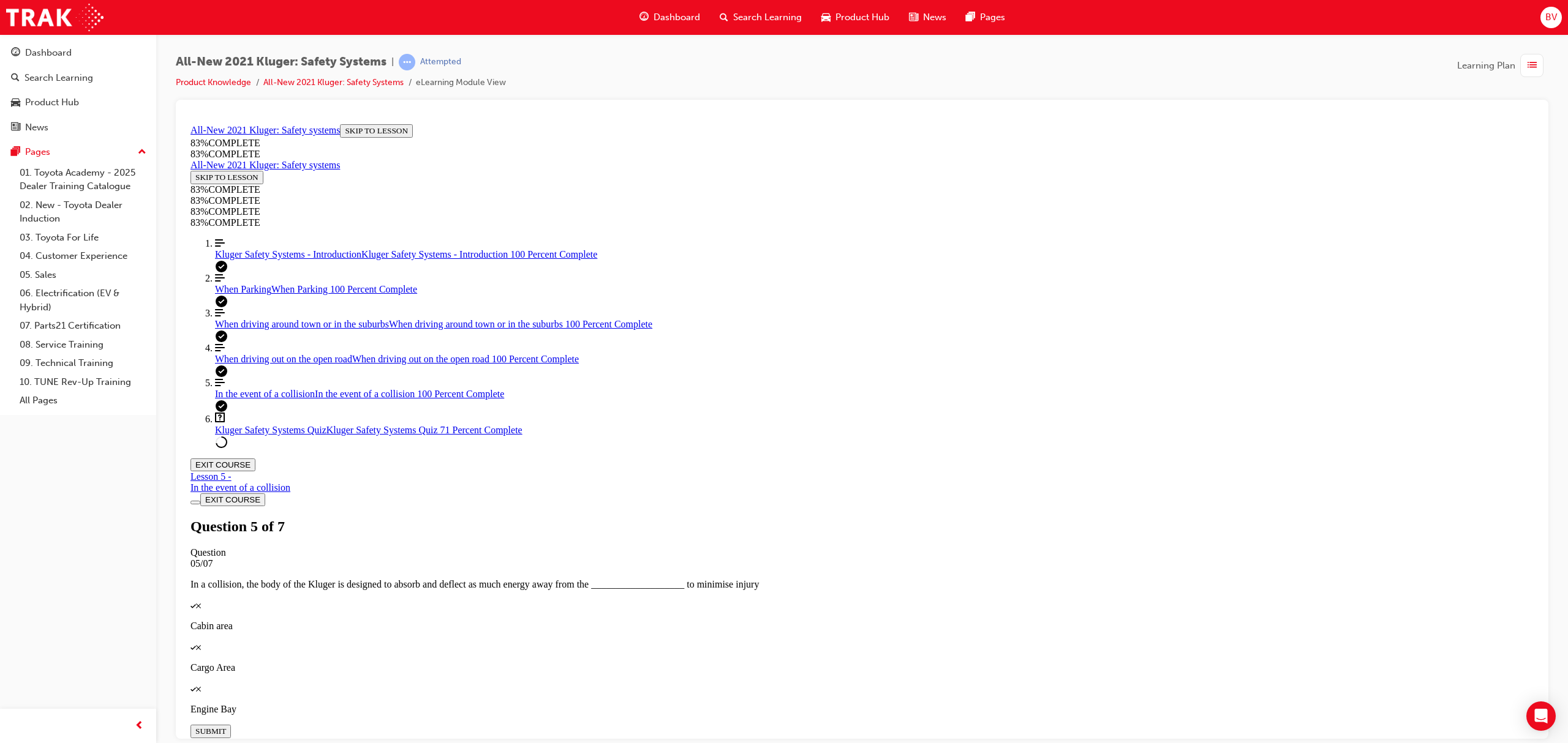
drag, startPoint x: 768, startPoint y: 375, endPoint x: 841, endPoint y: 374, distance: 73.0
drag, startPoint x: 816, startPoint y: 492, endPoint x: 902, endPoint y: 491, distance: 86.0
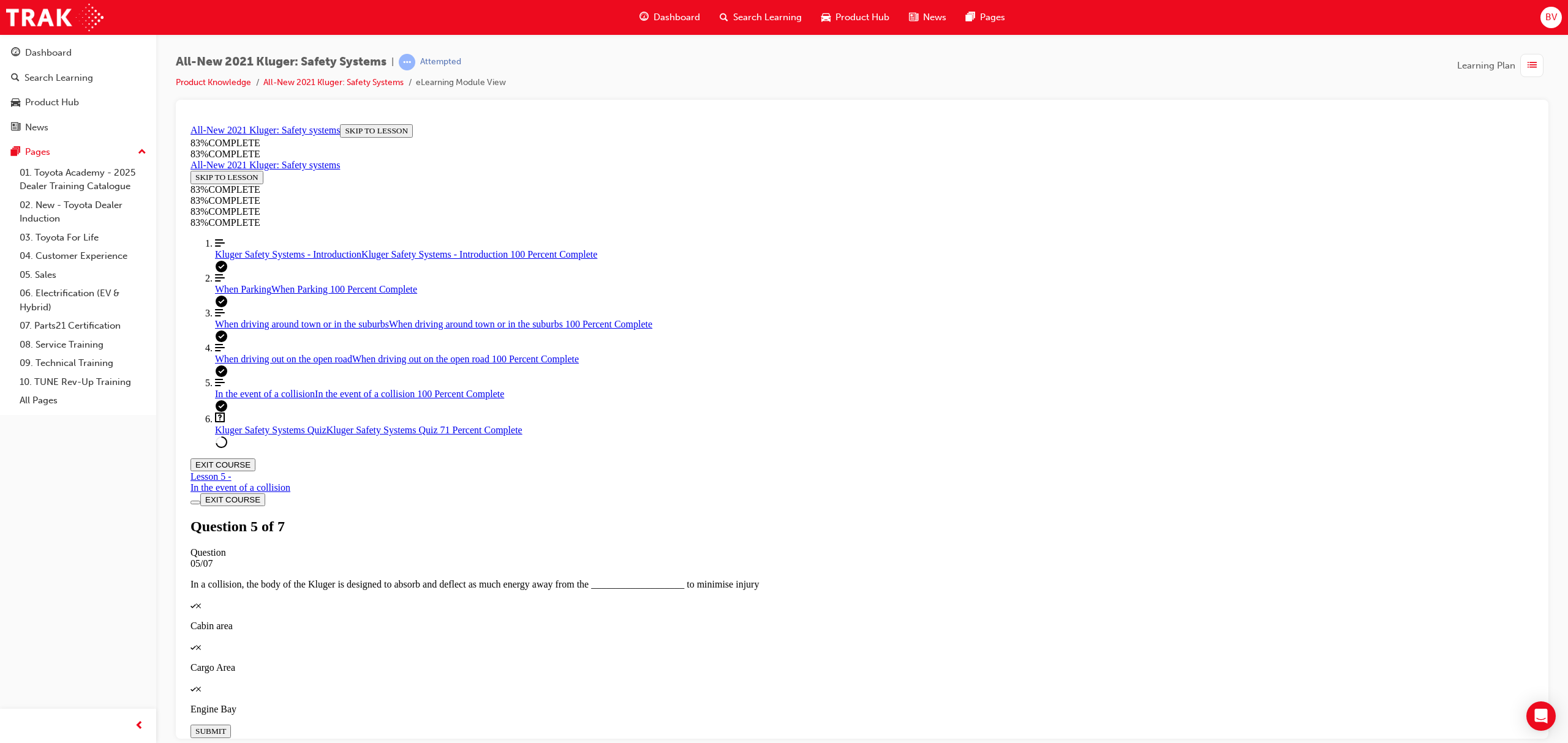
drag, startPoint x: 838, startPoint y: 372, endPoint x: 851, endPoint y: 510, distance: 138.6
drag, startPoint x: 794, startPoint y: 367, endPoint x: 854, endPoint y: 368, distance: 60.0
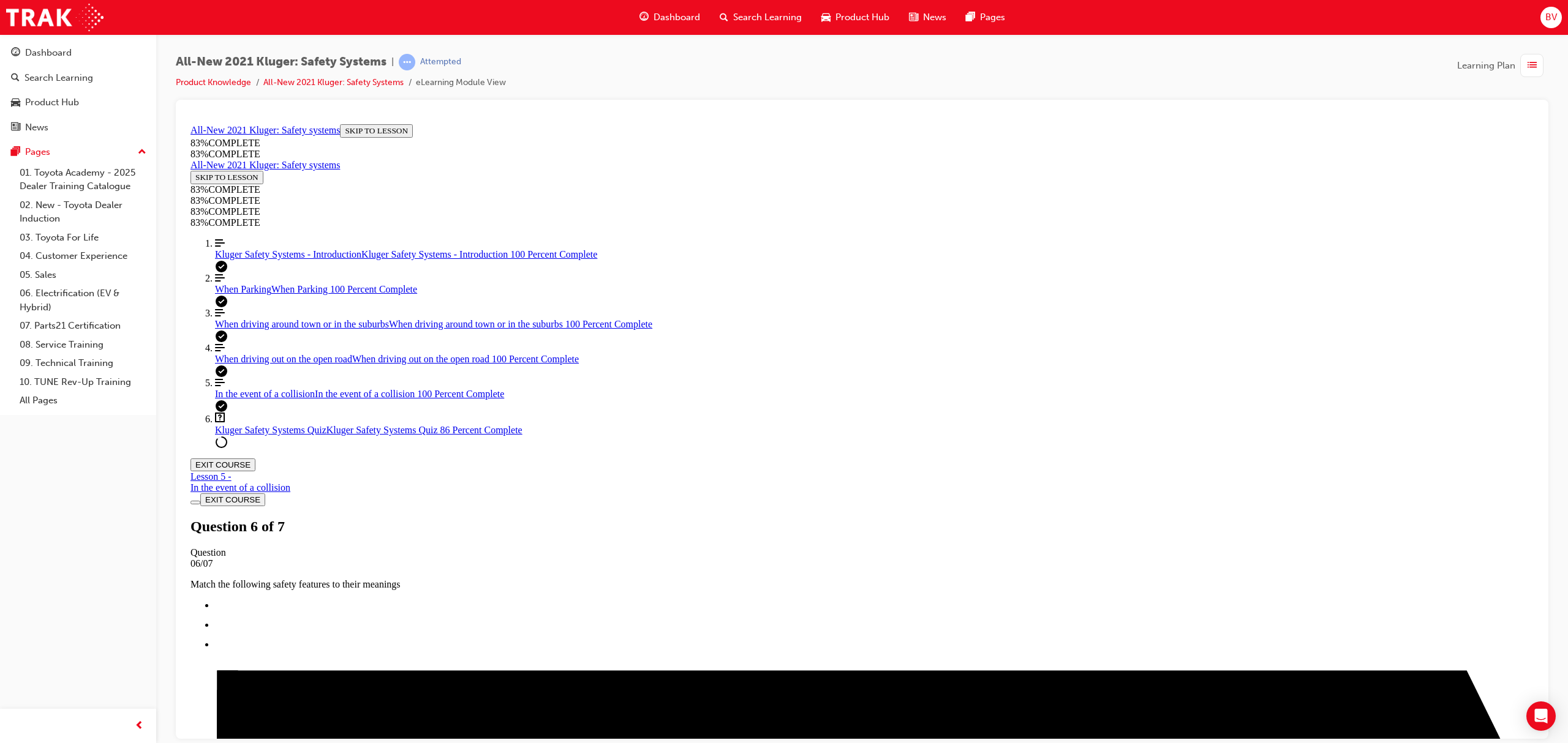
scroll to position [91, 0]
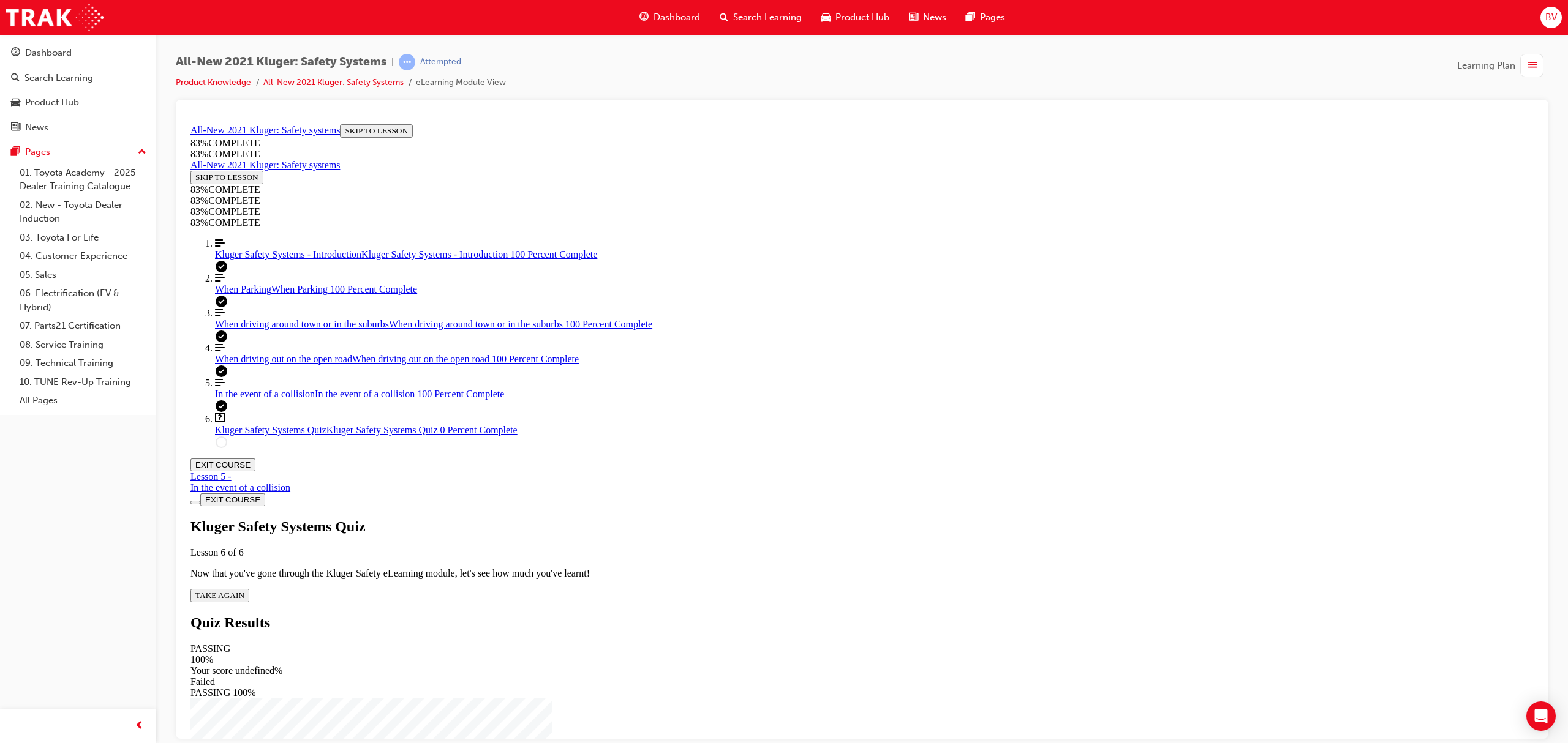
click at [244, 590] on span "TAKE AGAIN" at bounding box center [219, 595] width 49 height 10
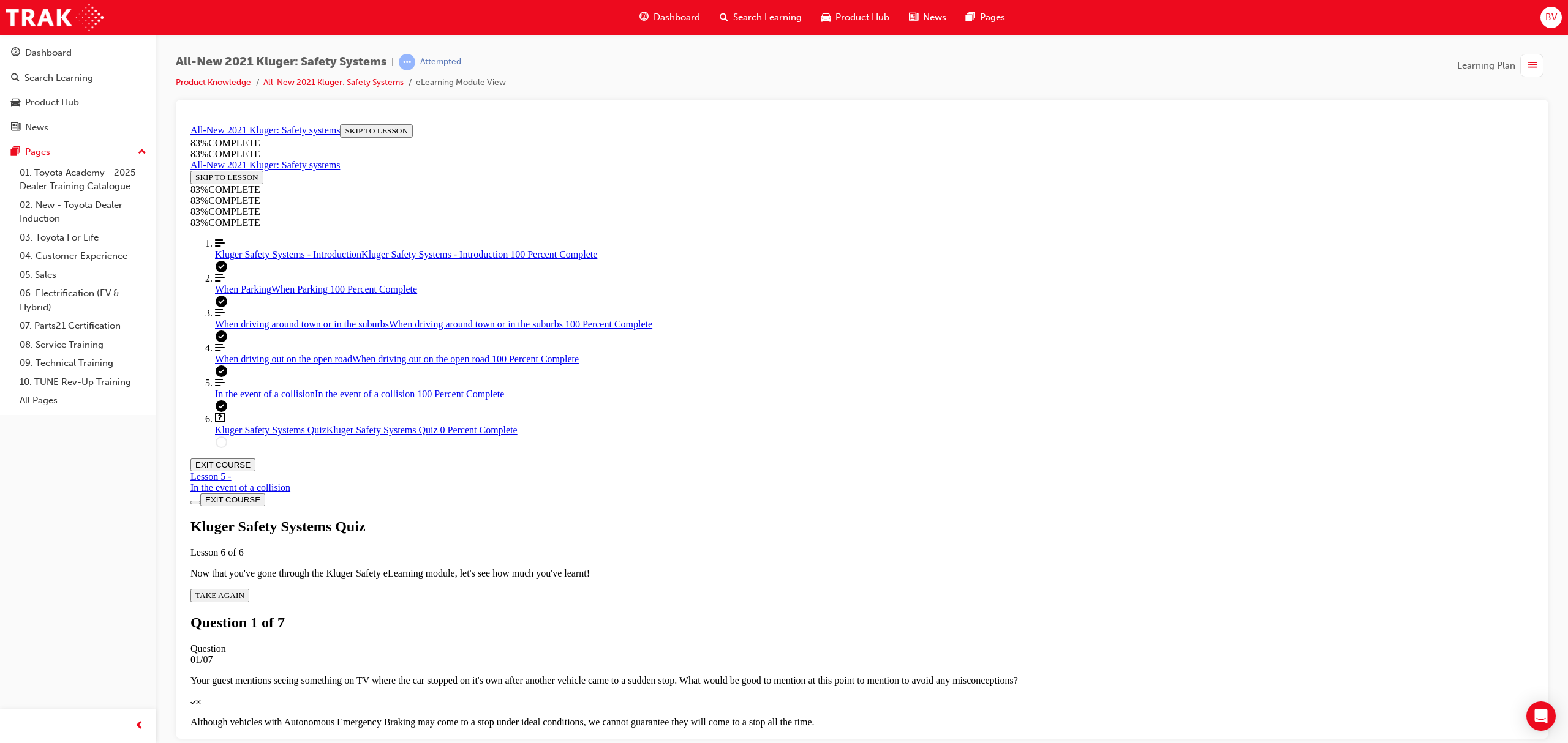
click at [961, 619] on div "Quiz" at bounding box center [861, 701] width 1343 height 11
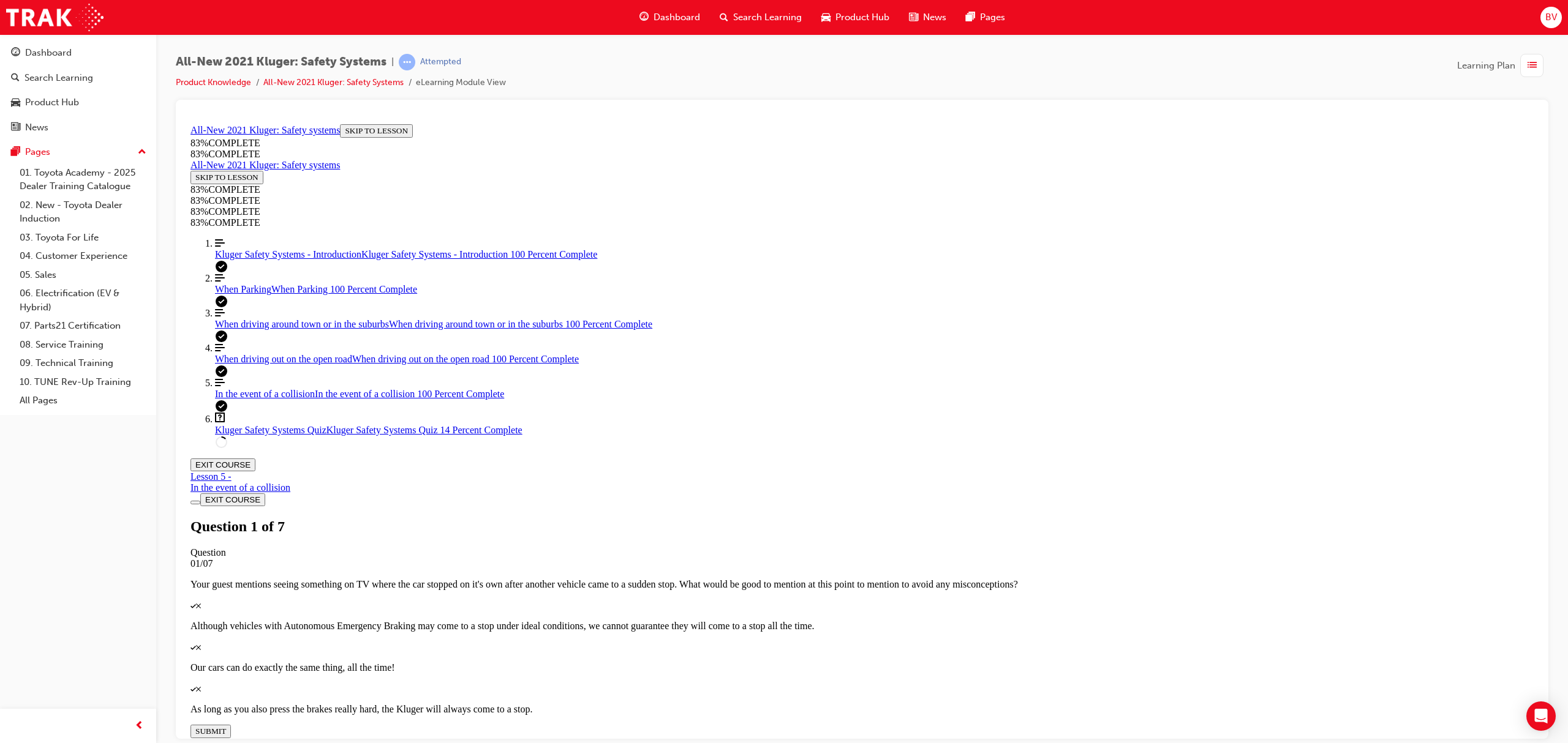
drag, startPoint x: 743, startPoint y: 488, endPoint x: 756, endPoint y: 509, distance: 24.7
drag, startPoint x: 752, startPoint y: 548, endPoint x: 748, endPoint y: 563, distance: 15.5
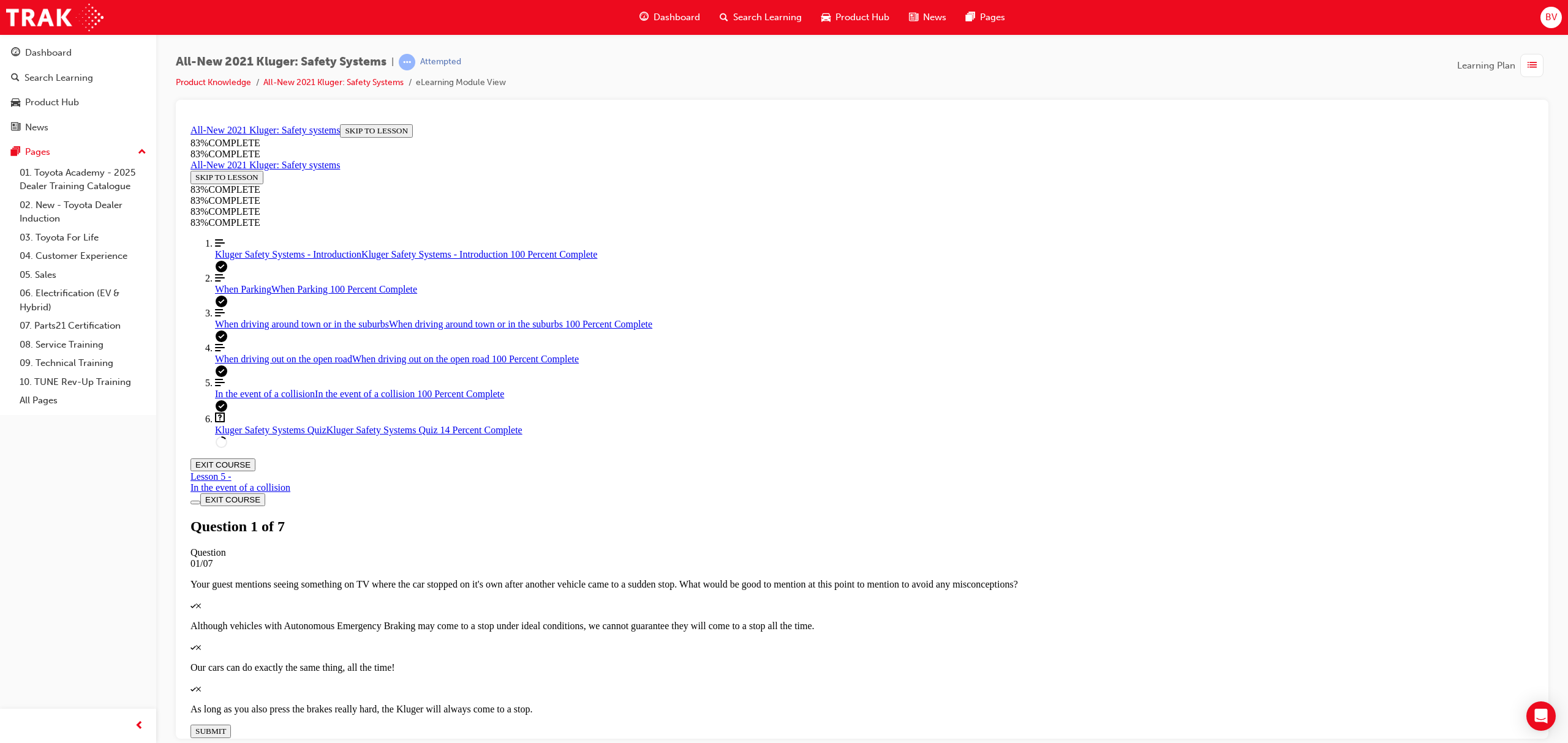
drag, startPoint x: 751, startPoint y: 585, endPoint x: 757, endPoint y: 607, distance: 22.8
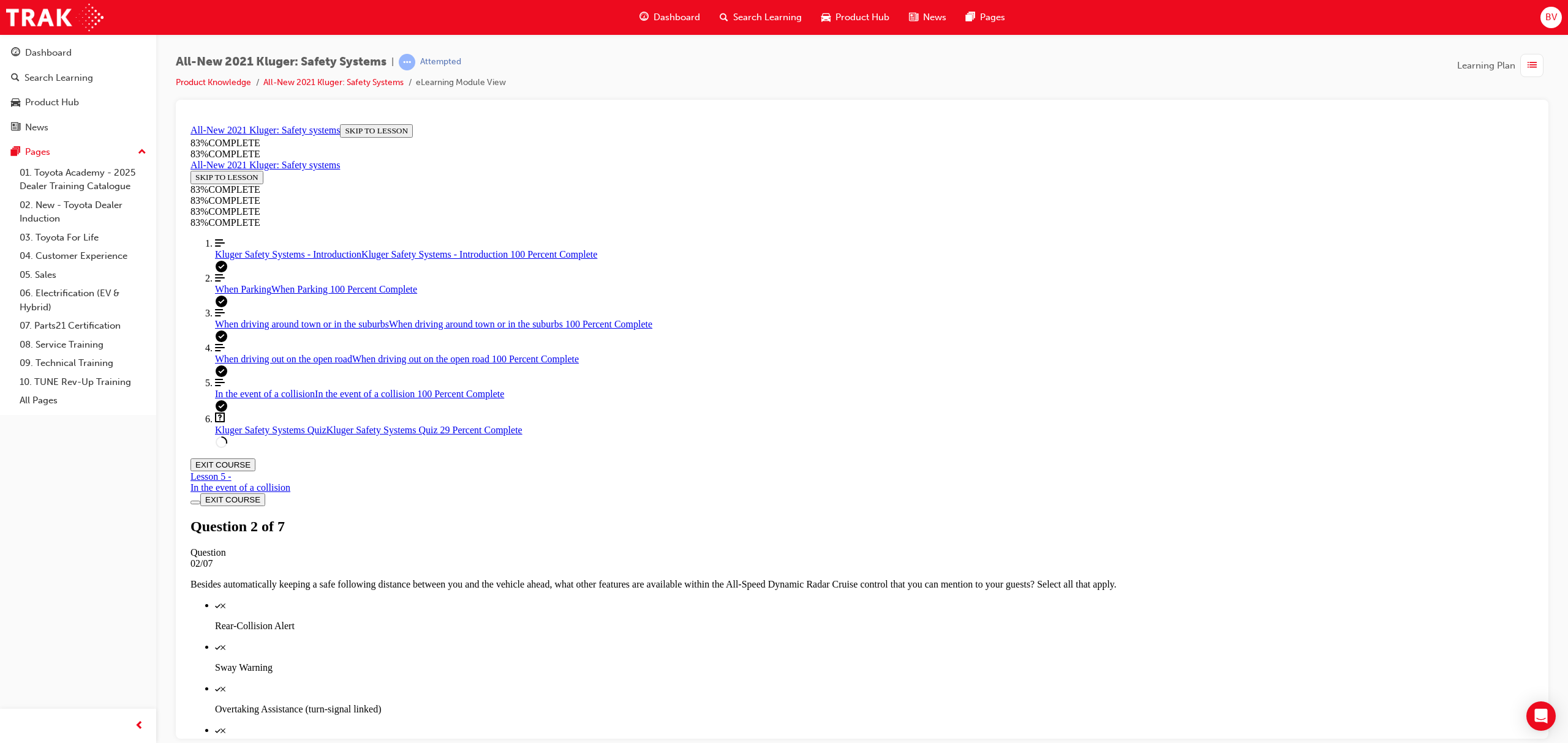
scroll to position [169, 0]
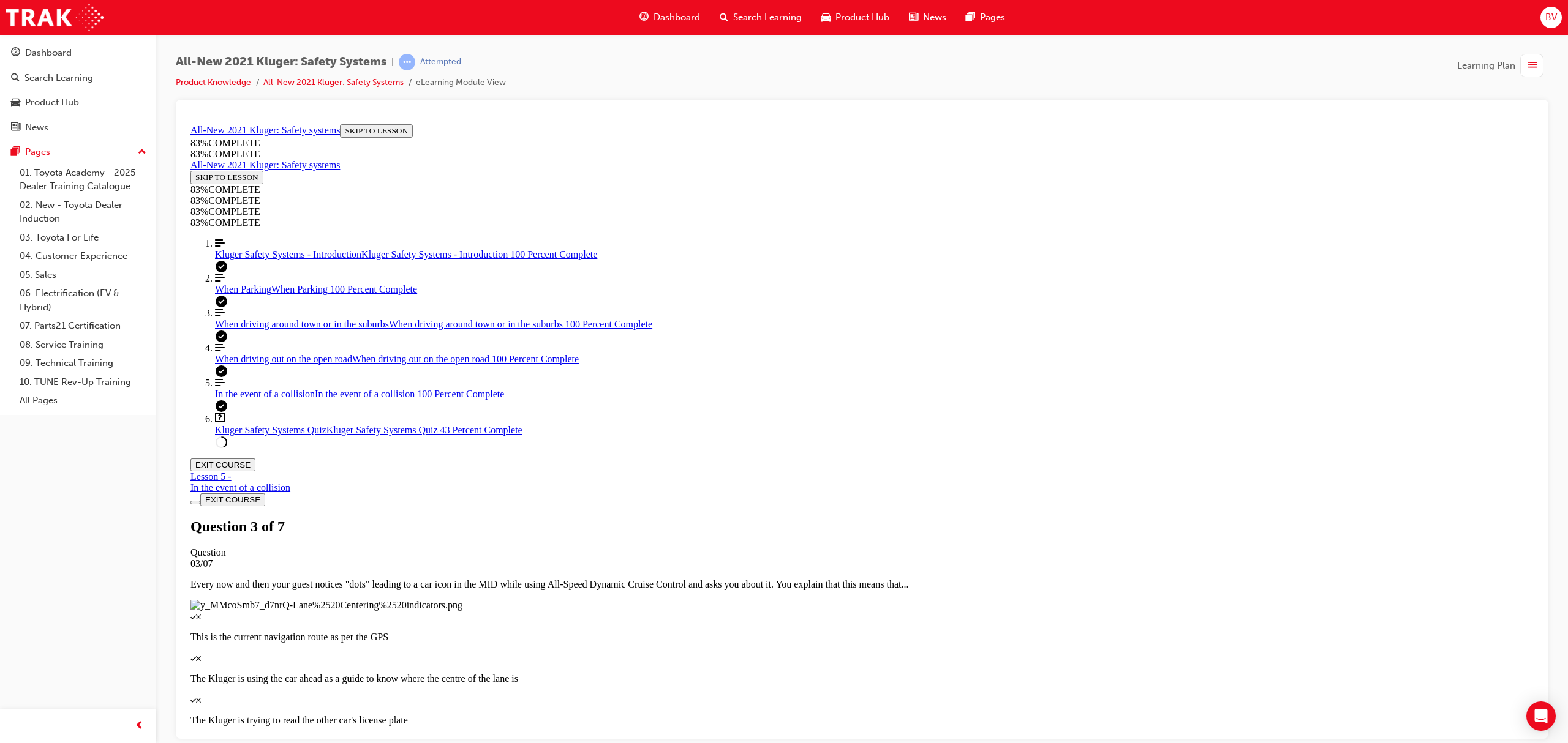
scroll to position [173, 0]
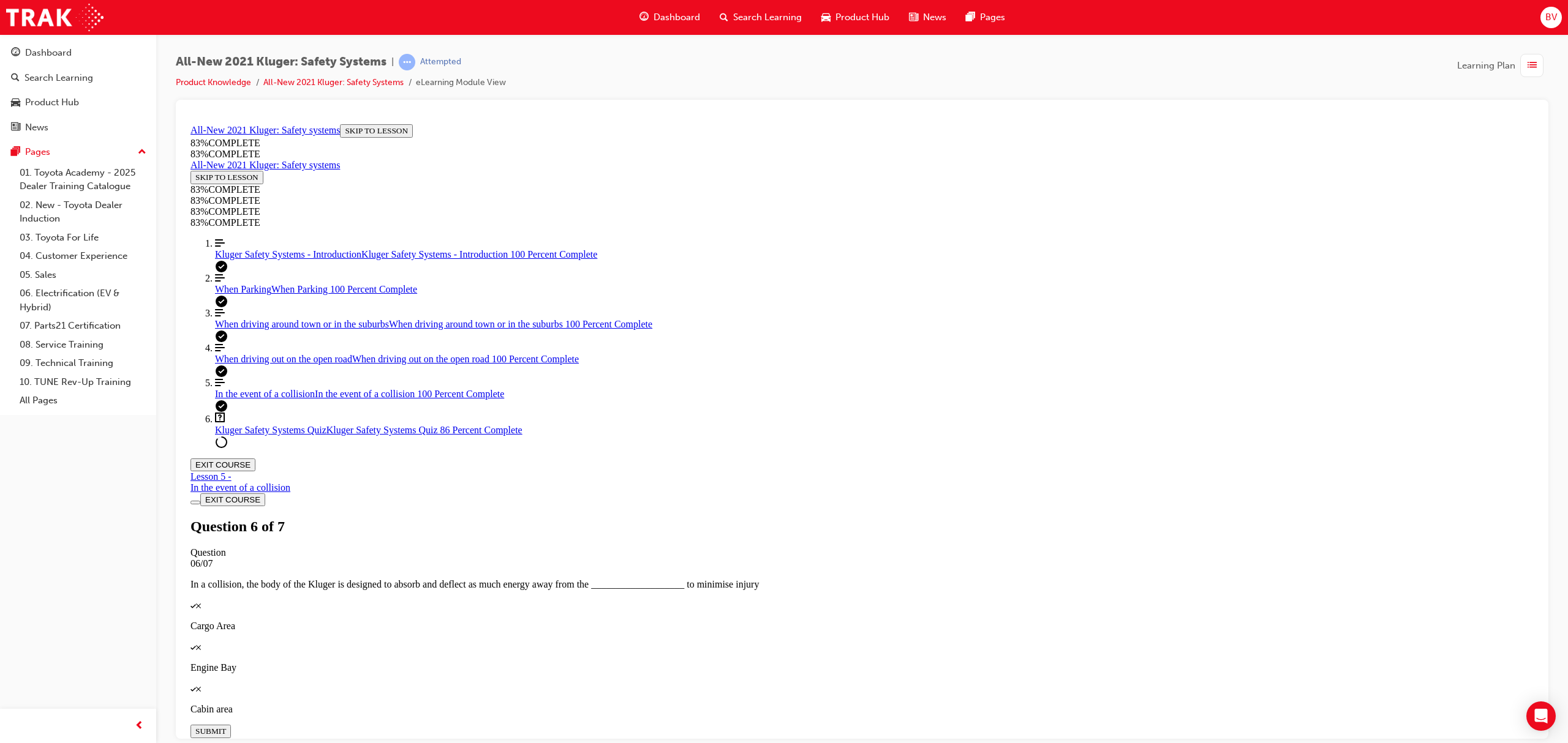
drag, startPoint x: 814, startPoint y: 375, endPoint x: 856, endPoint y: 490, distance: 122.4
drag, startPoint x: 814, startPoint y: 435, endPoint x: 838, endPoint y: 426, distance: 25.6
drag, startPoint x: 841, startPoint y: 426, endPoint x: 895, endPoint y: 419, distance: 54.5
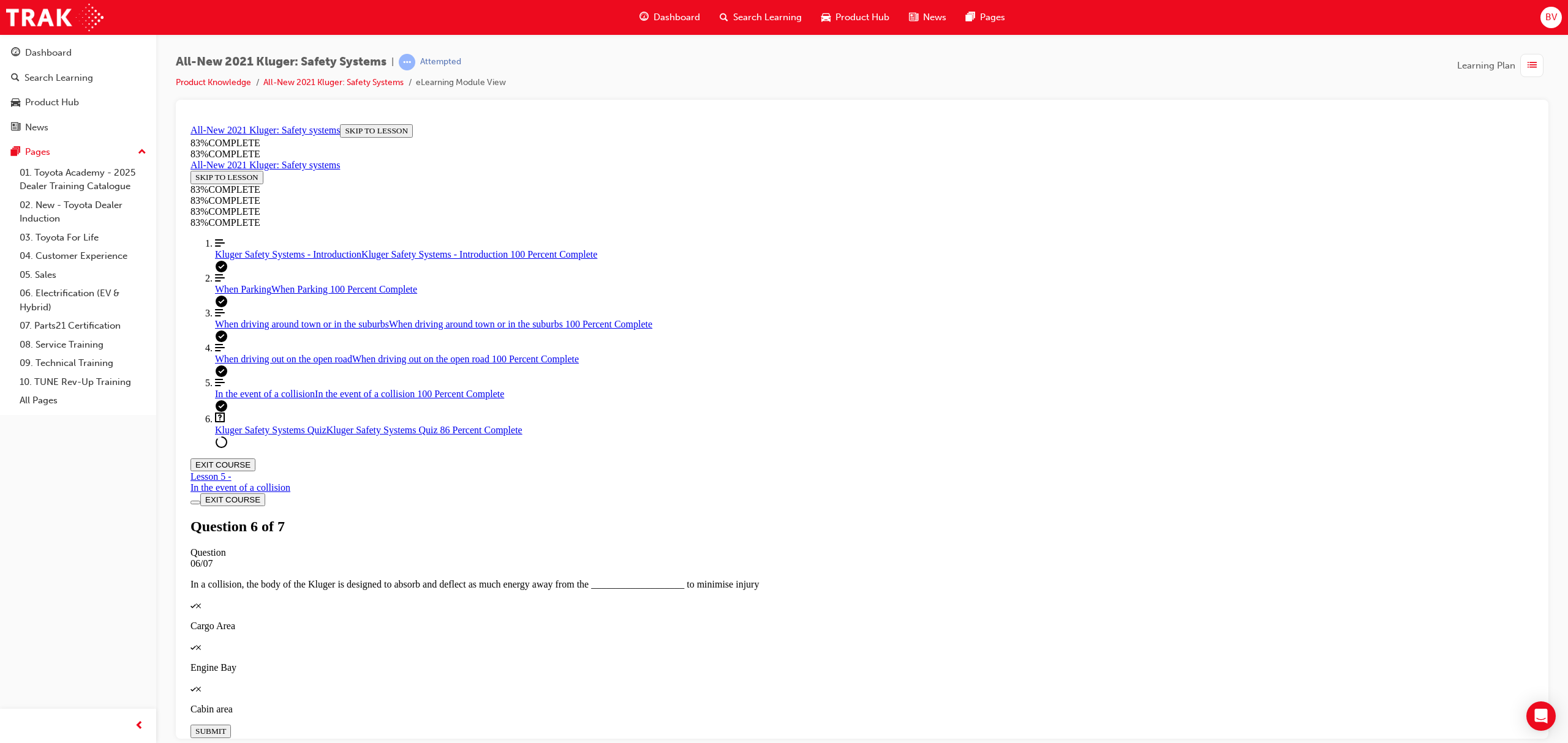
drag, startPoint x: 843, startPoint y: 382, endPoint x: 885, endPoint y: 379, distance: 42.1
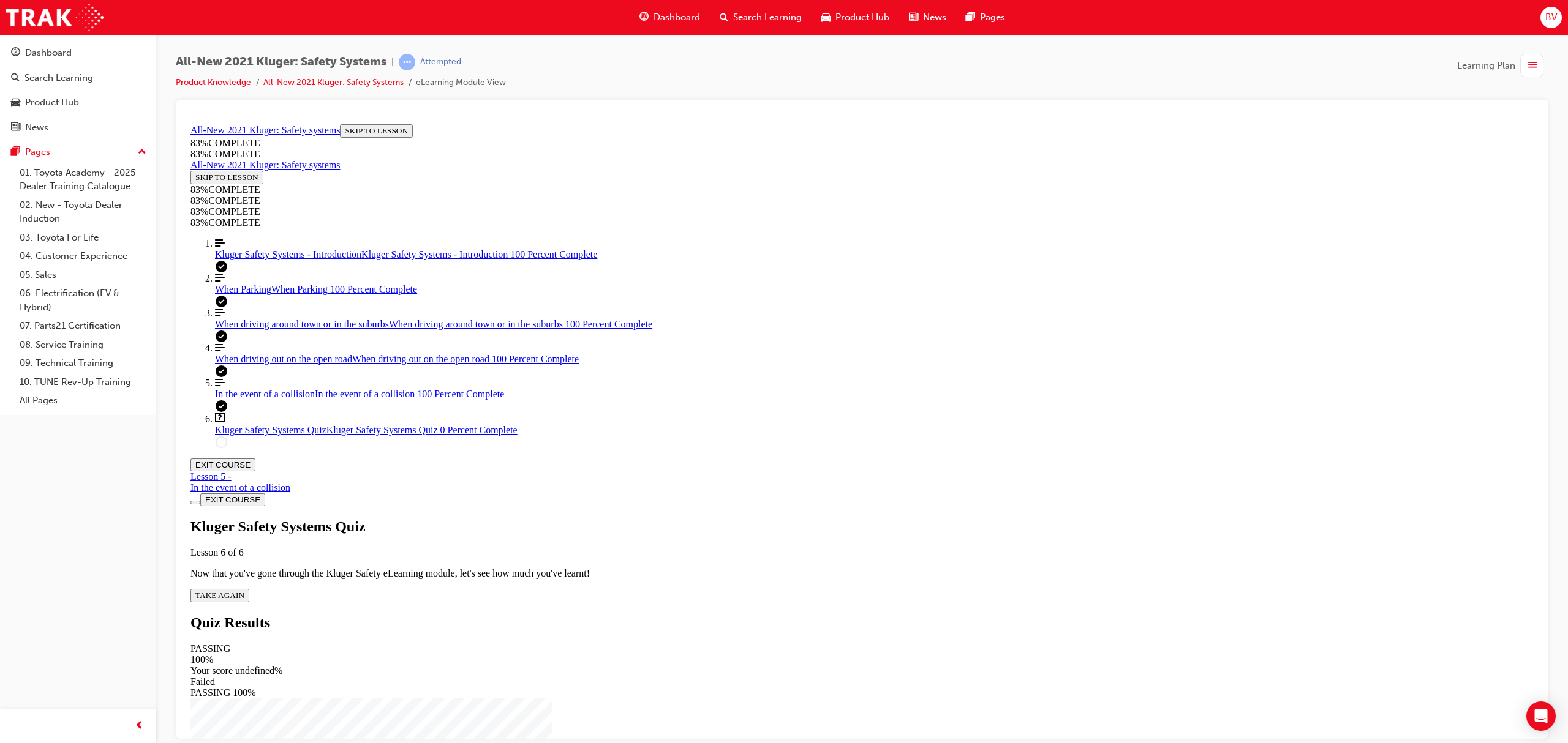
click at [755, 518] on div "Kluger Safety Systems Quiz Lesson 6 of 6 Now that you've gone through the Kluge…" at bounding box center [861, 560] width 1343 height 84
click at [244, 590] on span "TAKE AGAIN" at bounding box center [219, 595] width 49 height 10
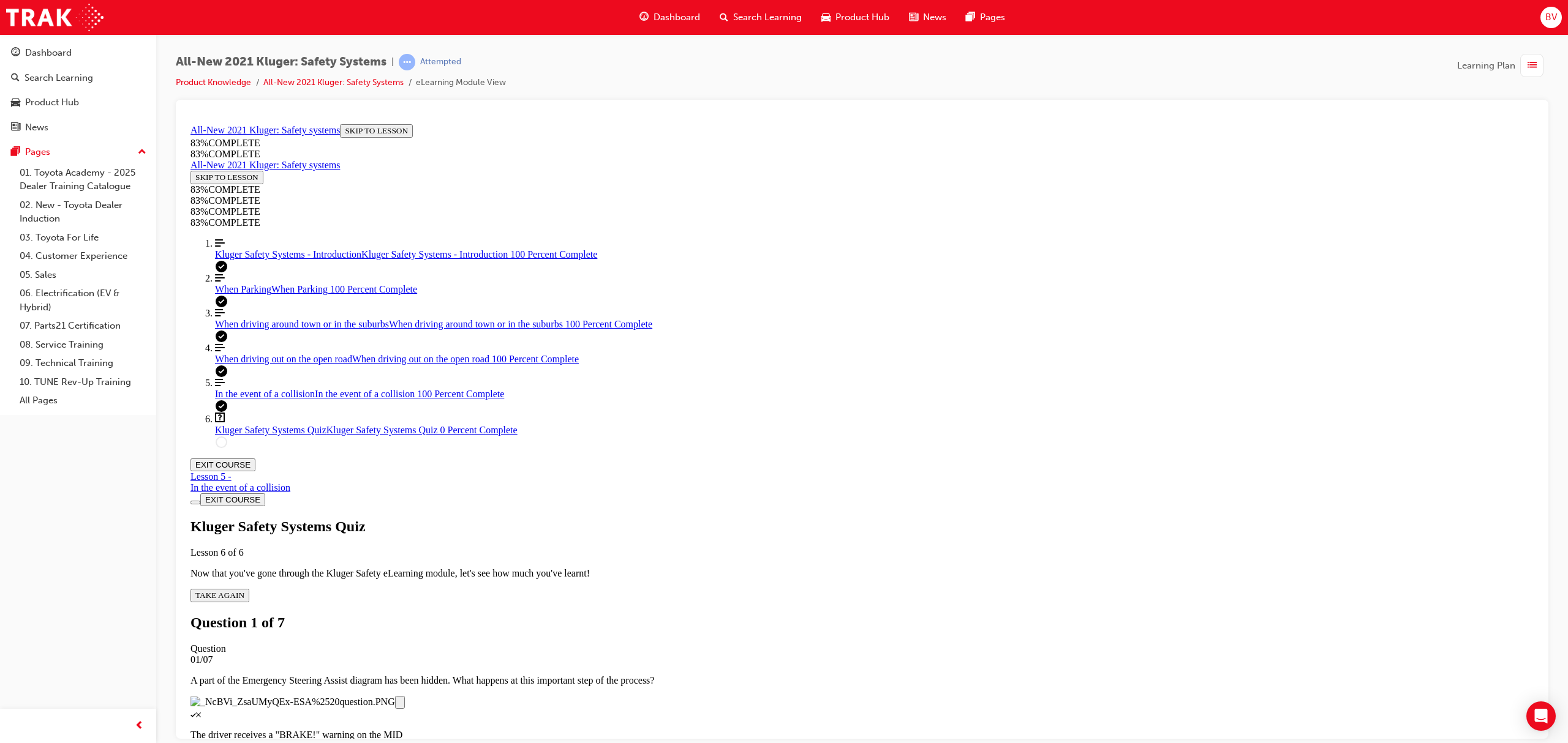
scroll to position [173, 0]
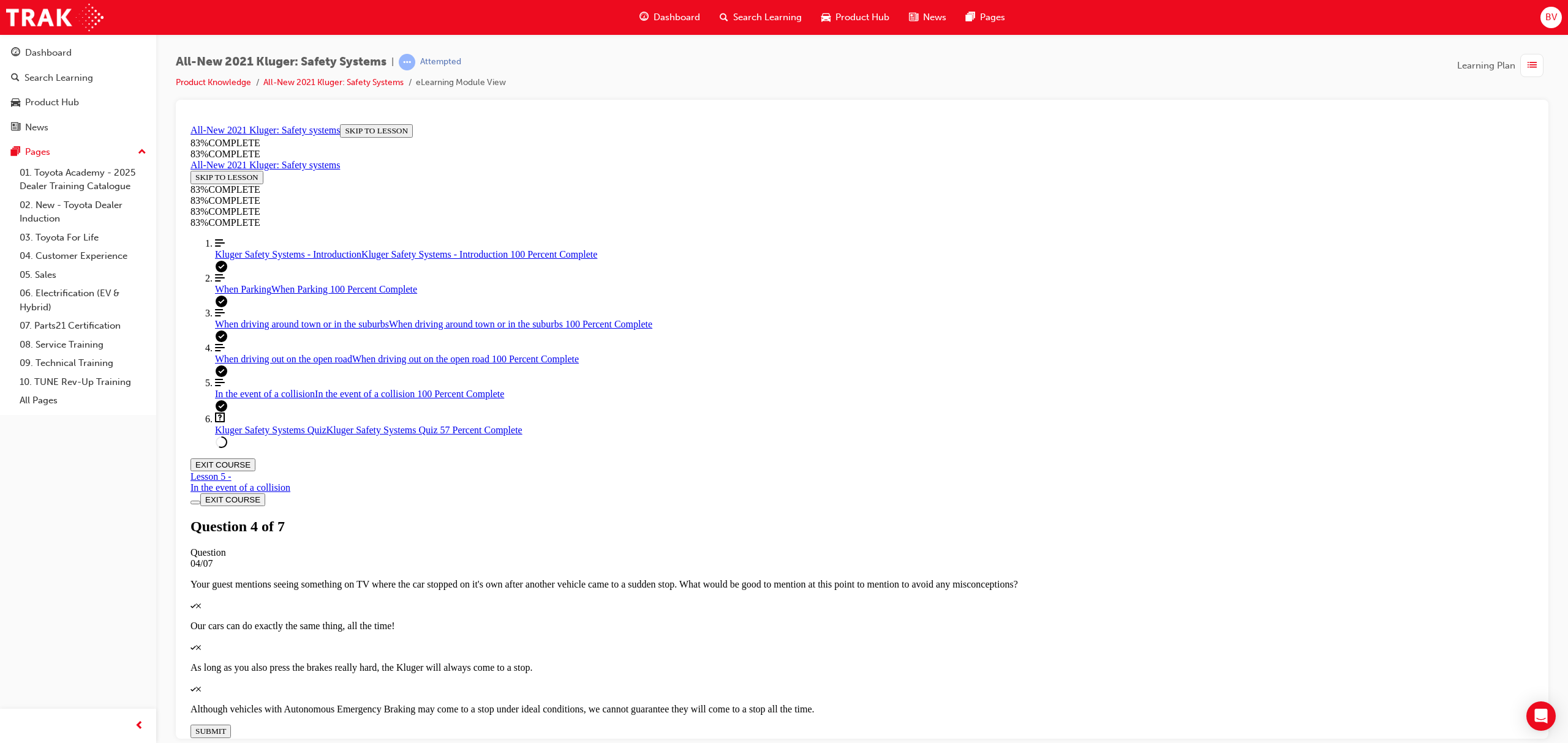
drag, startPoint x: 819, startPoint y: 439, endPoint x: 850, endPoint y: 441, distance: 31.1
drag, startPoint x: 850, startPoint y: 469, endPoint x: 888, endPoint y: 374, distance: 102.3
drag, startPoint x: 817, startPoint y: 492, endPoint x: 852, endPoint y: 483, distance: 36.1
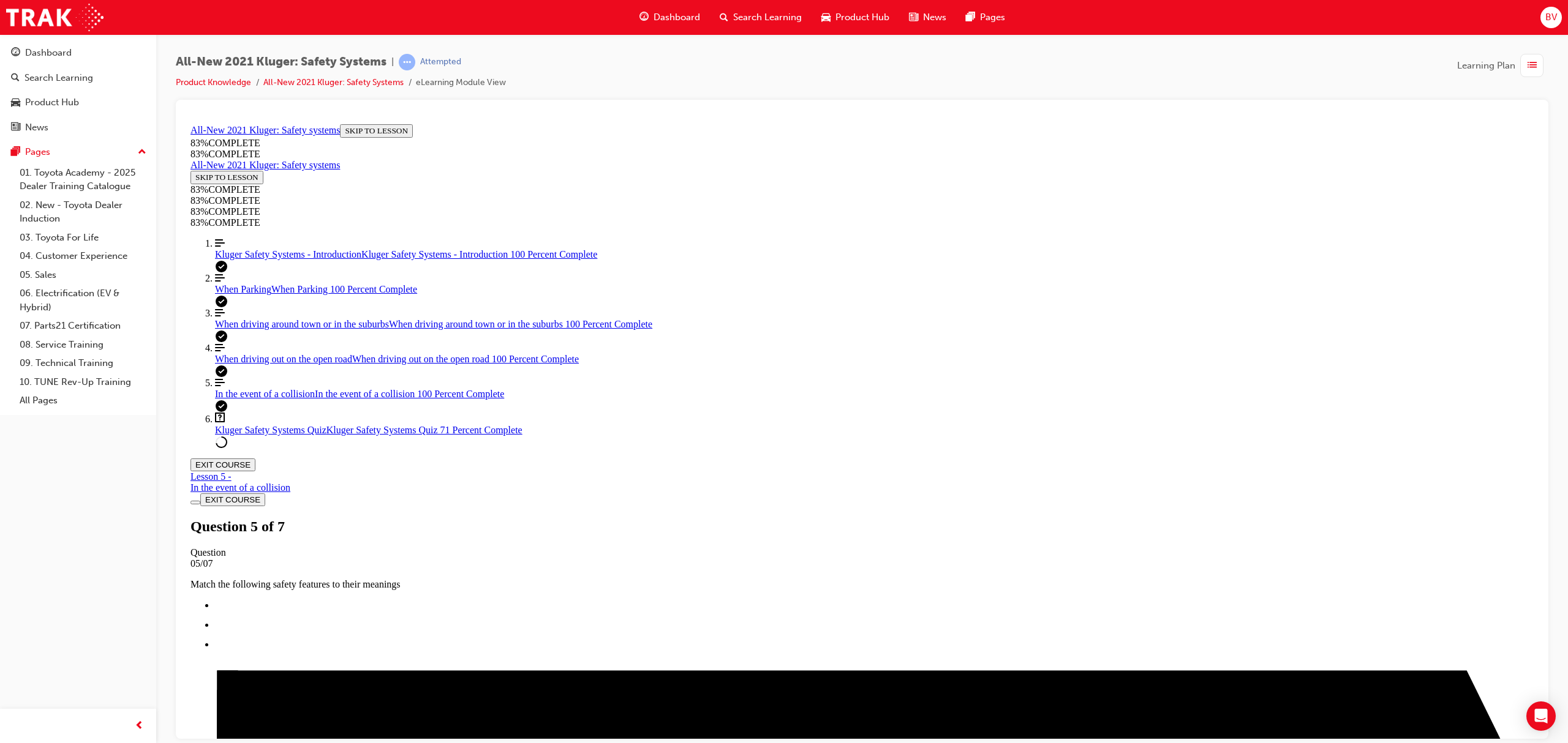
scroll to position [236, 0]
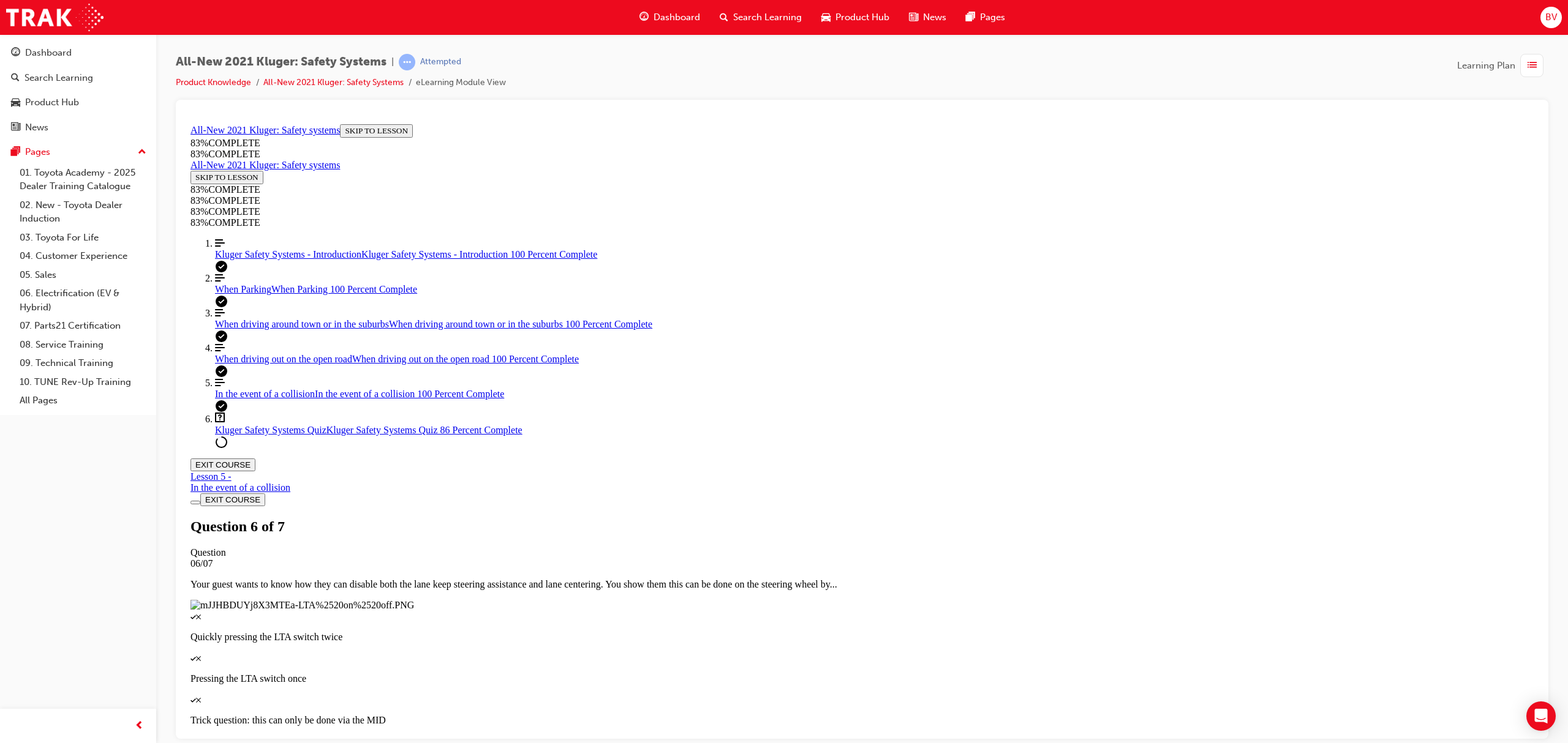
scroll to position [169, 0]
drag, startPoint x: 960, startPoint y: 667, endPoint x: 961, endPoint y: 654, distance: 13.0
